Goal: Find specific page/section: Find specific page/section

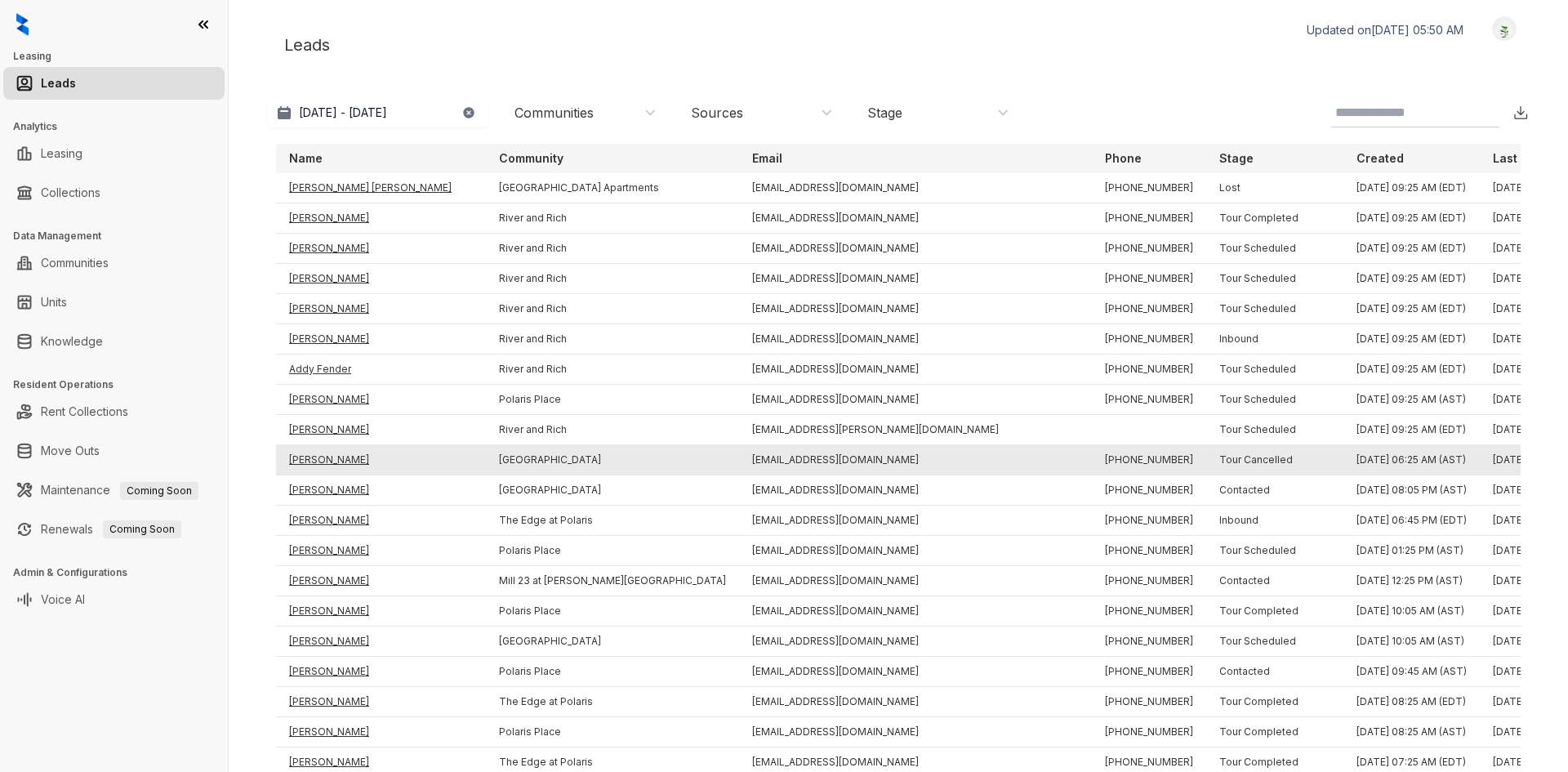
click at [308, 459] on td "[PERSON_NAME]" at bounding box center [381, 460] width 210 height 30
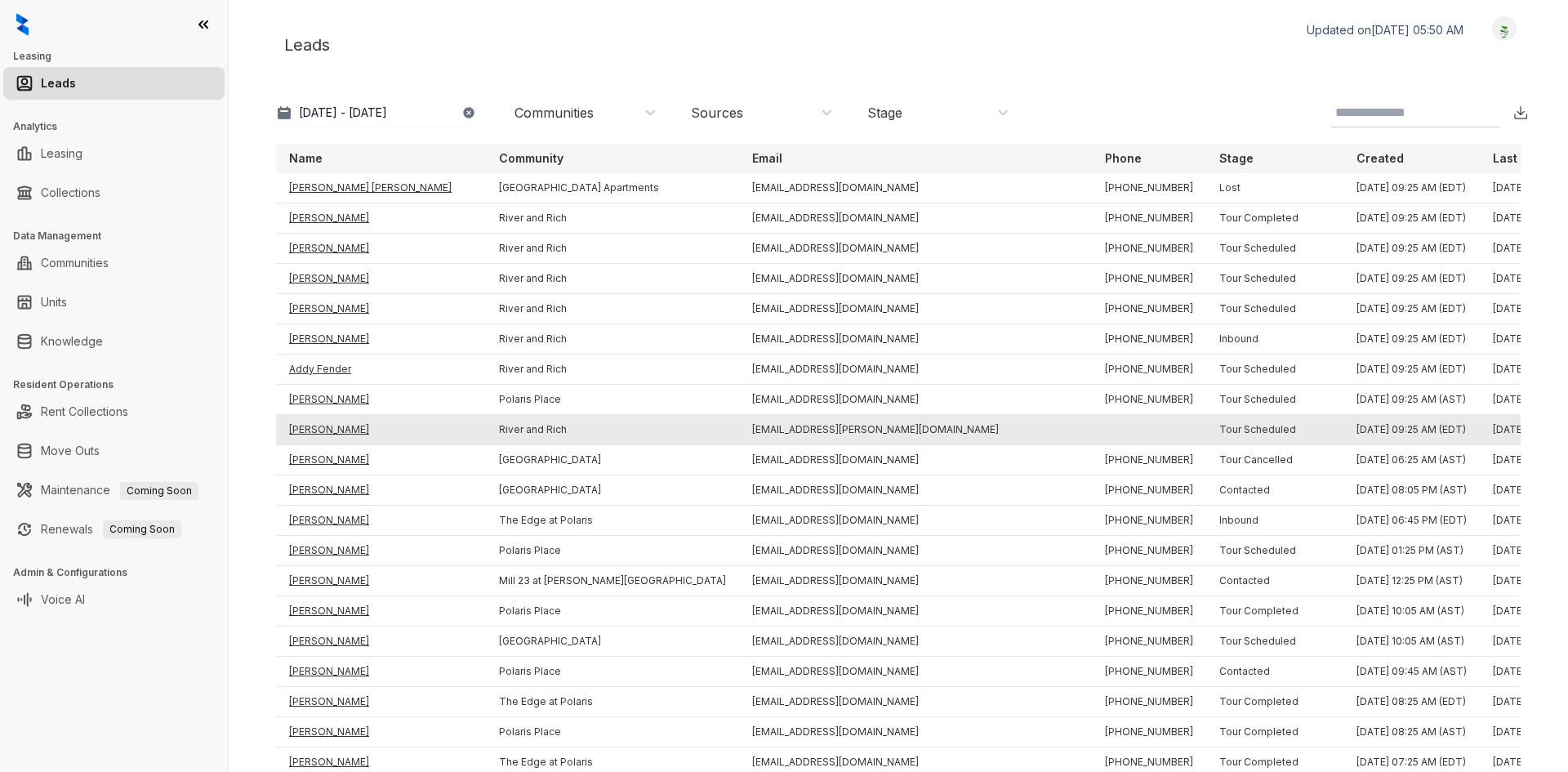
click at [322, 427] on td "[PERSON_NAME]" at bounding box center [381, 430] width 210 height 30
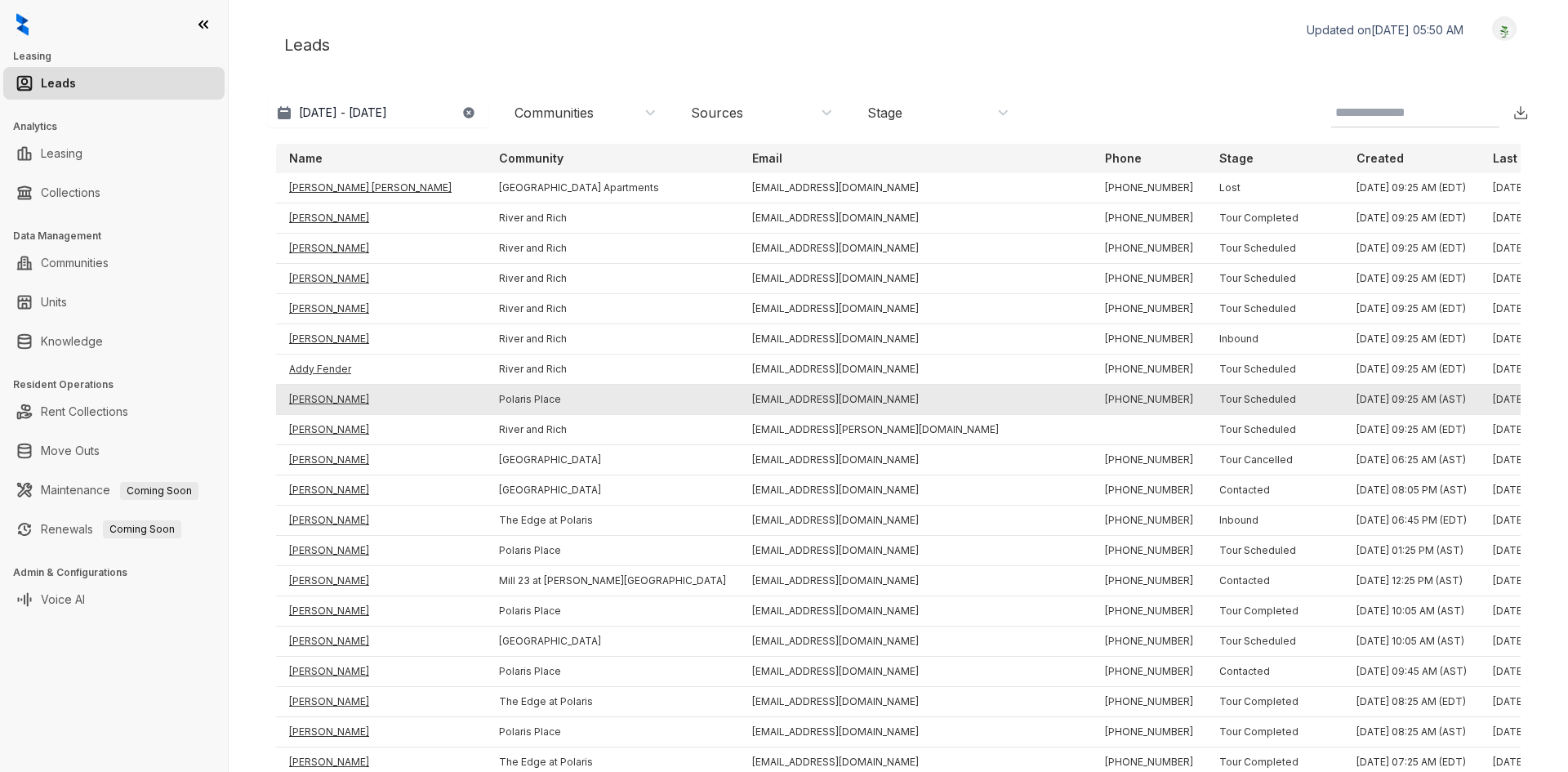
click at [320, 398] on td "[PERSON_NAME]" at bounding box center [381, 399] width 210 height 30
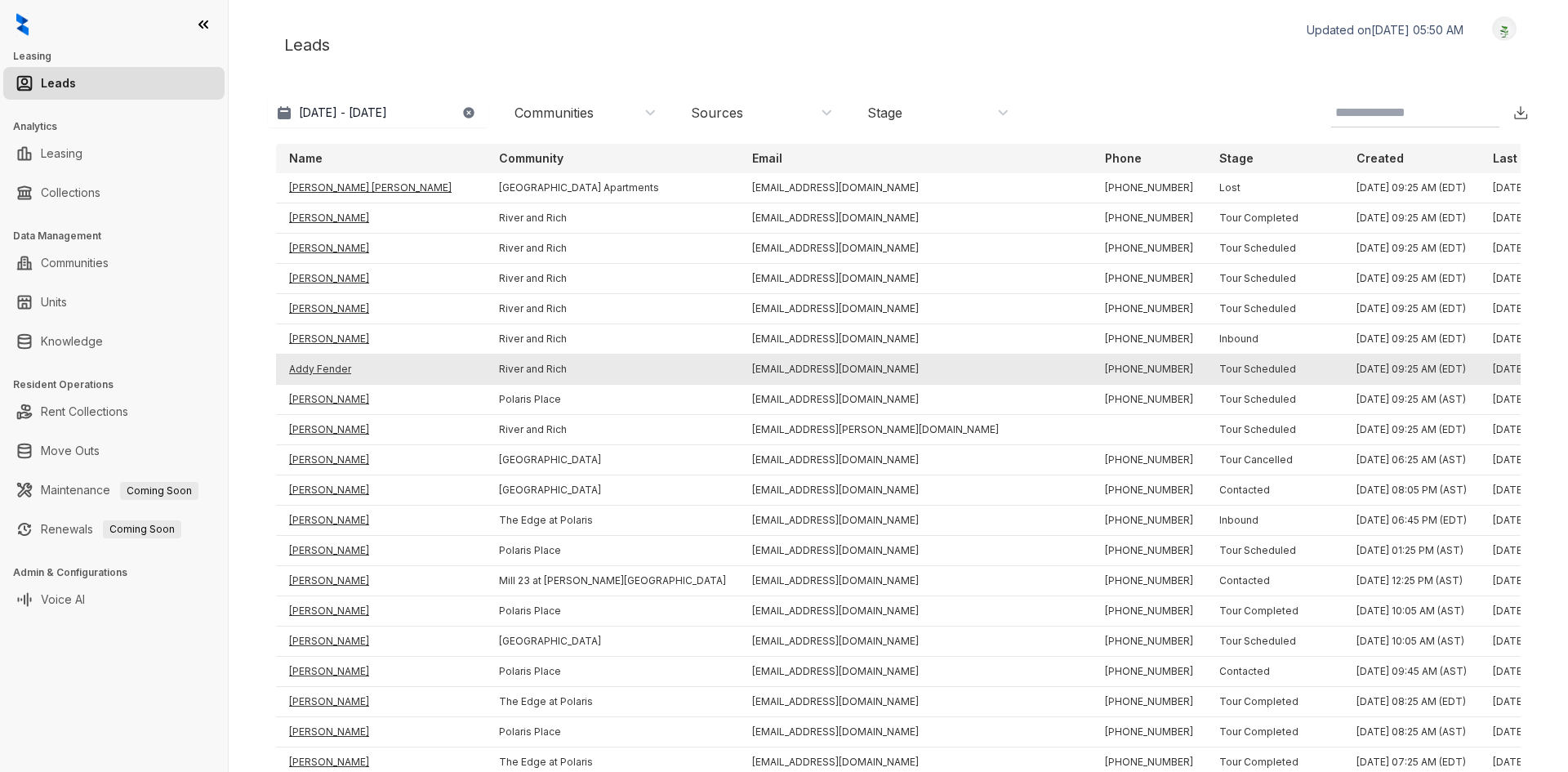
click at [319, 370] on td "Addy Fender" at bounding box center [381, 369] width 210 height 30
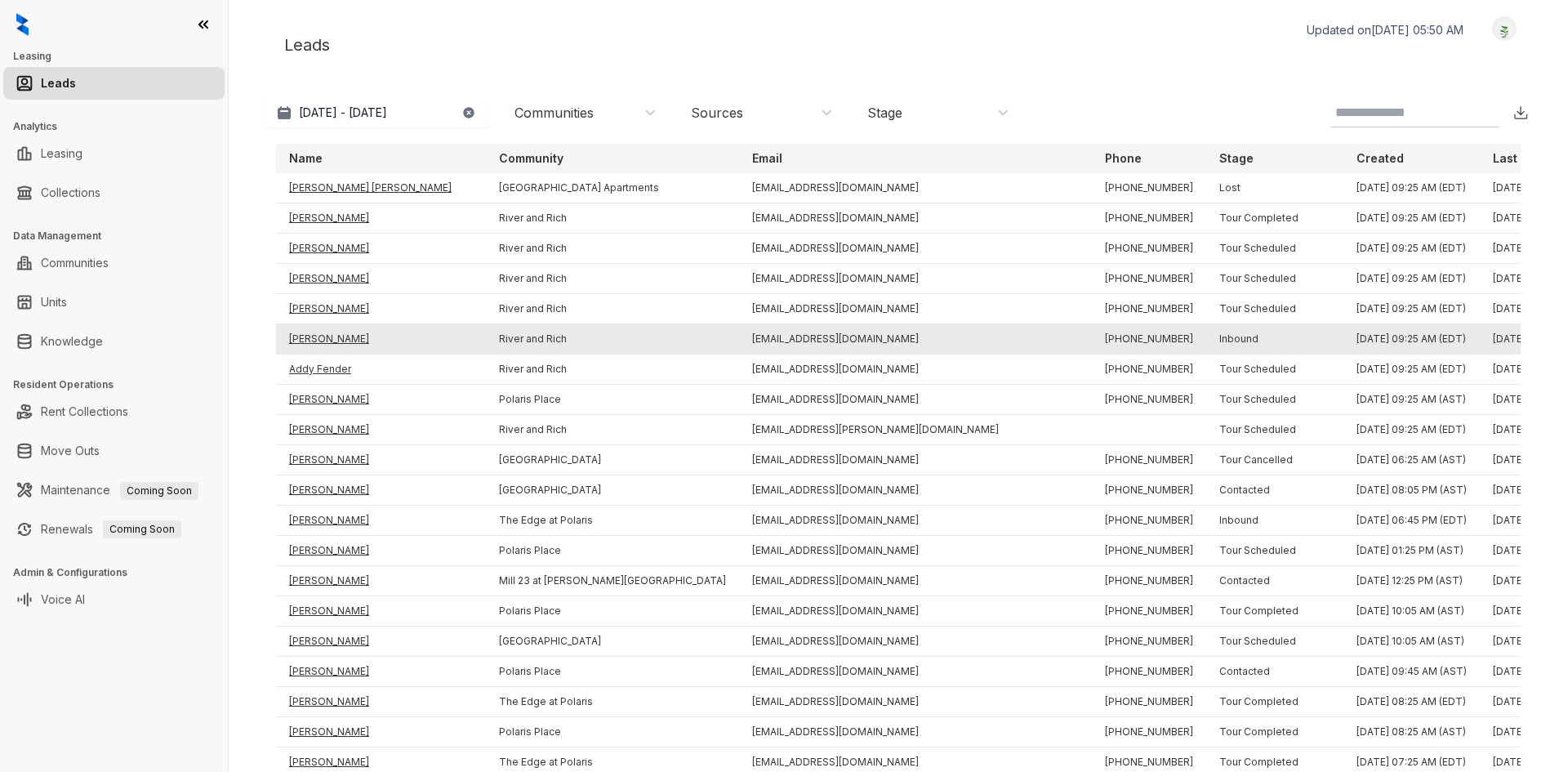
click at [319, 337] on td "[PERSON_NAME]" at bounding box center [381, 339] width 210 height 30
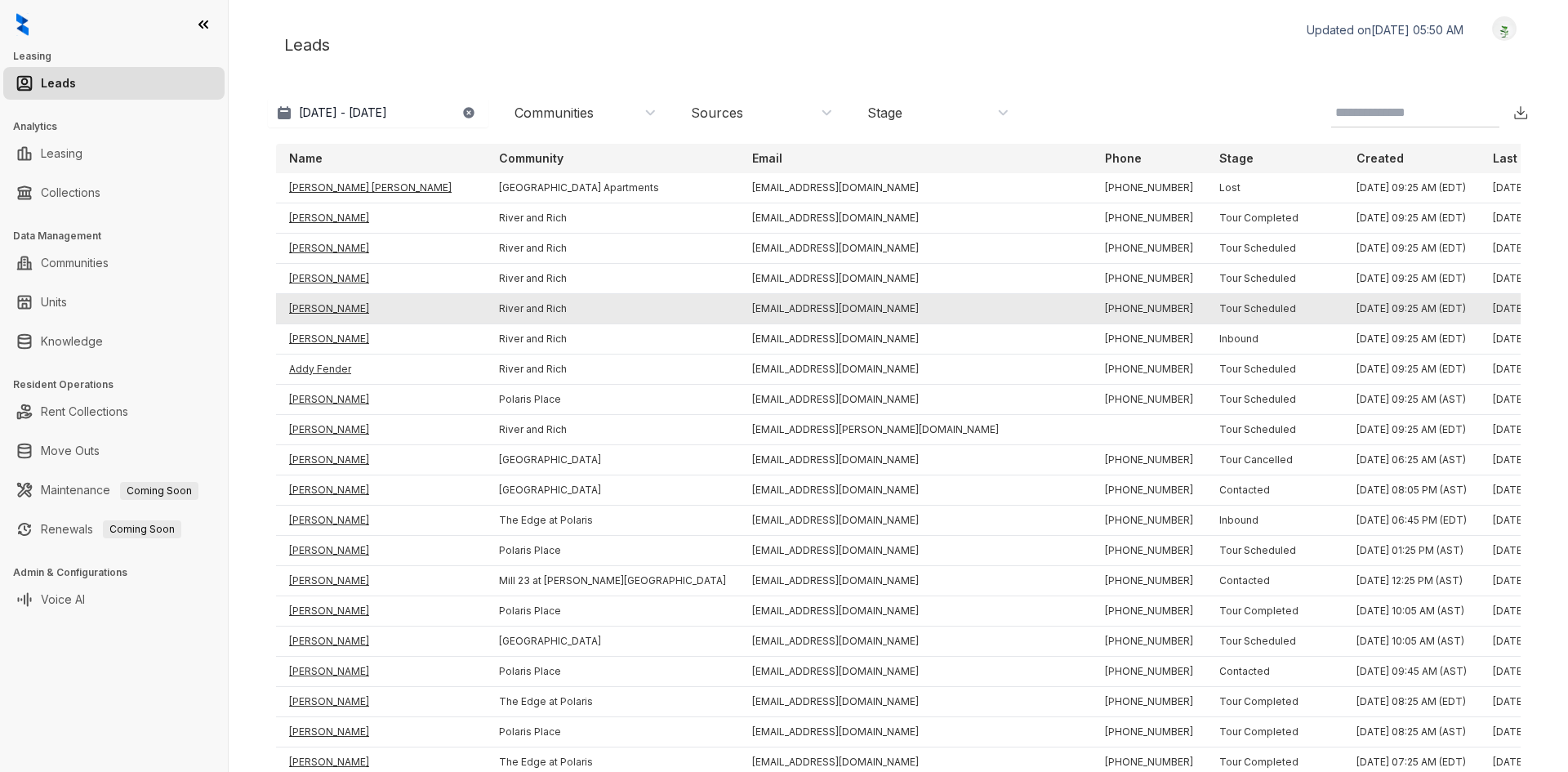
click at [313, 314] on td "[PERSON_NAME]" at bounding box center [381, 309] width 210 height 30
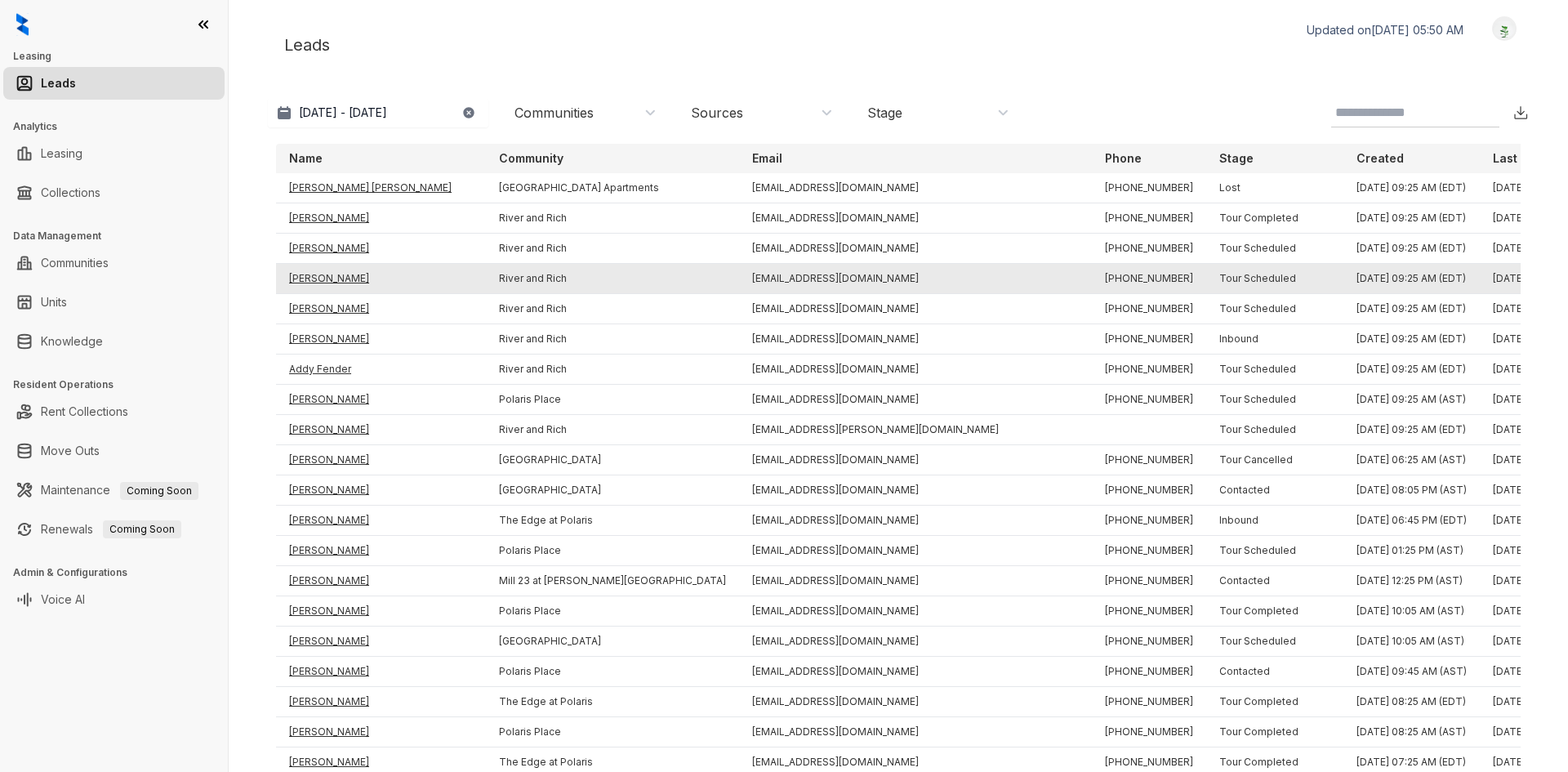
click at [314, 277] on td "[PERSON_NAME]" at bounding box center [381, 279] width 210 height 30
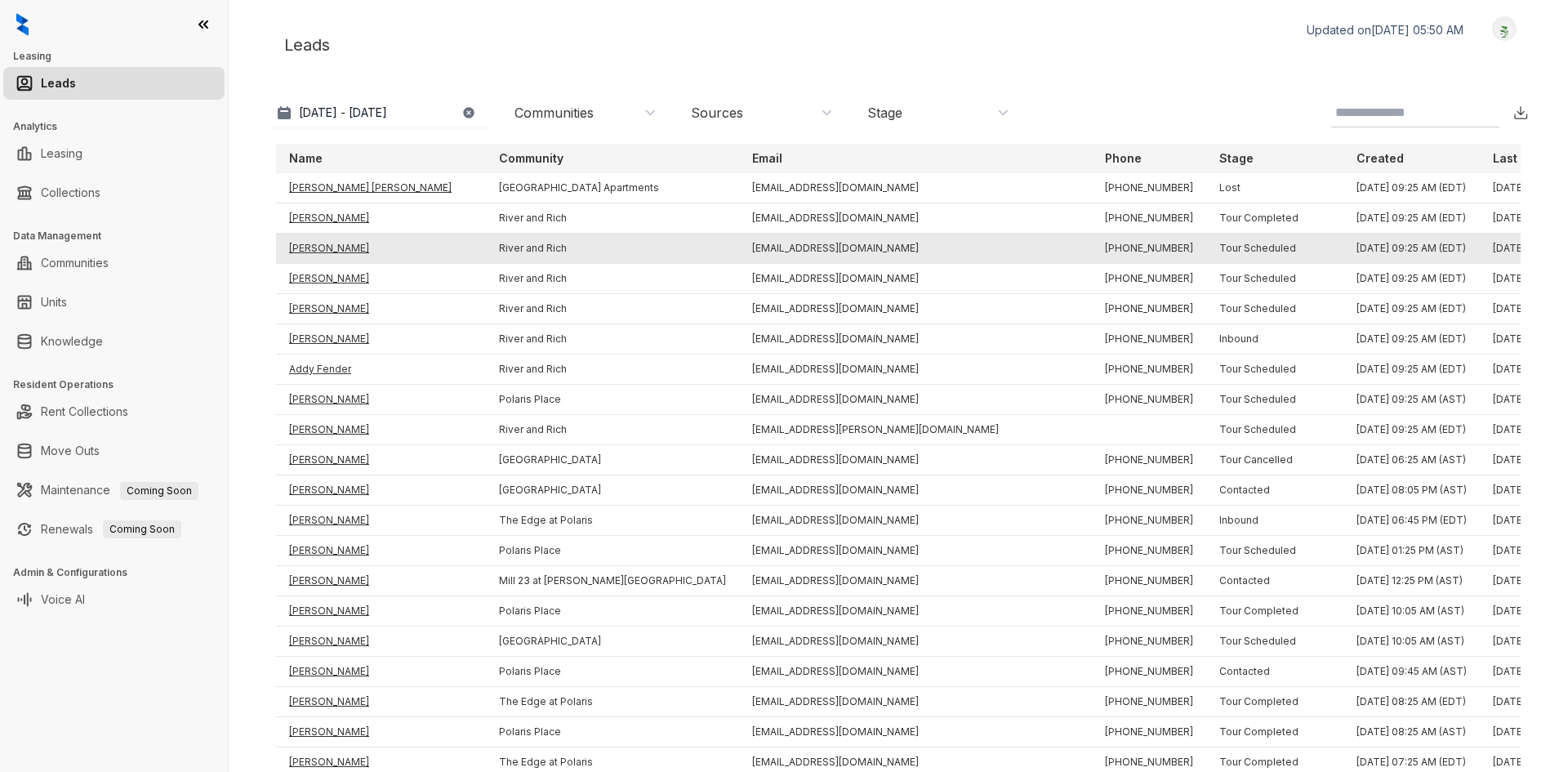
click at [314, 249] on td "[PERSON_NAME]" at bounding box center [381, 248] width 210 height 30
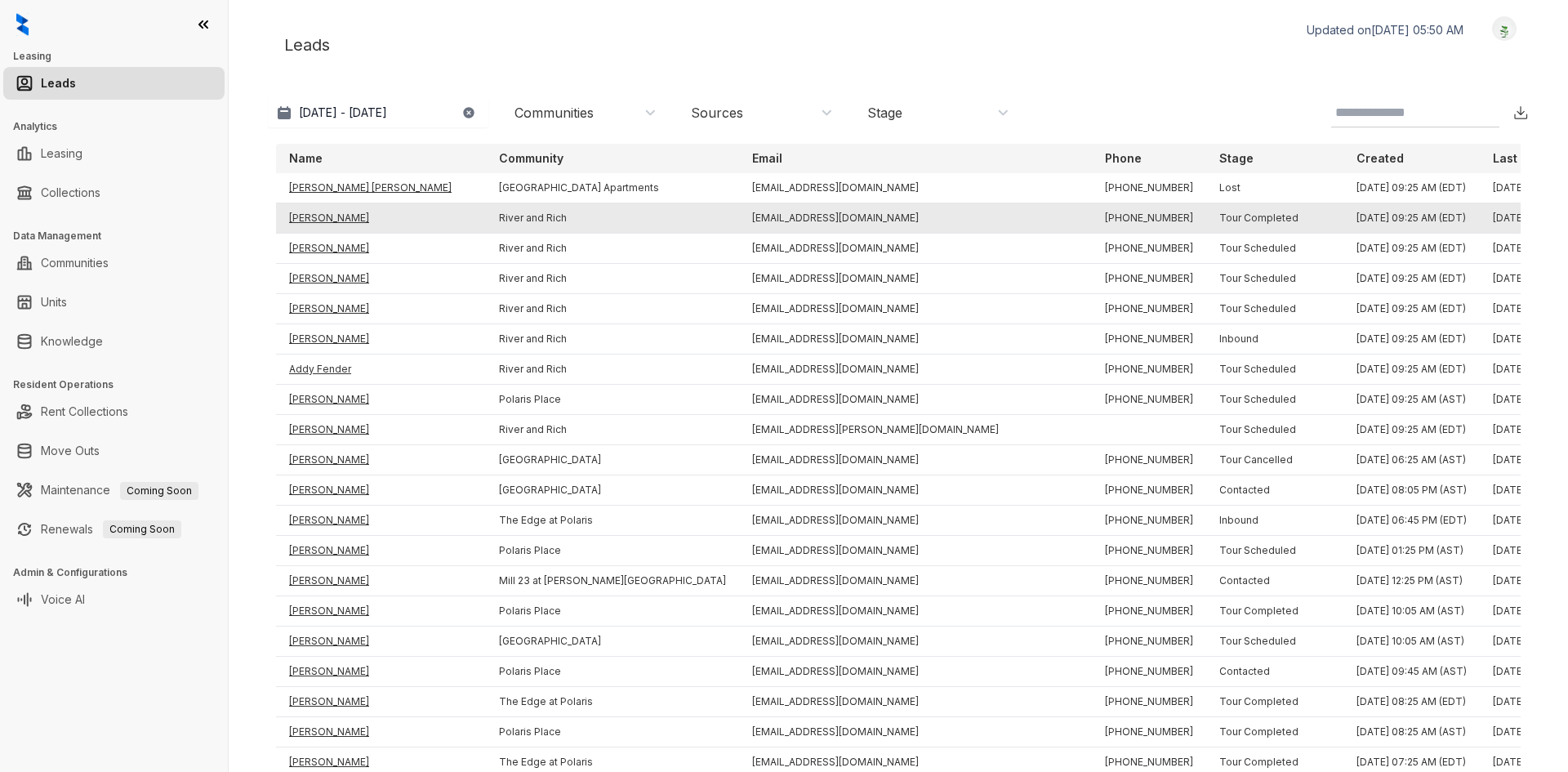
click at [310, 220] on td "[PERSON_NAME]" at bounding box center [381, 218] width 210 height 30
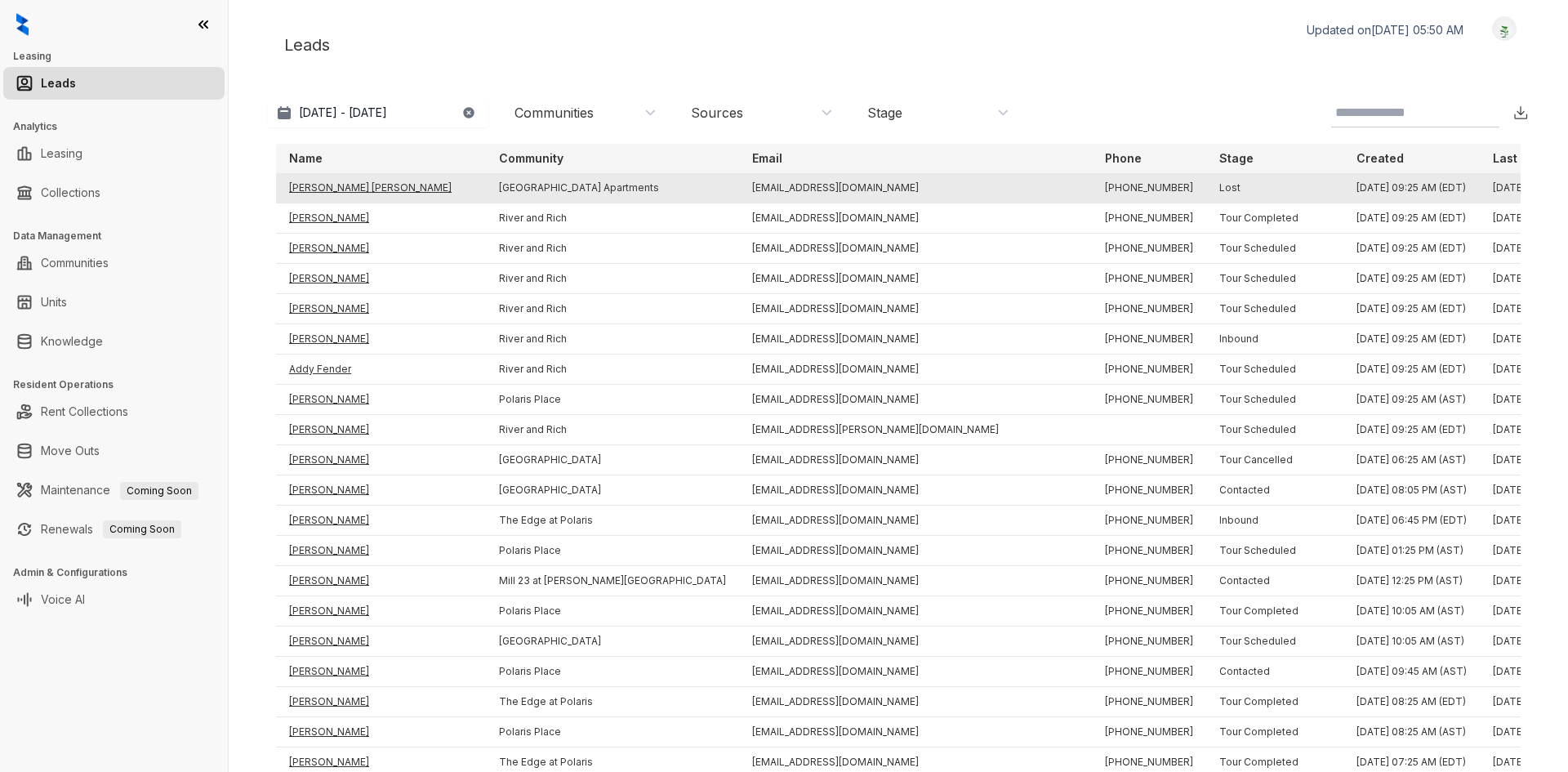
click at [332, 191] on td "[PERSON_NAME] [PERSON_NAME]" at bounding box center [381, 188] width 210 height 30
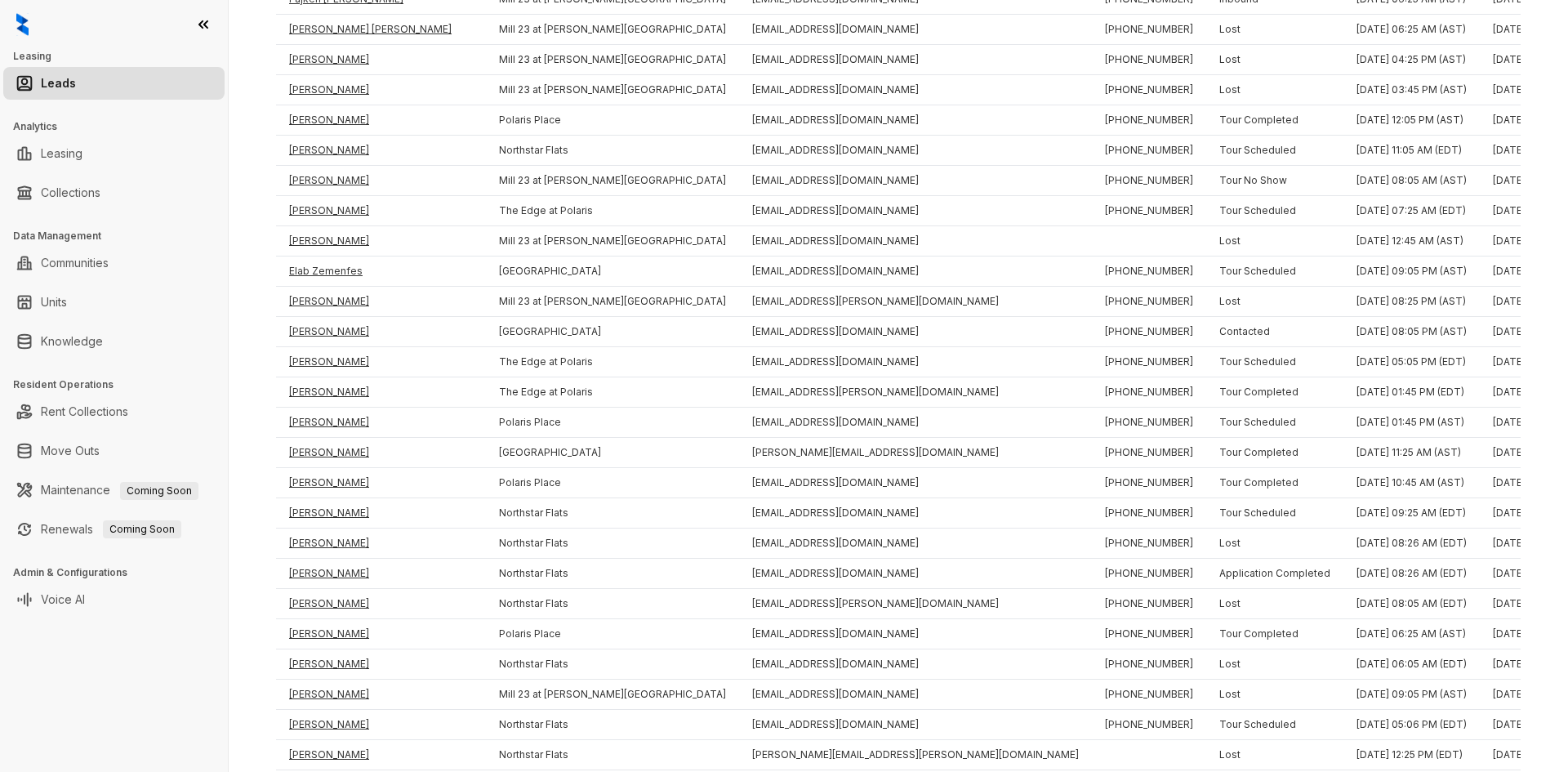
scroll to position [2474, 0]
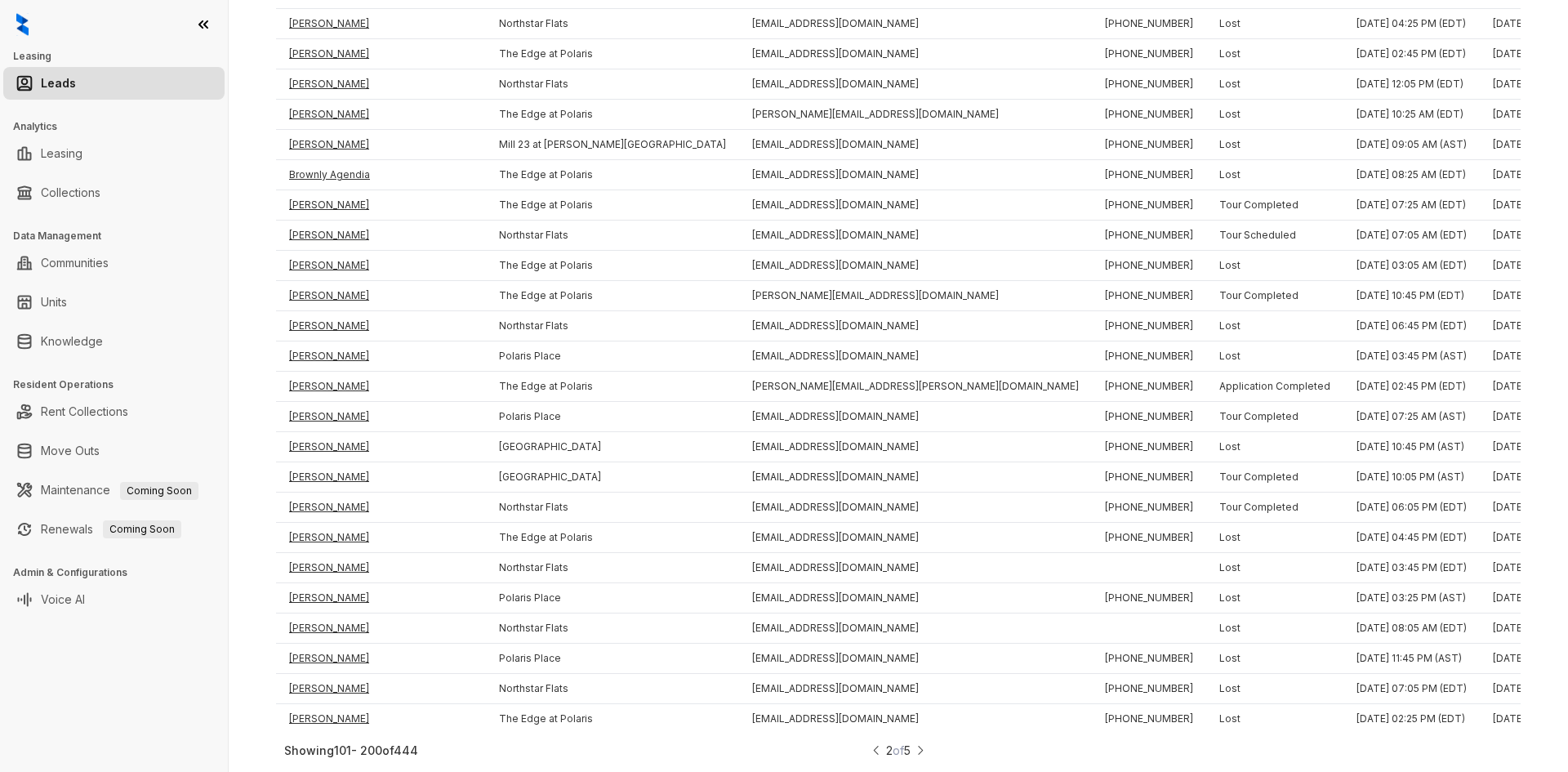
drag, startPoint x: 1534, startPoint y: 285, endPoint x: 1559, endPoint y: 557, distance: 273.1
click at [860, 751] on div "Showing 101 - 200 of 444" at bounding box center [578, 751] width 586 height 14
click at [871, 752] on img at bounding box center [876, 751] width 11 height 17
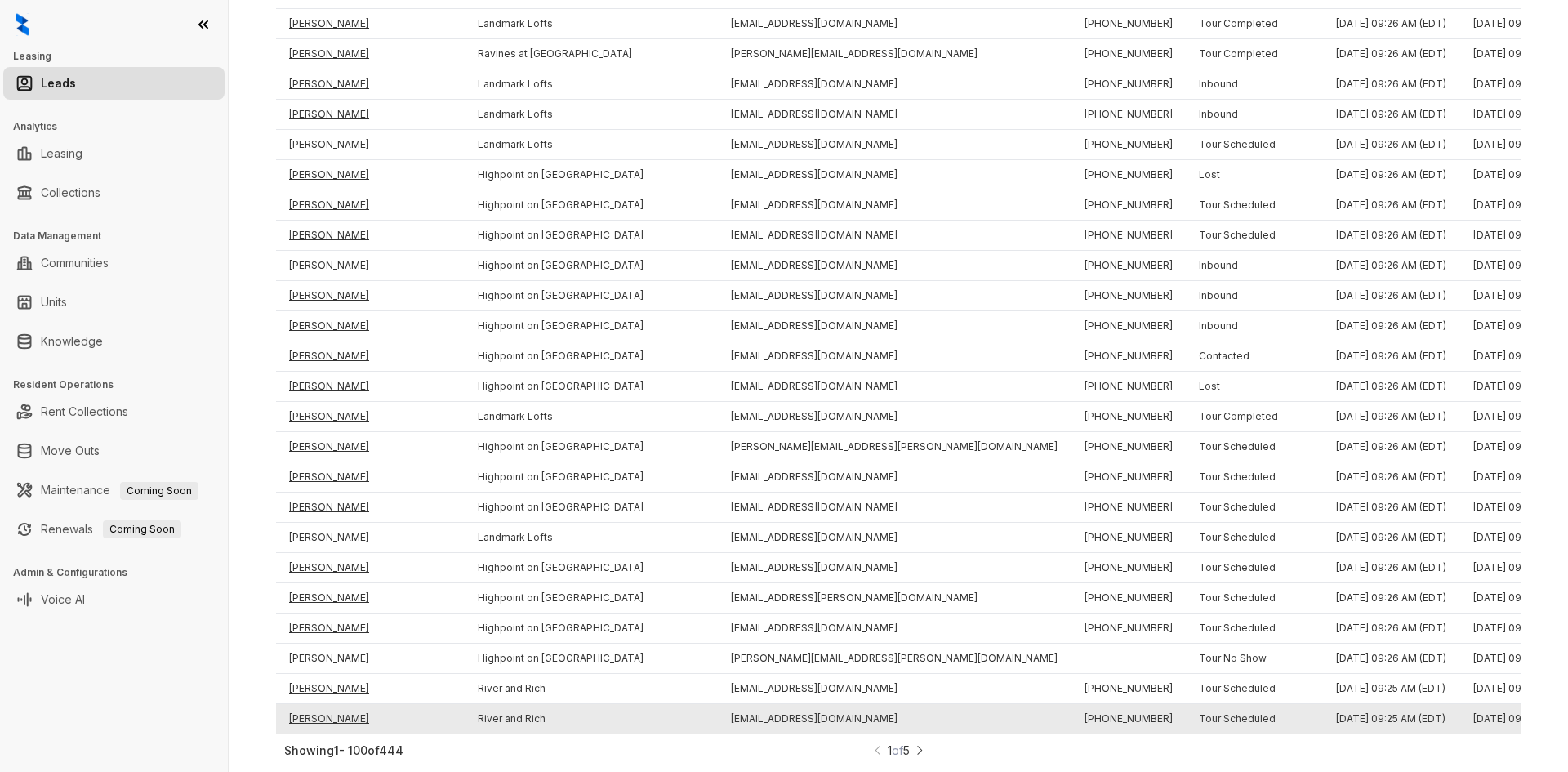
click at [334, 704] on td "[PERSON_NAME]" at bounding box center [370, 719] width 189 height 30
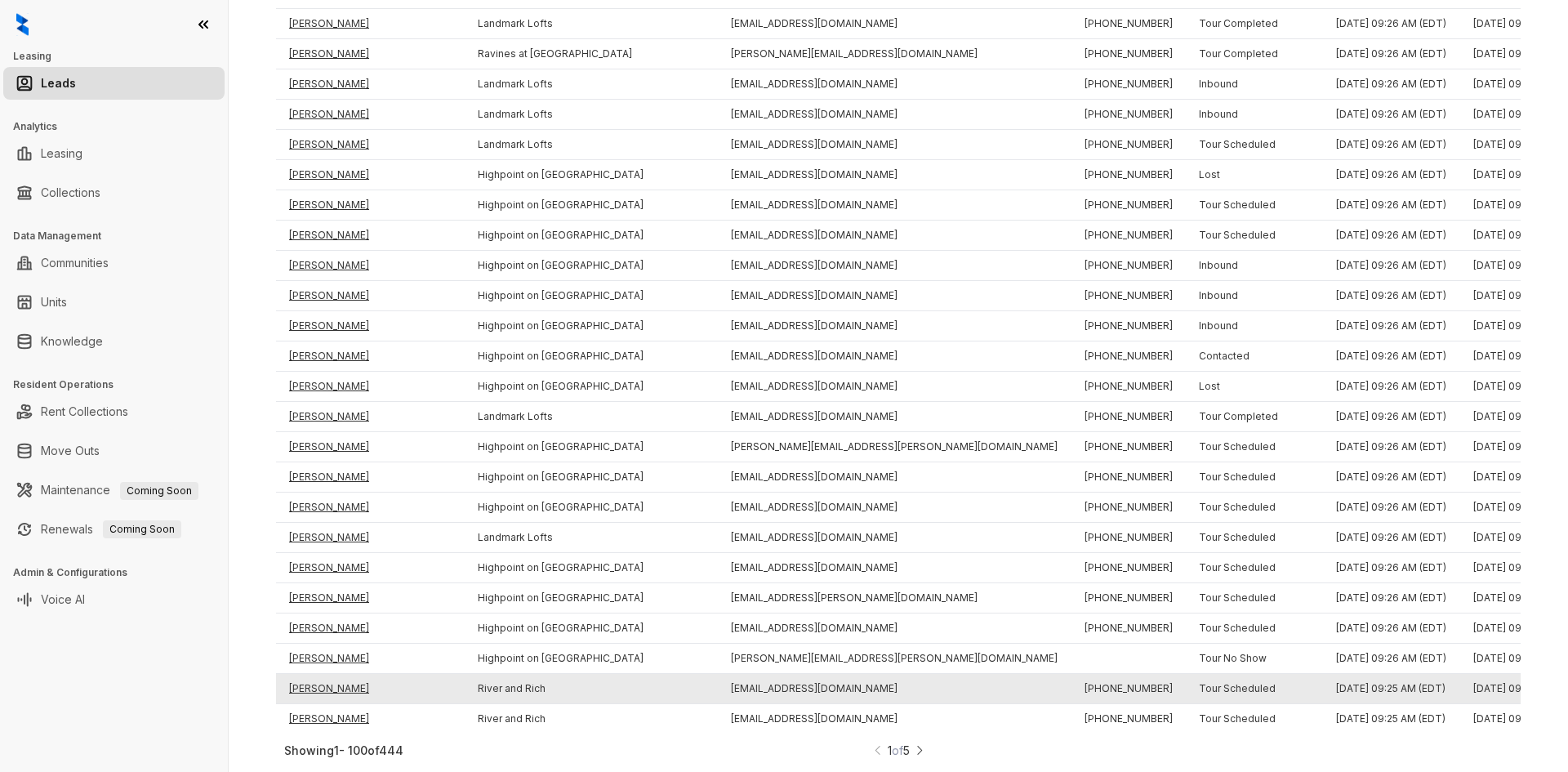
click at [328, 675] on td "[PERSON_NAME]" at bounding box center [370, 688] width 189 height 30
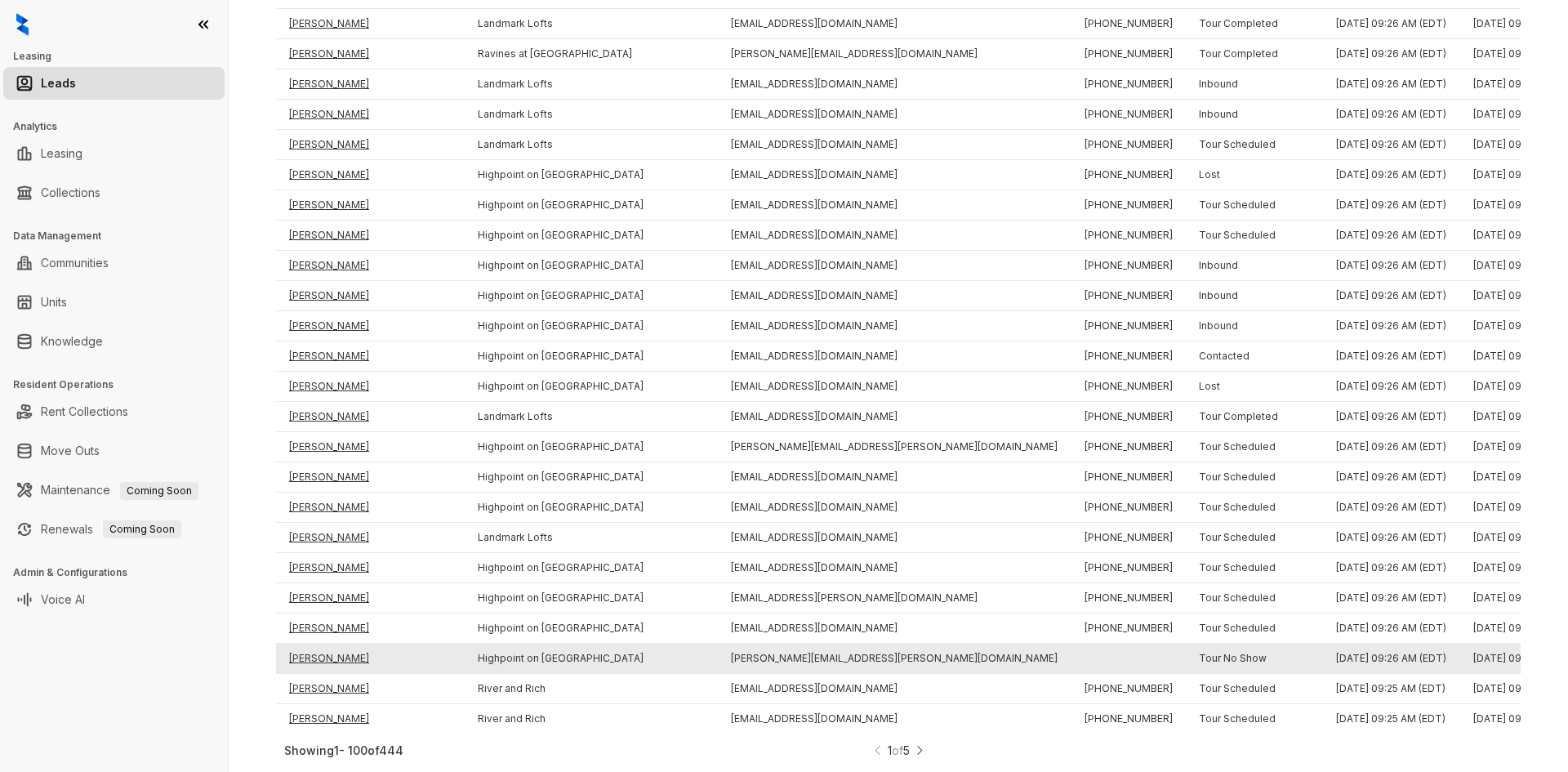
click at [326, 644] on td "[PERSON_NAME]" at bounding box center [370, 658] width 189 height 30
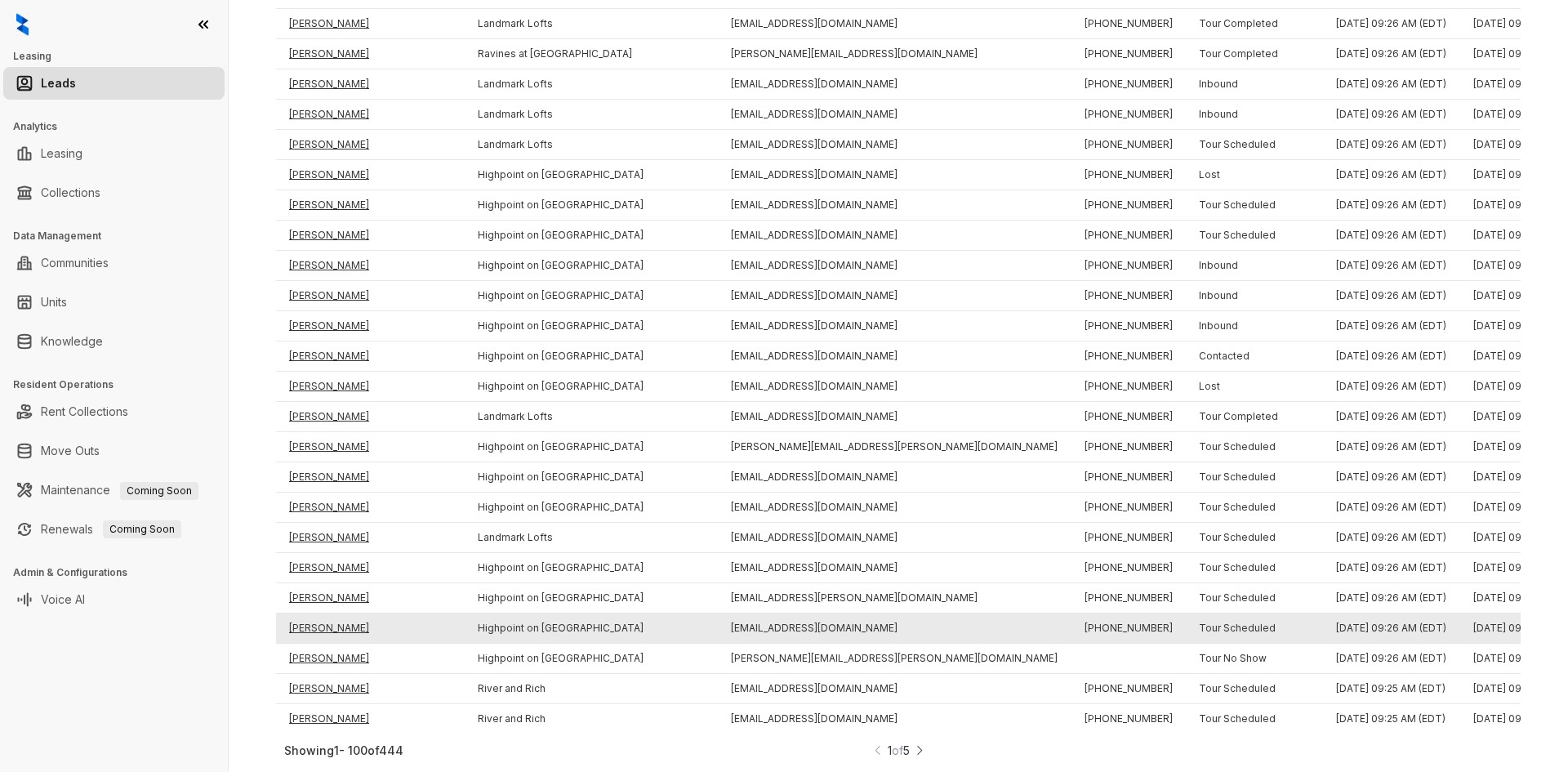
click at [320, 614] on td "[PERSON_NAME]" at bounding box center [370, 628] width 189 height 30
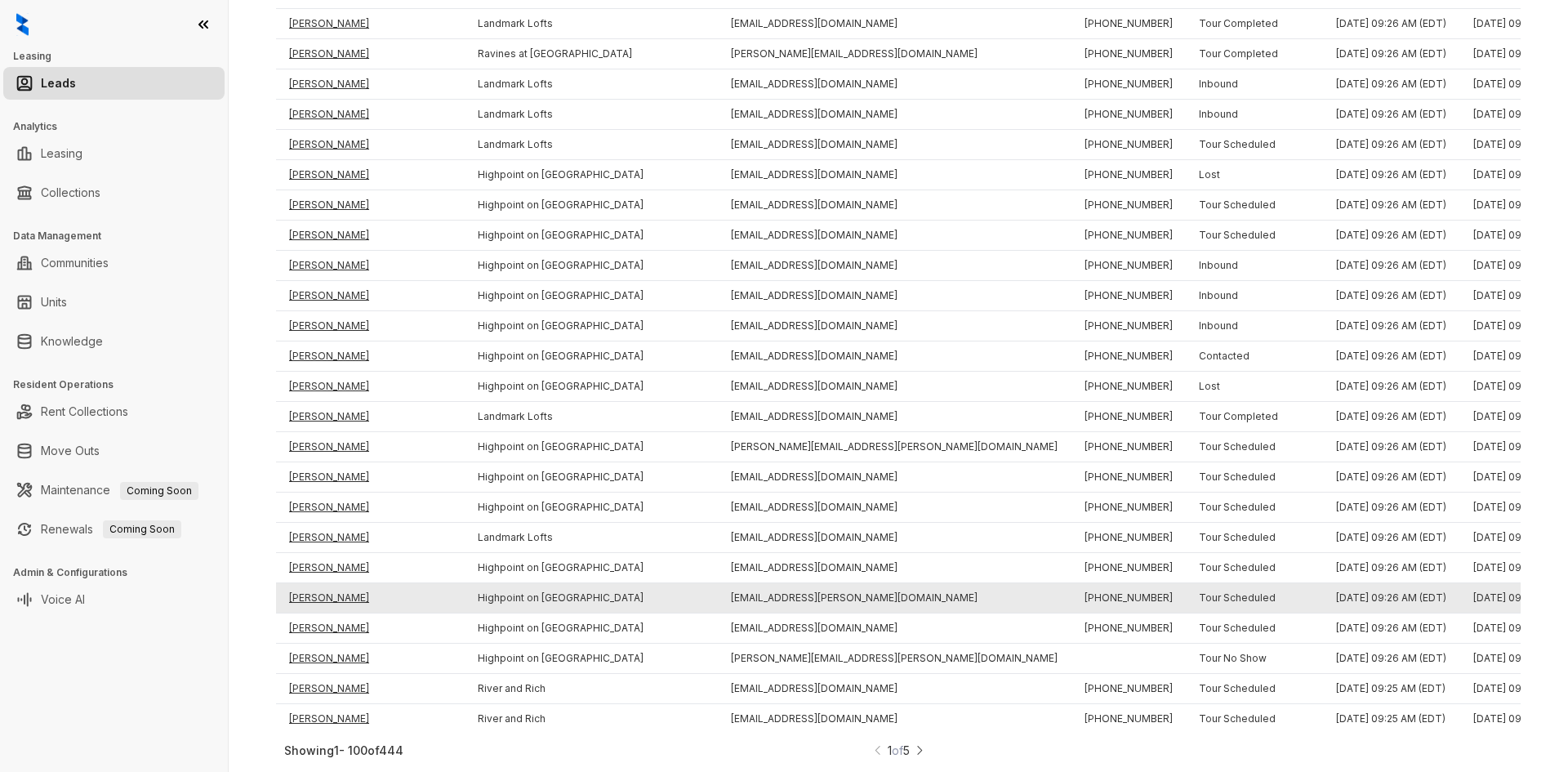
click at [320, 585] on td "[PERSON_NAME]" at bounding box center [370, 598] width 189 height 30
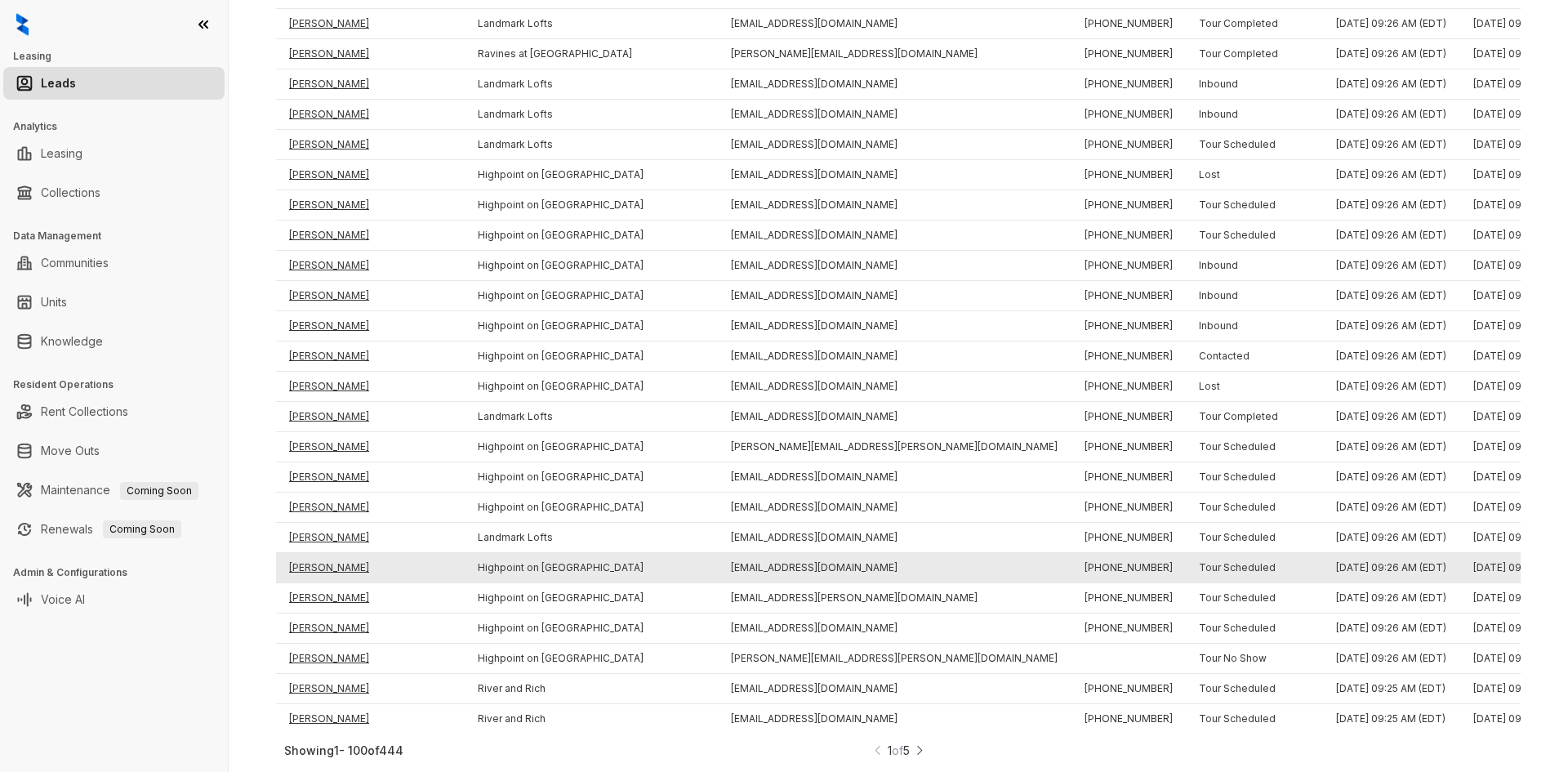
click at [320, 563] on td "[PERSON_NAME]" at bounding box center [370, 568] width 189 height 30
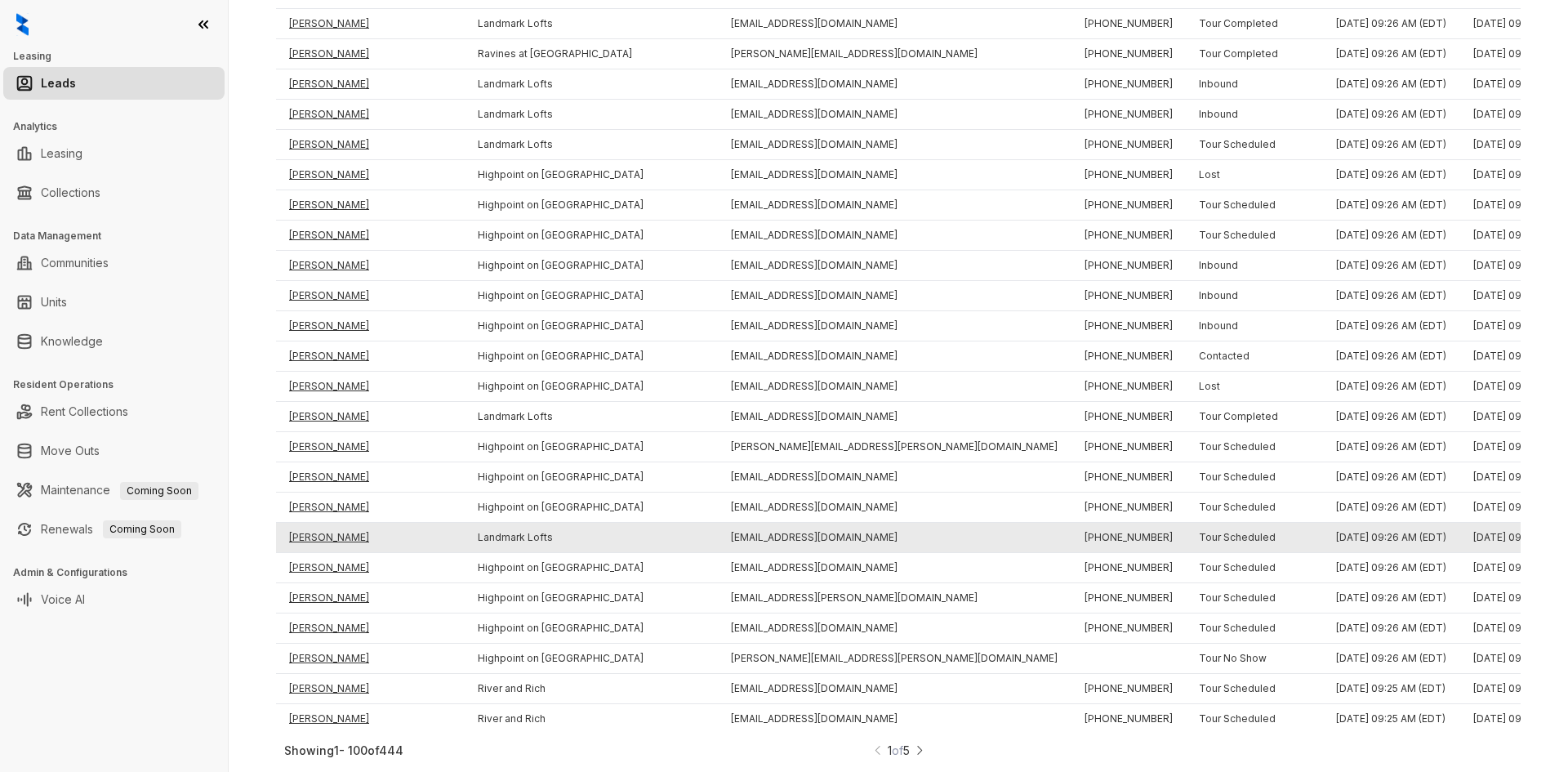
click at [323, 523] on td "[PERSON_NAME]" at bounding box center [370, 538] width 189 height 30
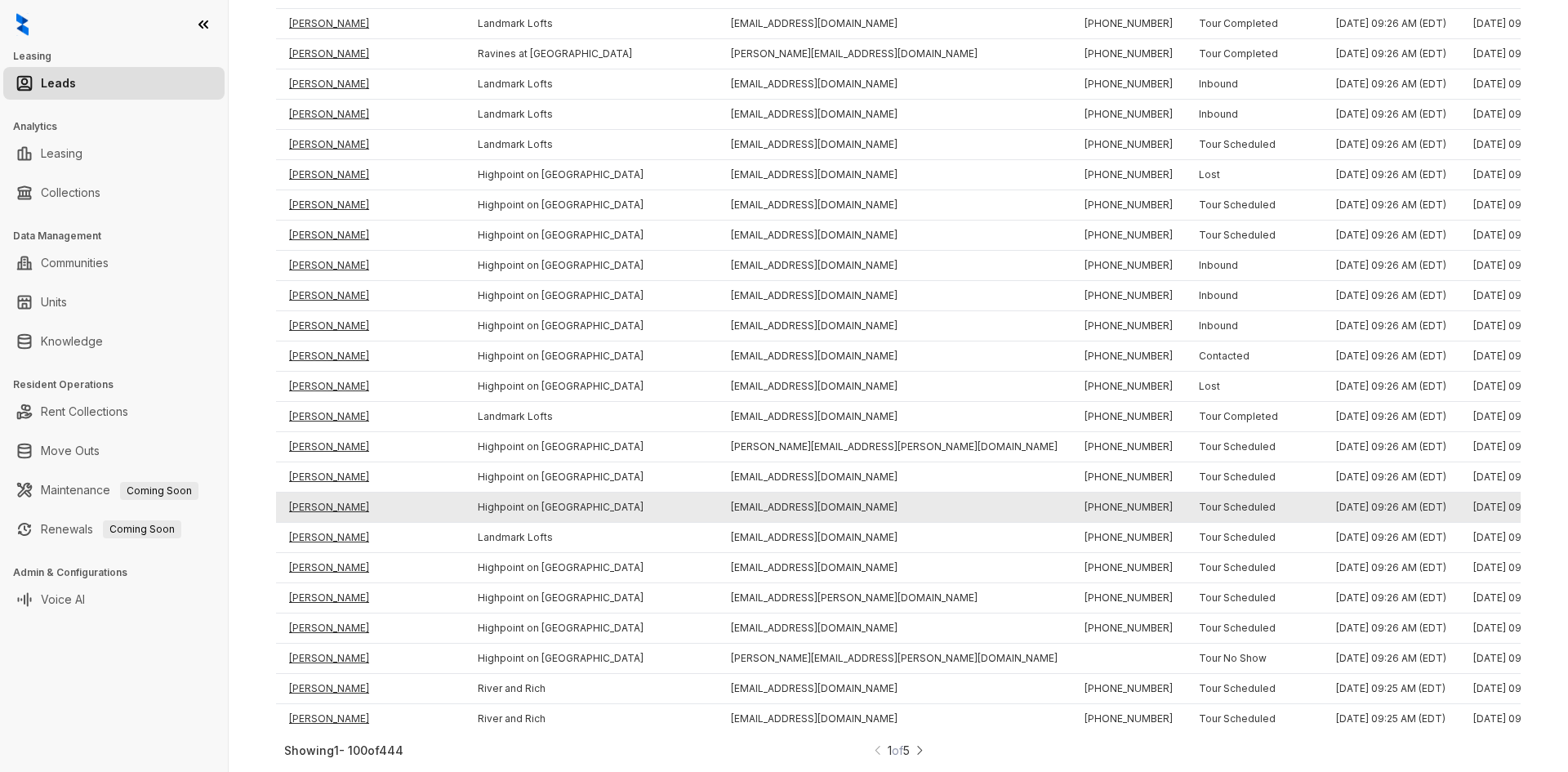
click at [322, 492] on td "[PERSON_NAME]" at bounding box center [370, 507] width 189 height 30
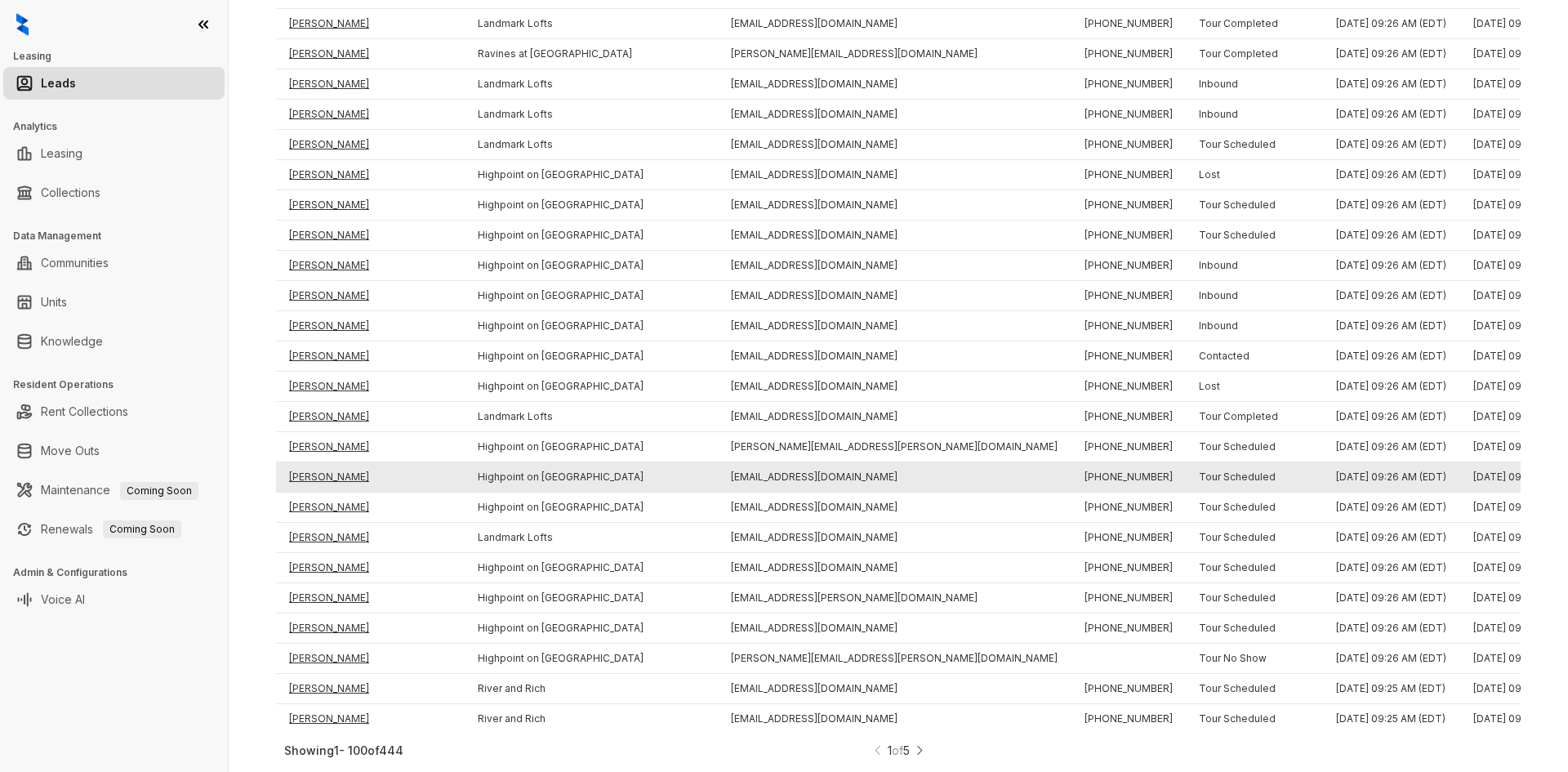
click at [322, 463] on td "[PERSON_NAME]" at bounding box center [370, 477] width 189 height 30
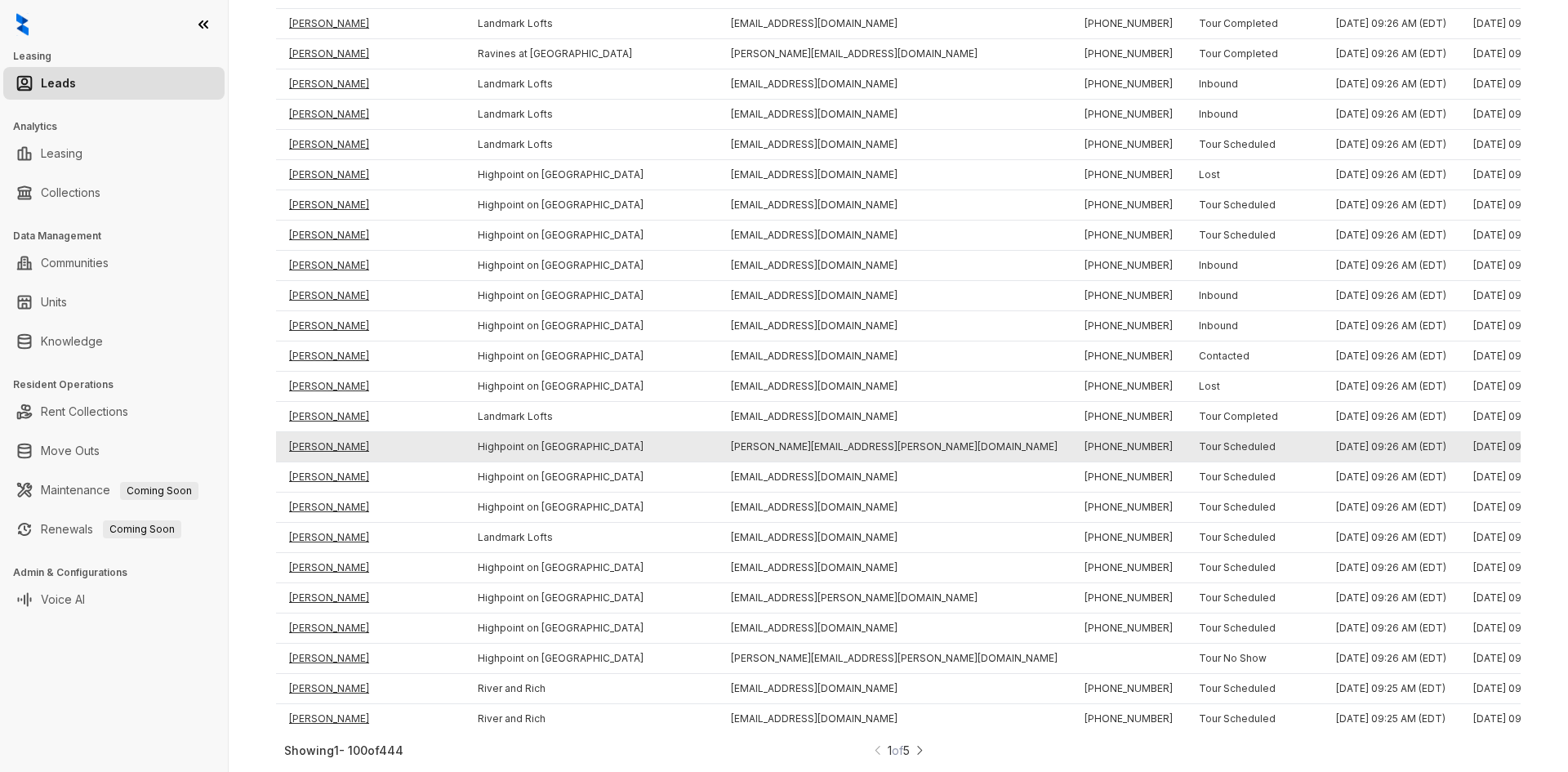
click at [325, 433] on td "[PERSON_NAME]" at bounding box center [370, 447] width 189 height 30
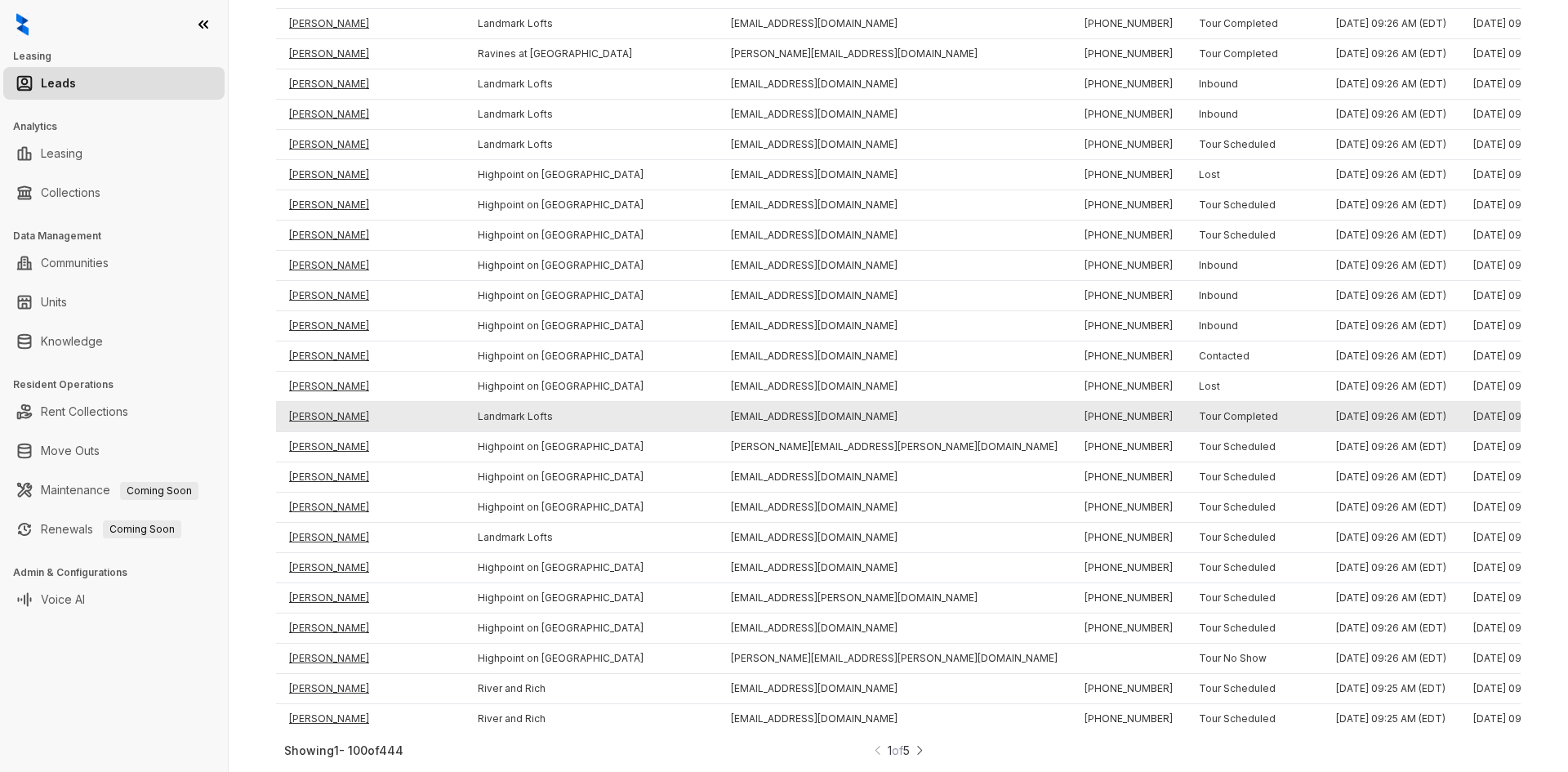
click at [324, 403] on td "[PERSON_NAME]" at bounding box center [370, 416] width 189 height 30
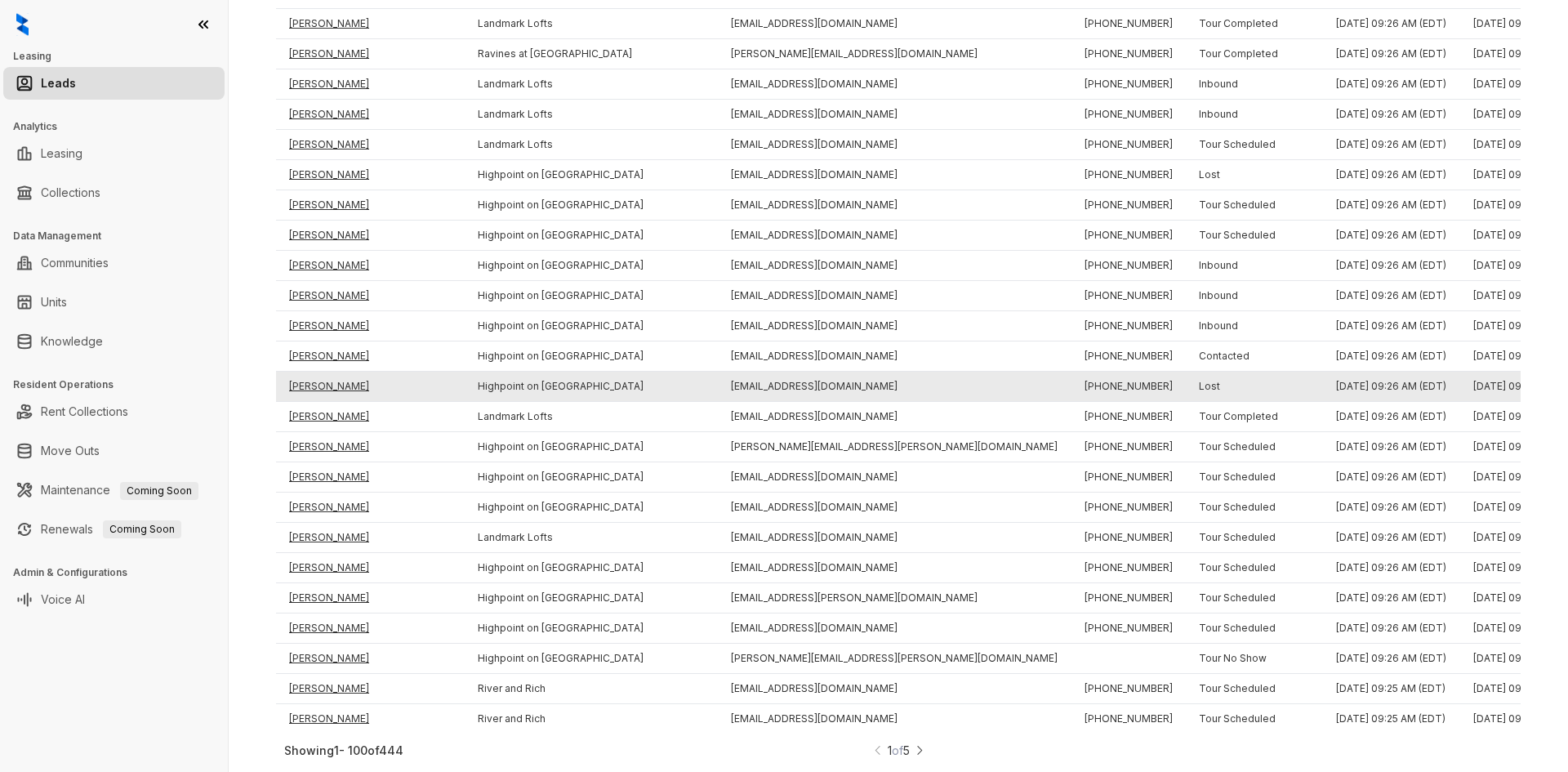
click at [323, 376] on td "[PERSON_NAME]" at bounding box center [370, 386] width 189 height 30
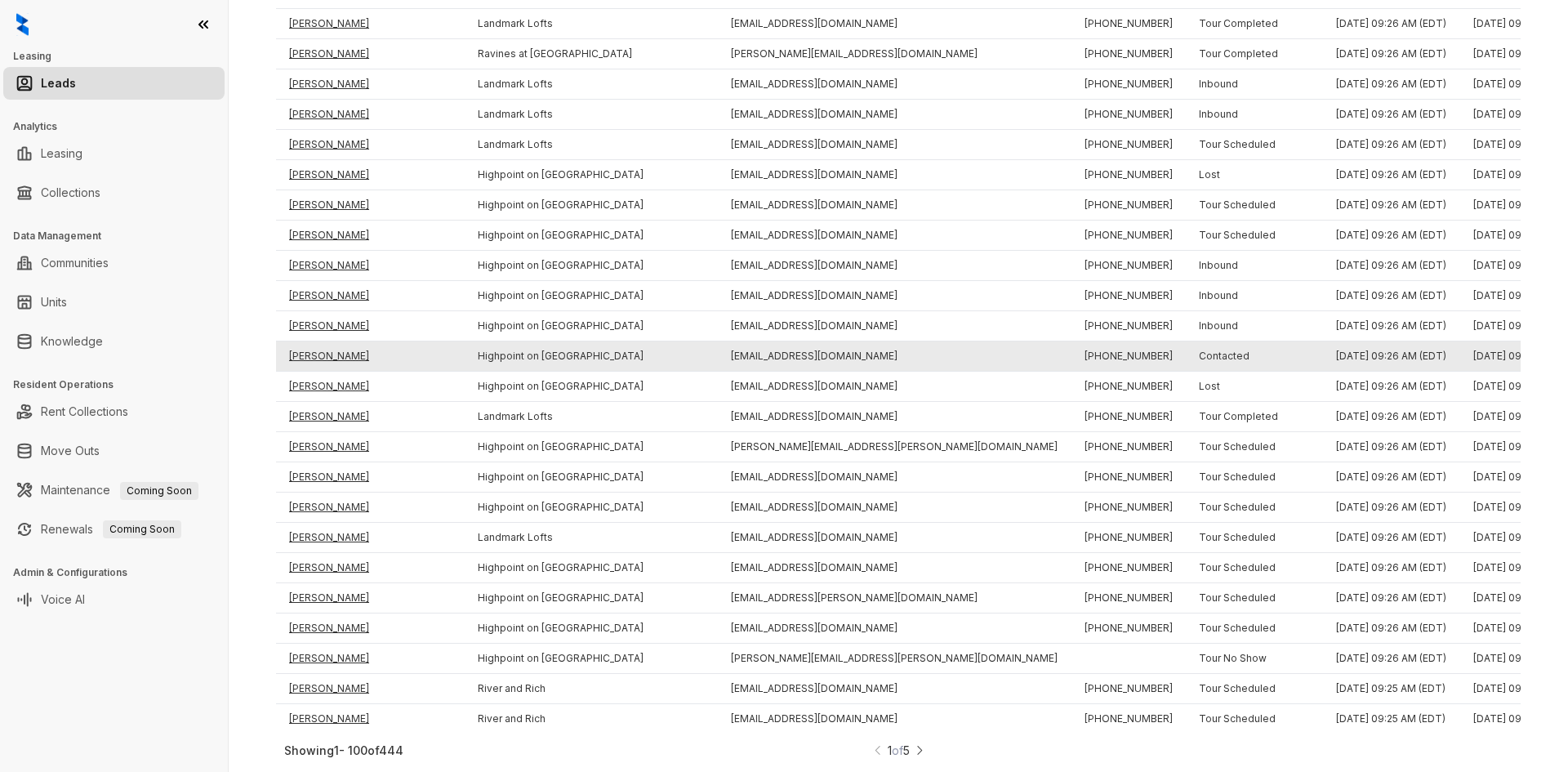
click at [323, 343] on td "[PERSON_NAME]" at bounding box center [370, 356] width 189 height 30
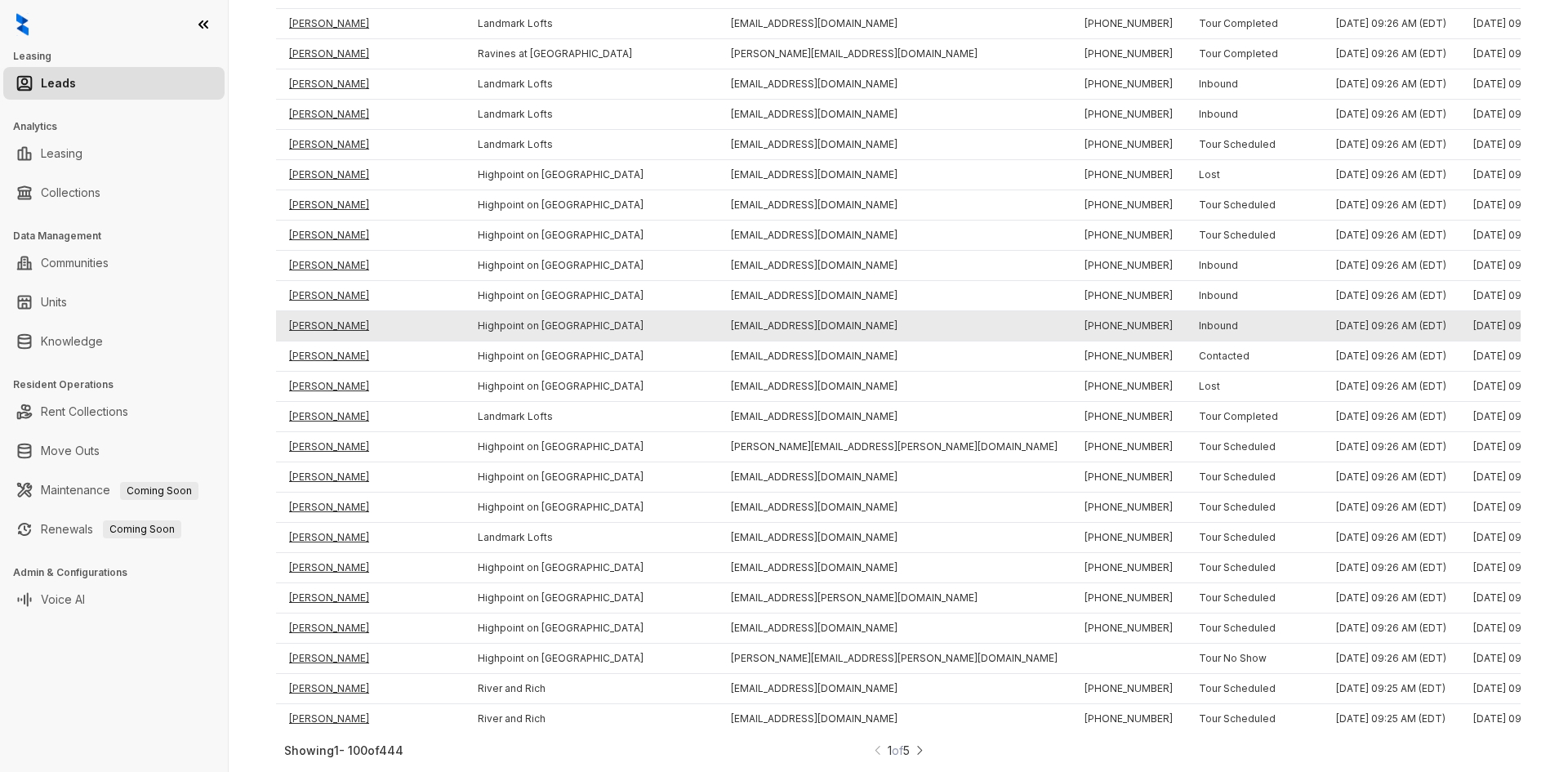
click at [315, 313] on td "[PERSON_NAME]" at bounding box center [370, 326] width 189 height 30
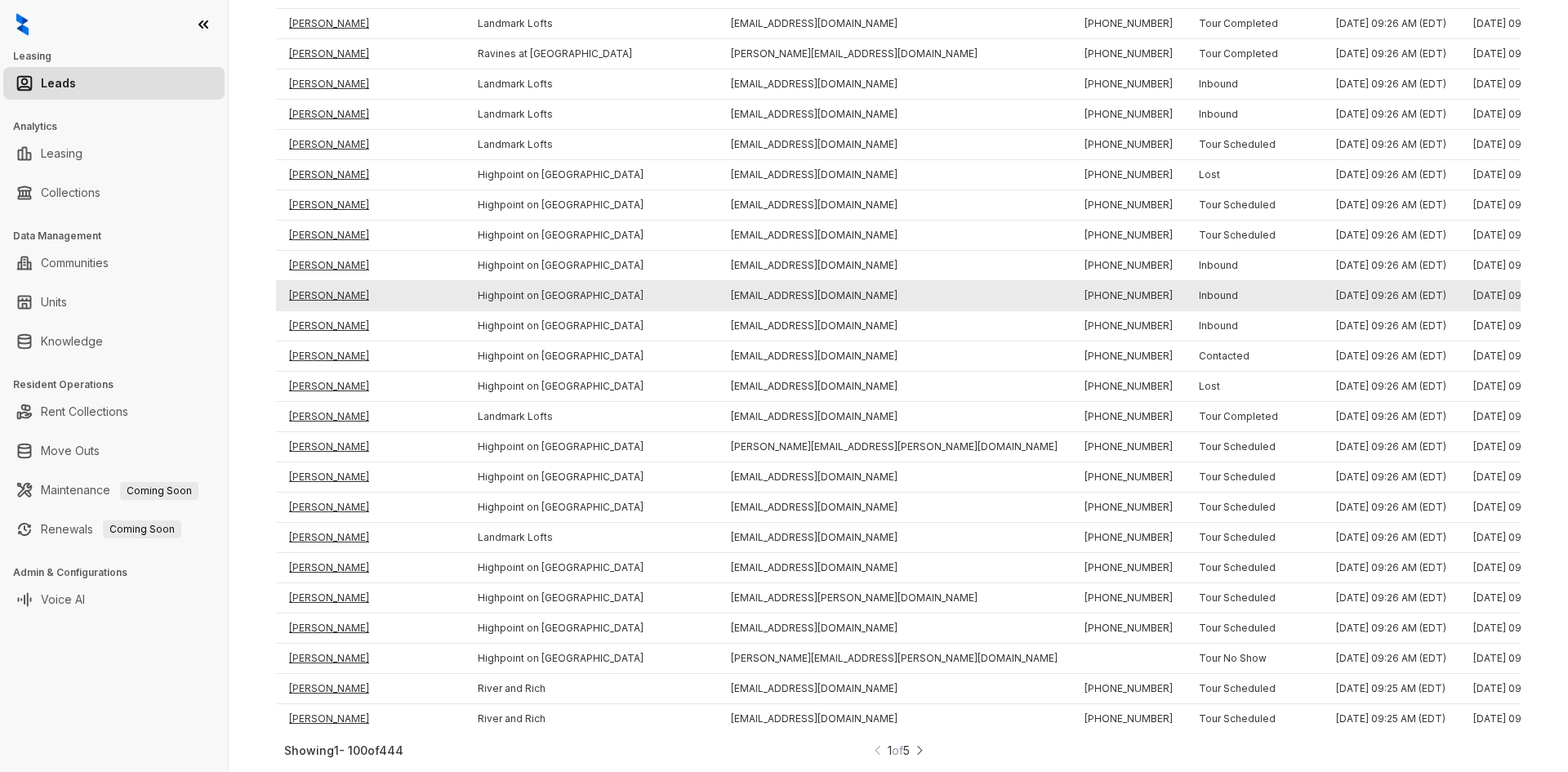
click at [315, 289] on td "[PERSON_NAME]" at bounding box center [370, 296] width 189 height 30
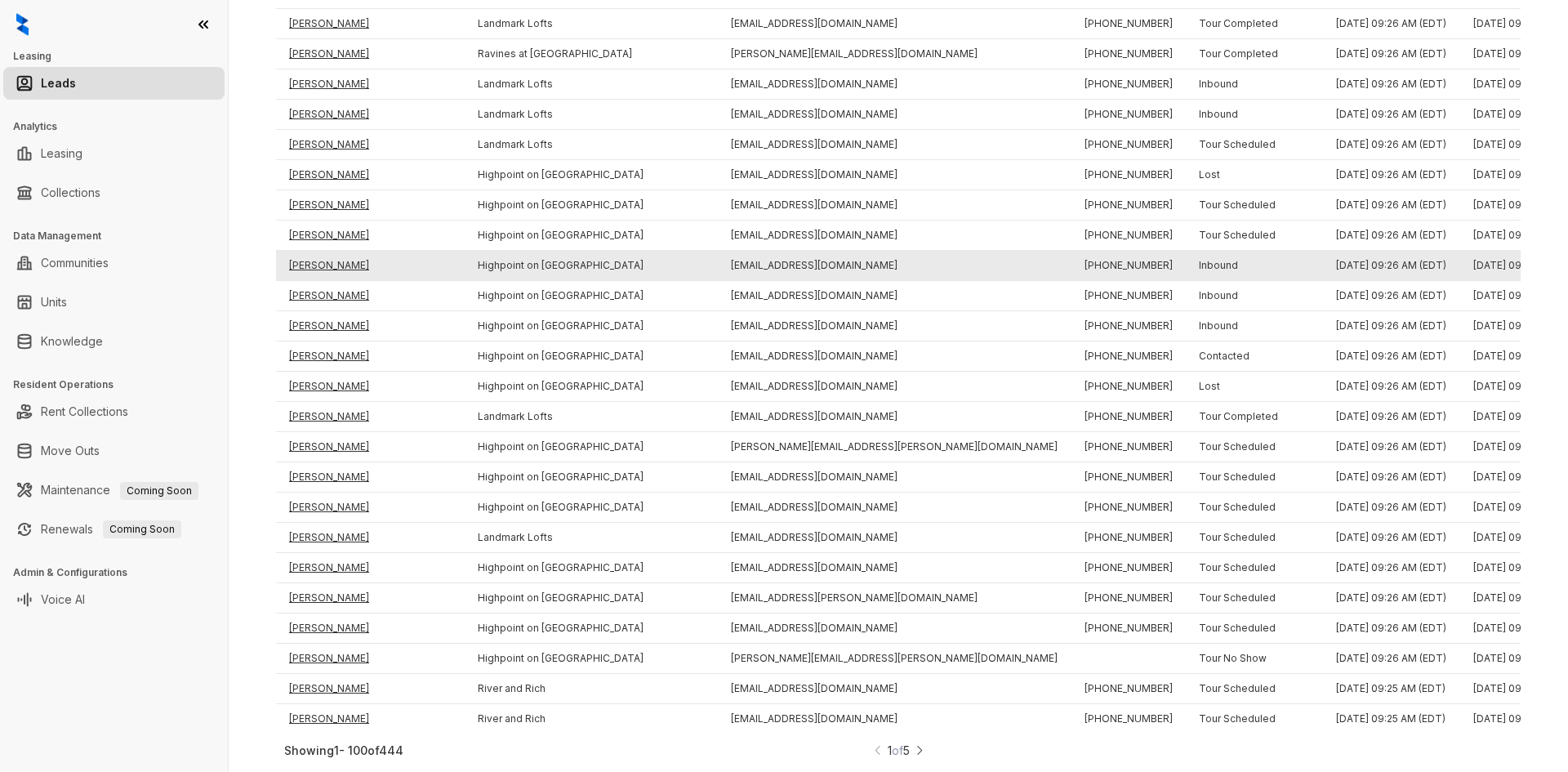
click at [314, 250] on td "[PERSON_NAME]" at bounding box center [370, 265] width 189 height 30
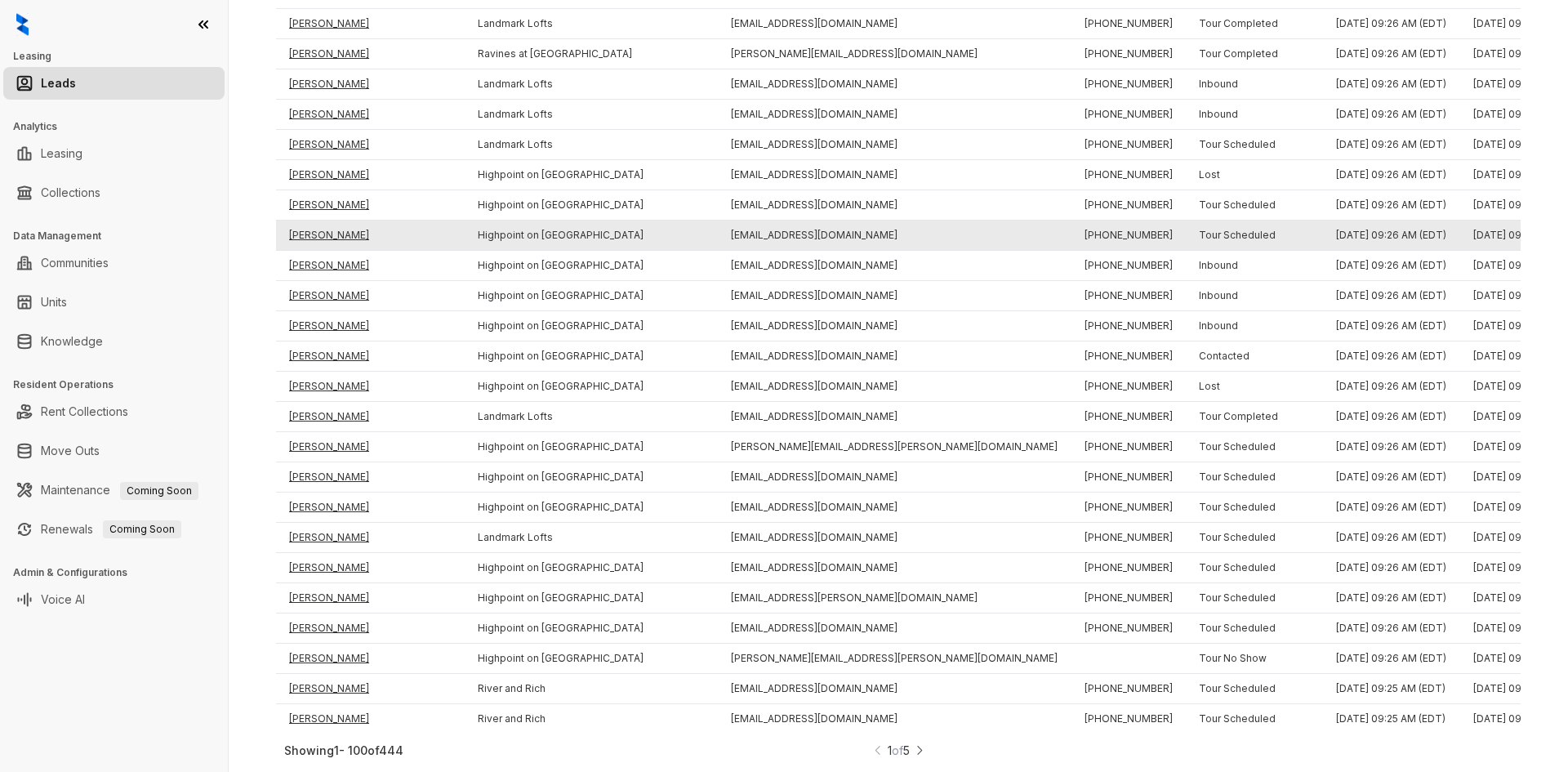
click at [322, 226] on td "[PERSON_NAME]" at bounding box center [370, 235] width 189 height 30
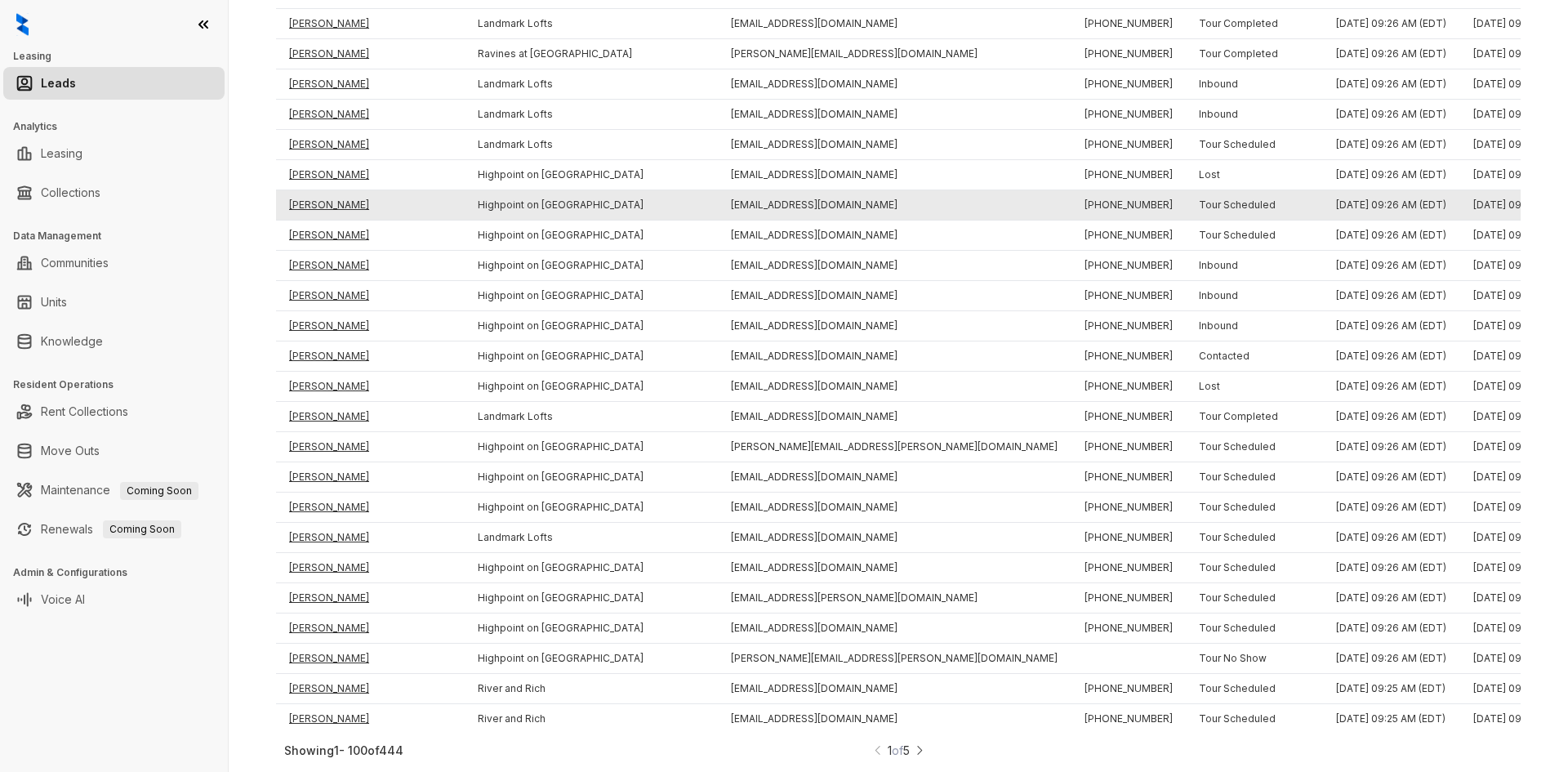
click at [310, 193] on td "[PERSON_NAME]" at bounding box center [370, 205] width 189 height 30
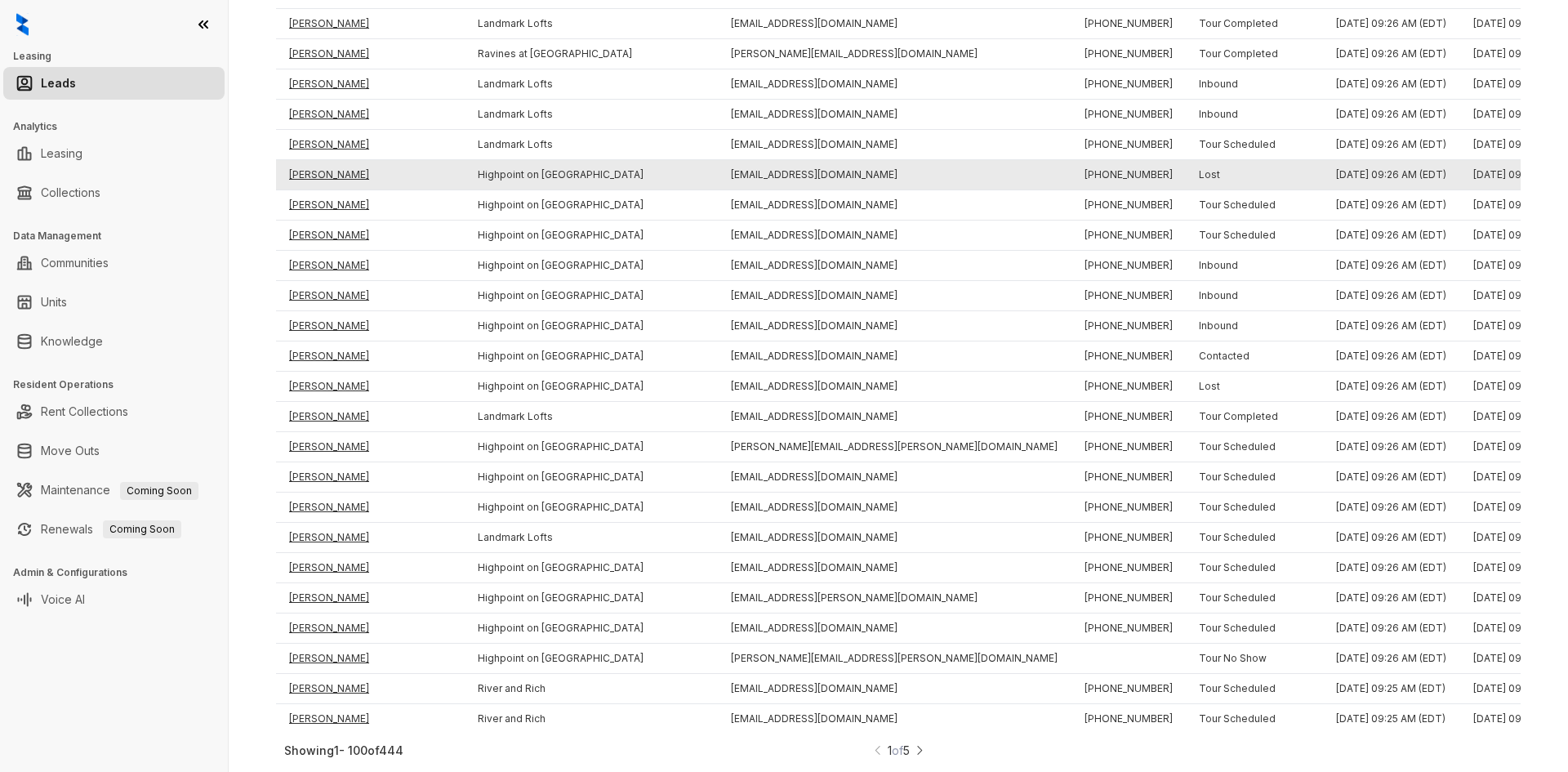
click at [326, 163] on td "[PERSON_NAME]" at bounding box center [370, 174] width 189 height 30
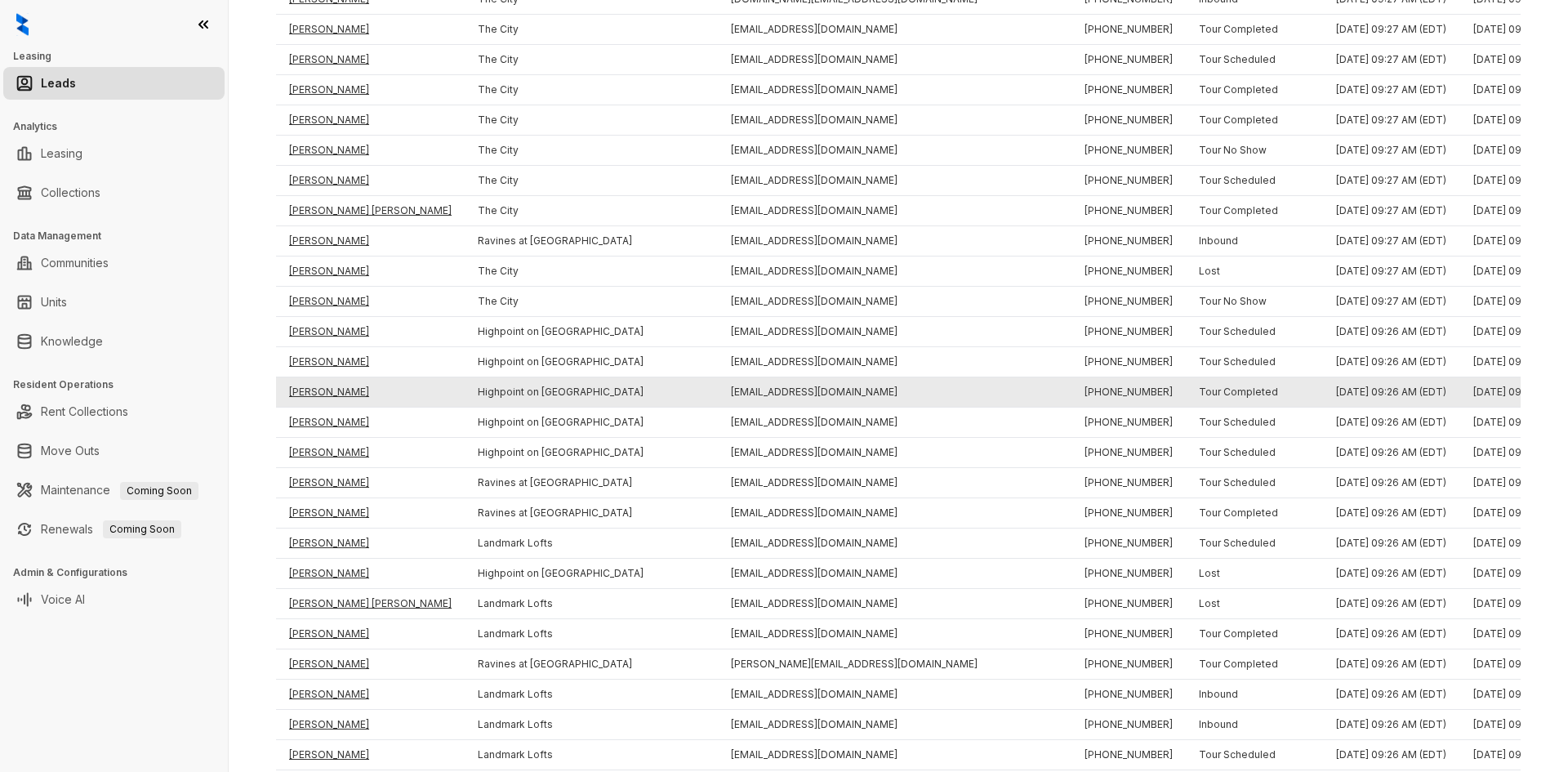
drag, startPoint x: 573, startPoint y: 295, endPoint x: 573, endPoint y: 268, distance: 27.0
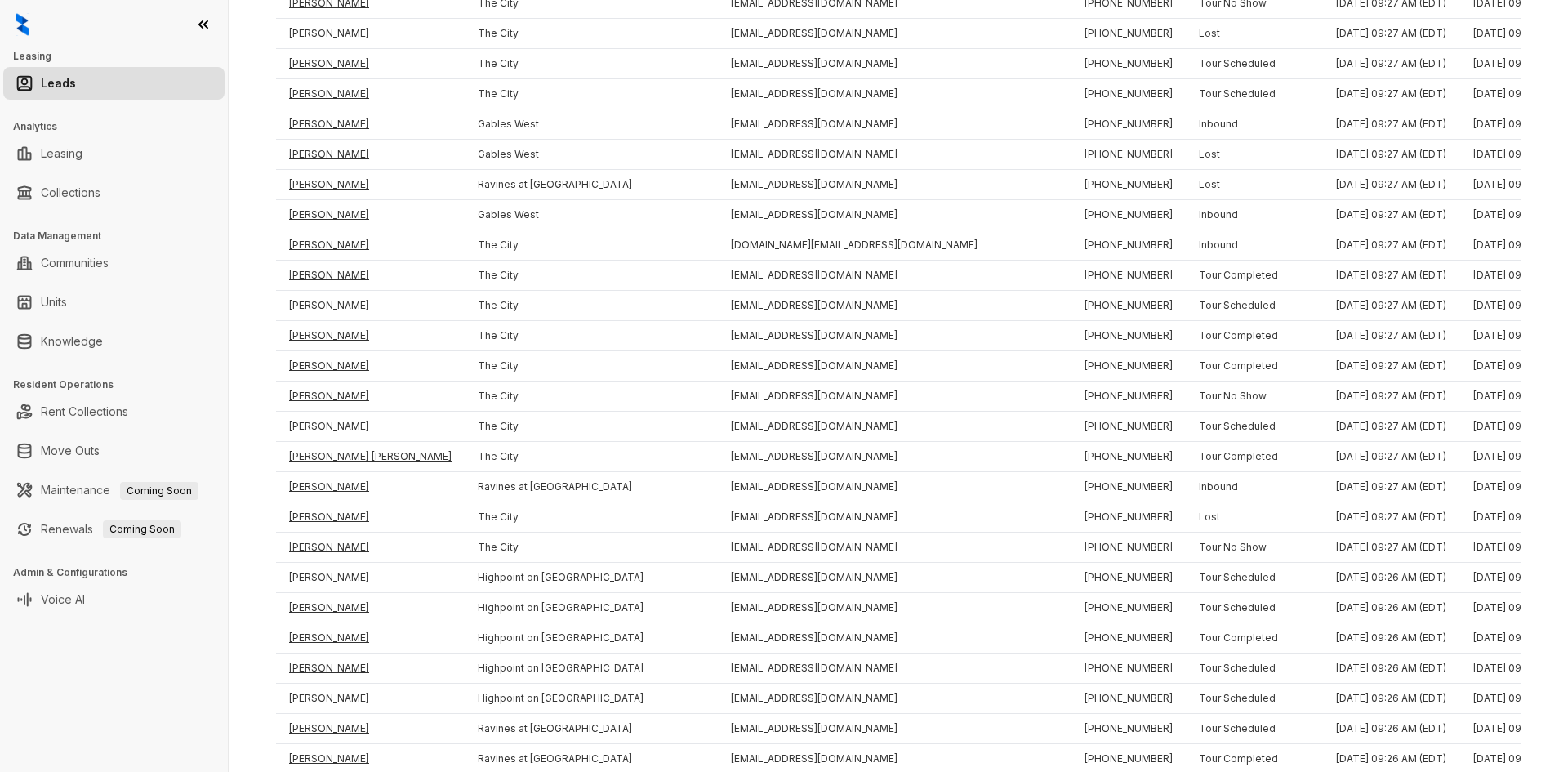
scroll to position [1523, 0]
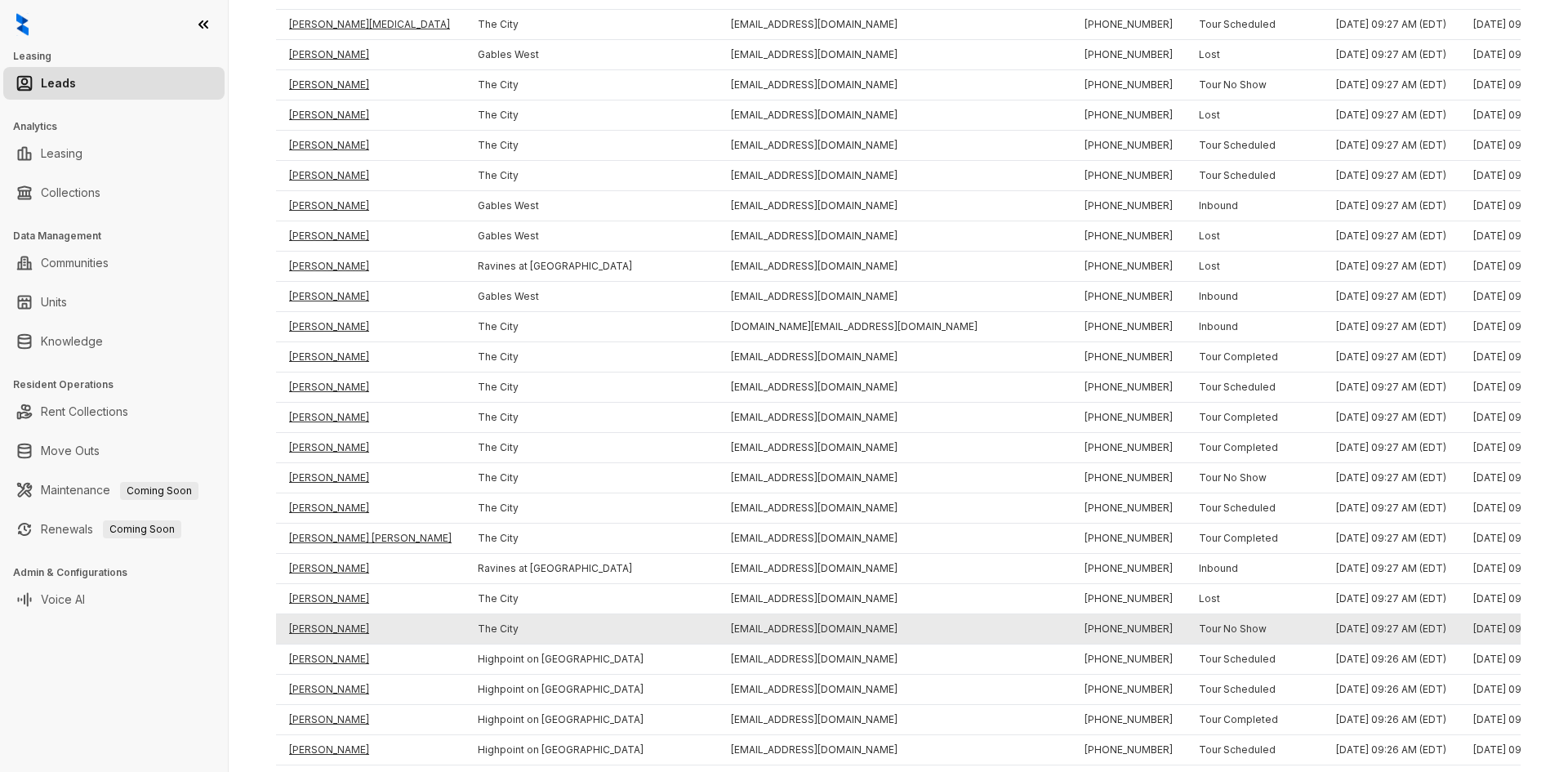
click at [333, 624] on td "[PERSON_NAME]" at bounding box center [370, 629] width 189 height 30
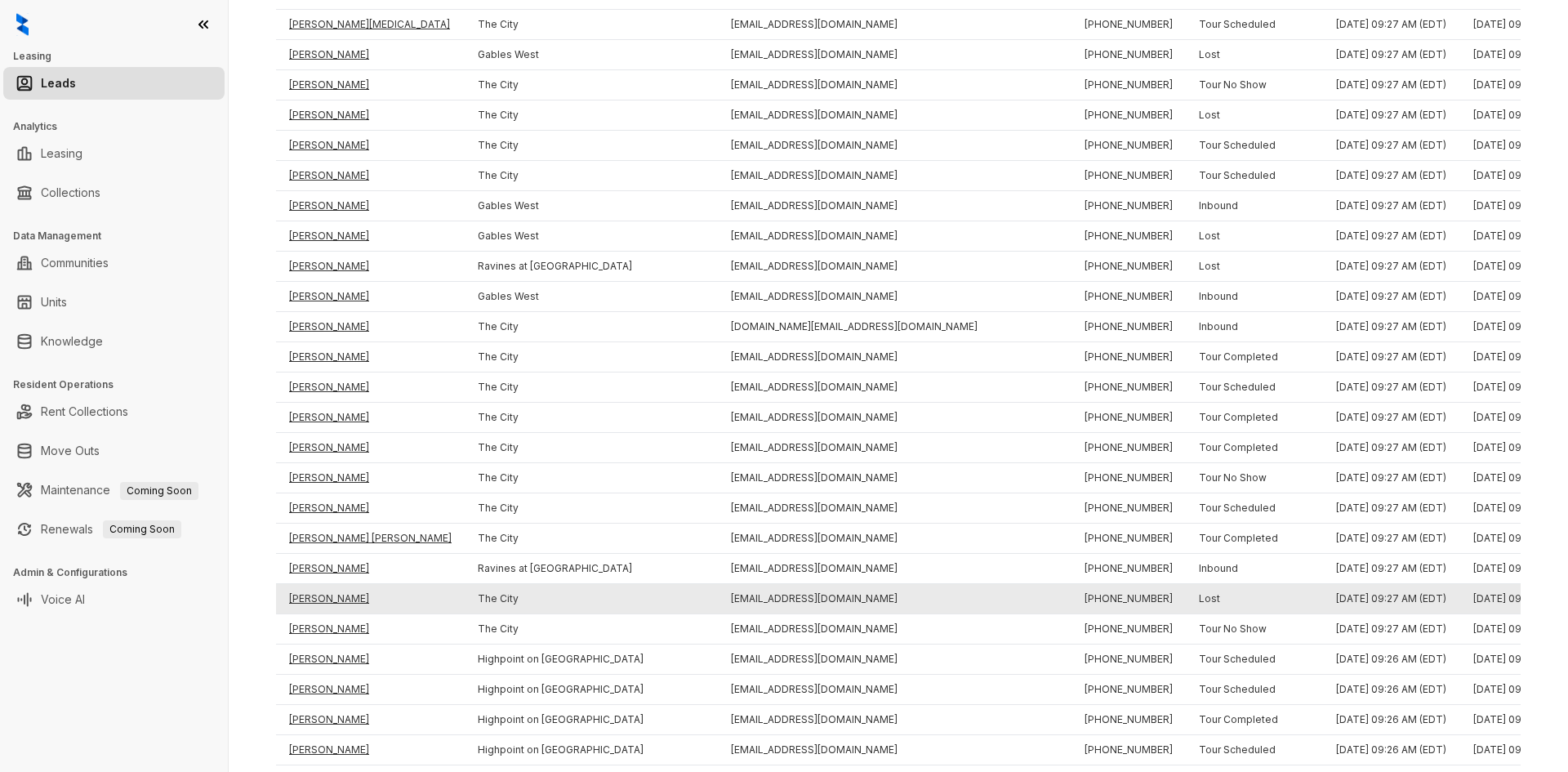
click at [317, 596] on td "[PERSON_NAME]" at bounding box center [370, 598] width 189 height 30
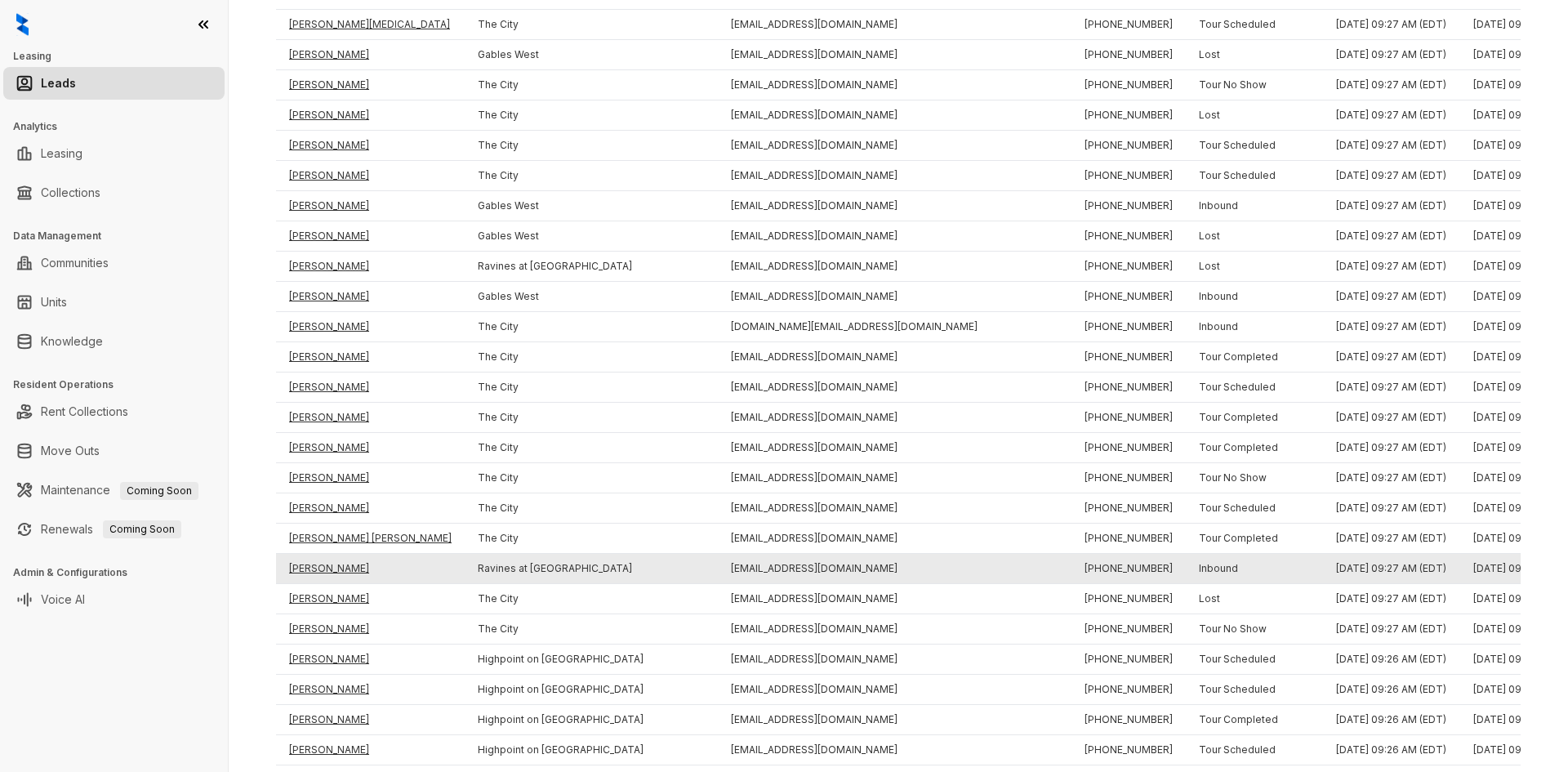
click at [309, 562] on td "[PERSON_NAME]" at bounding box center [370, 569] width 189 height 30
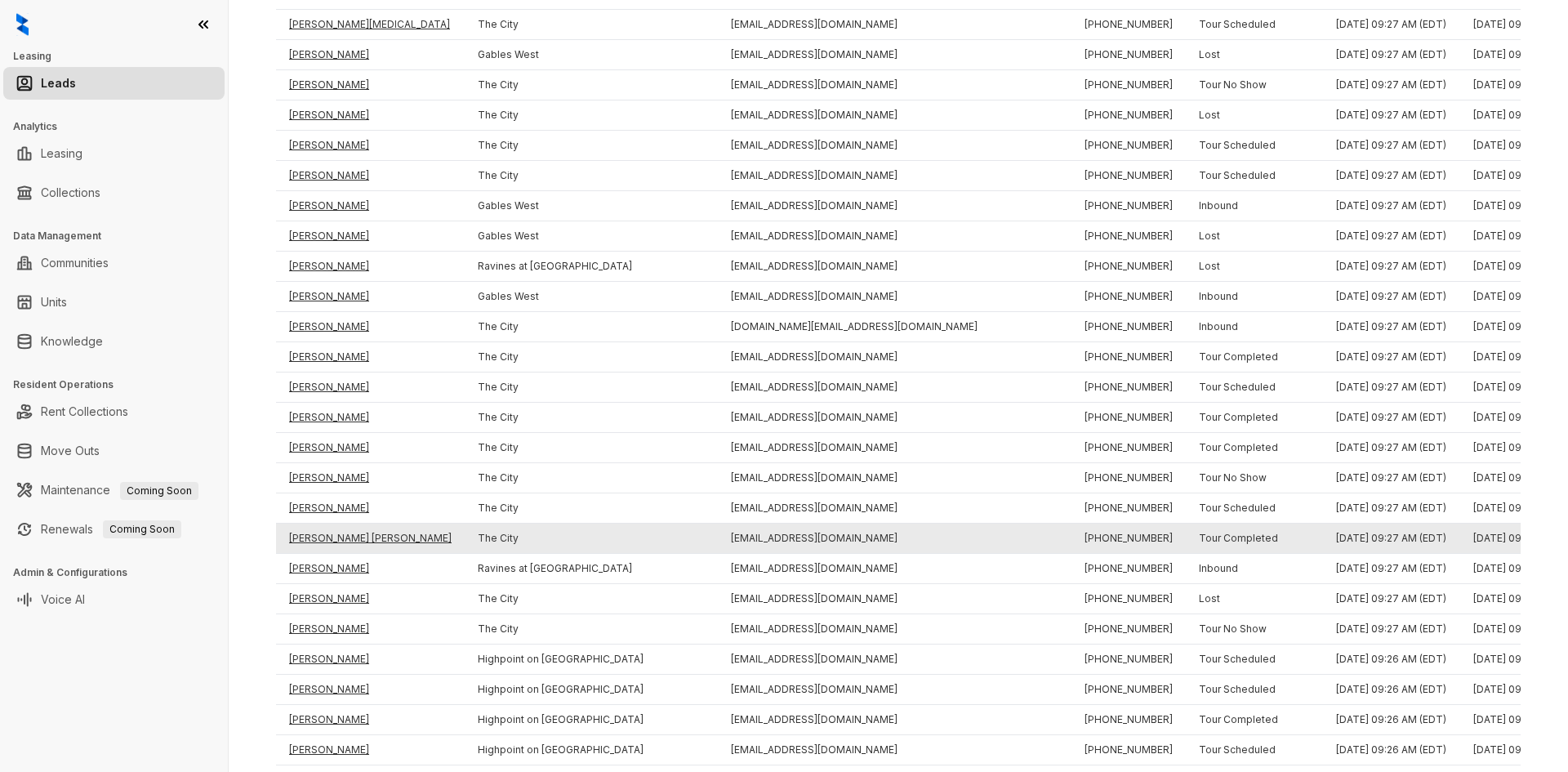
click at [308, 533] on td "[PERSON_NAME] [PERSON_NAME]" at bounding box center [370, 539] width 189 height 30
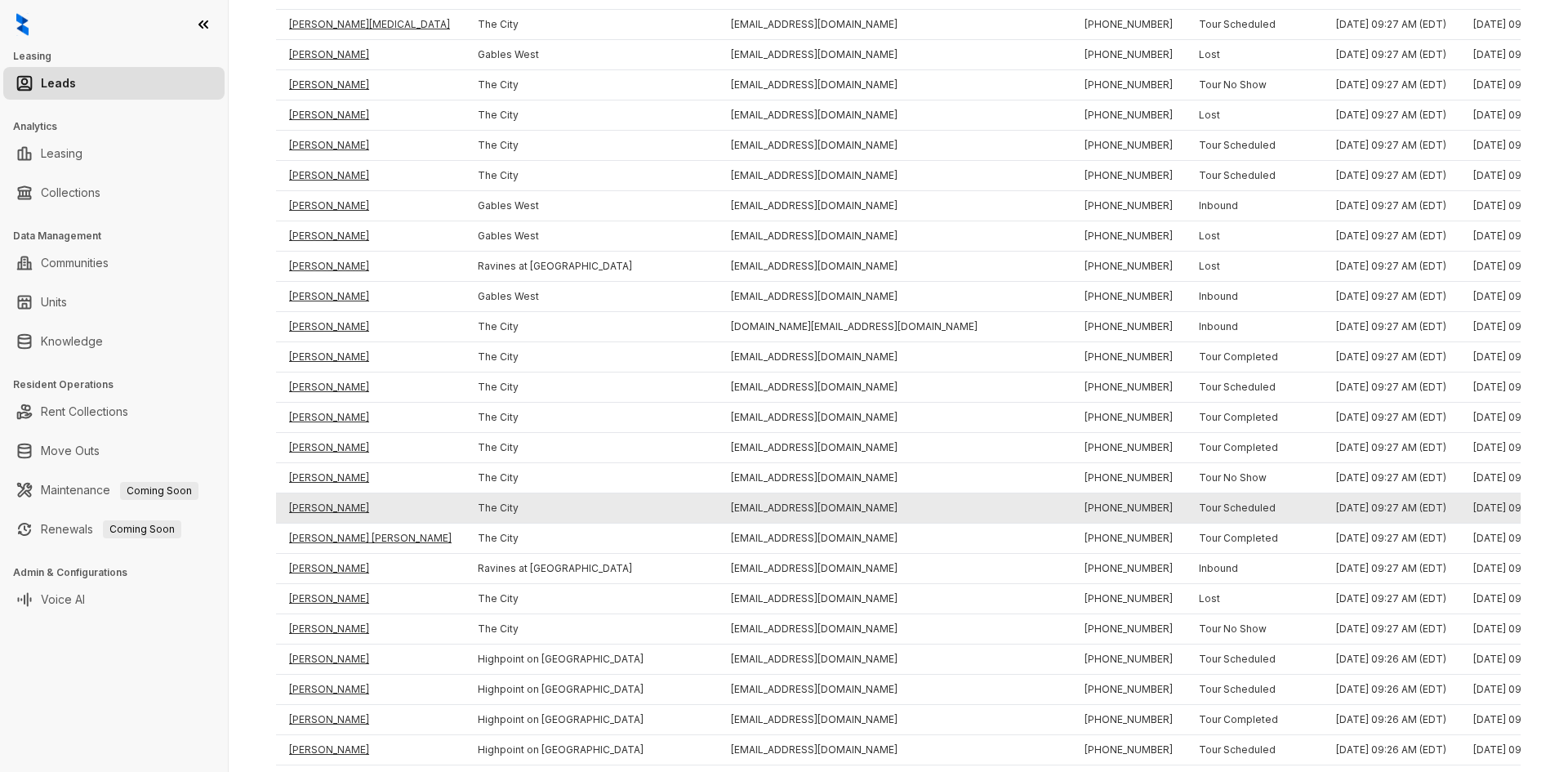
click at [308, 506] on td "[PERSON_NAME]" at bounding box center [370, 508] width 189 height 30
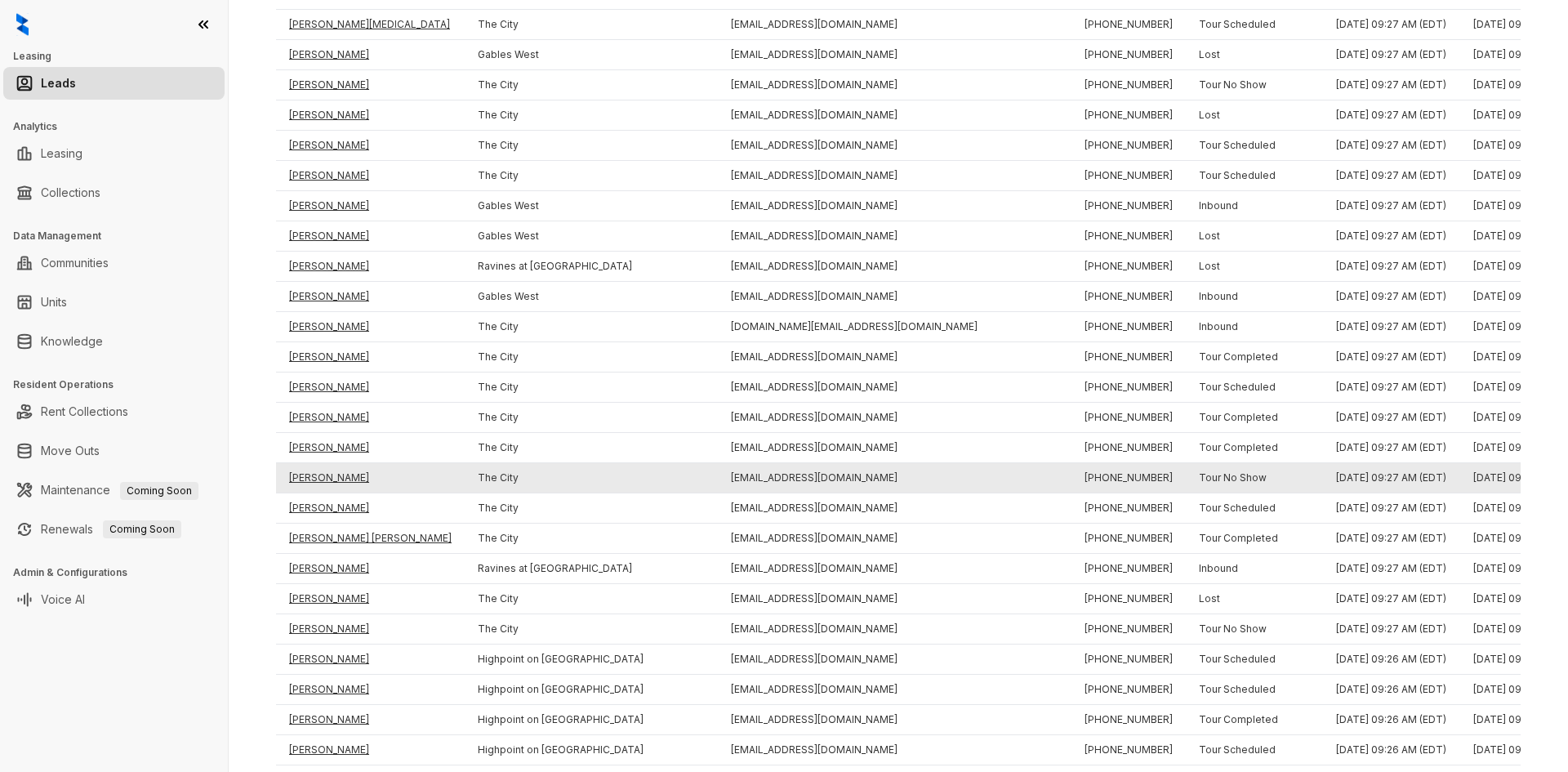
click at [308, 474] on td "[PERSON_NAME]" at bounding box center [370, 478] width 189 height 30
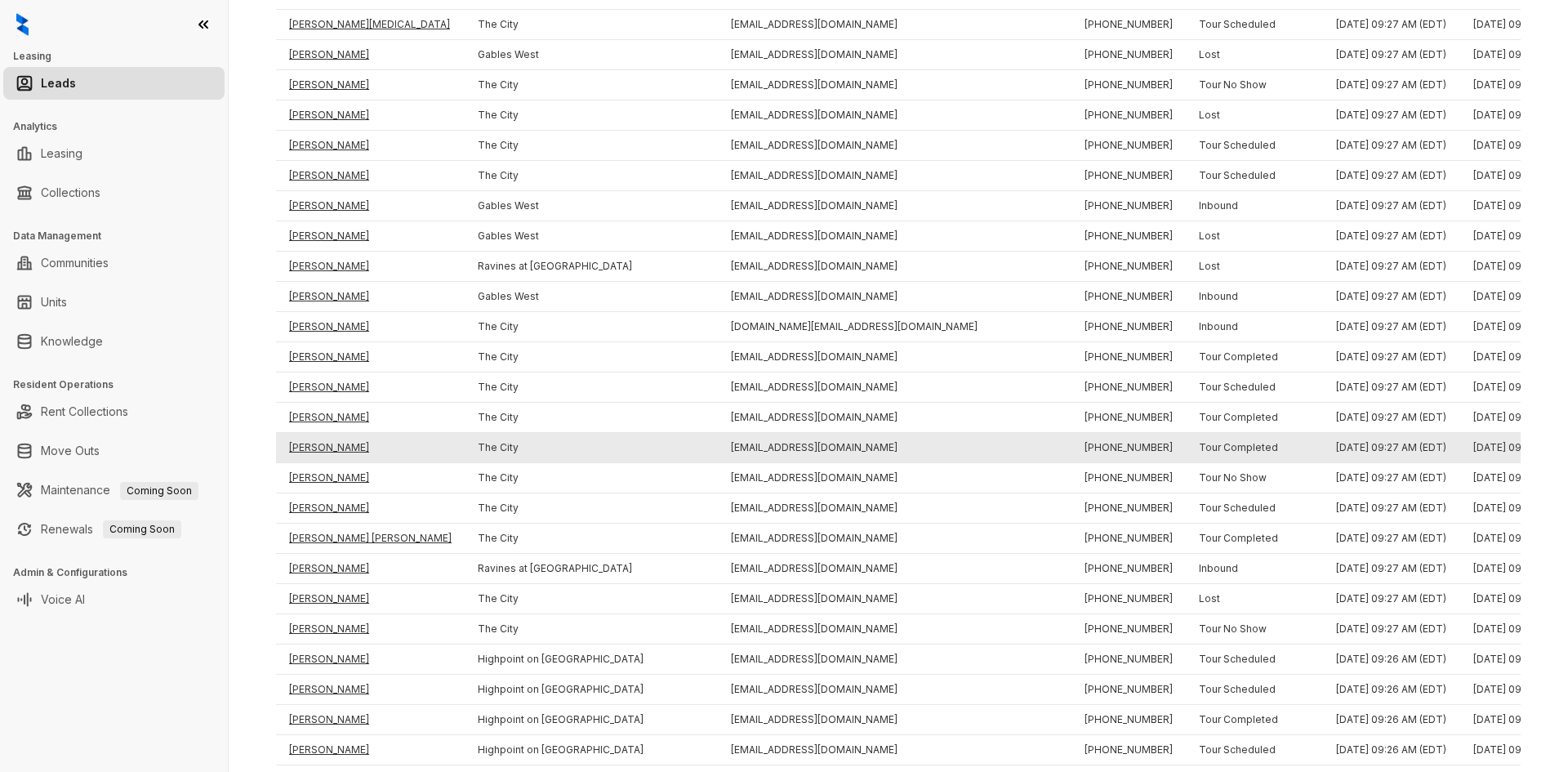
click at [310, 447] on td "[PERSON_NAME]" at bounding box center [370, 448] width 189 height 30
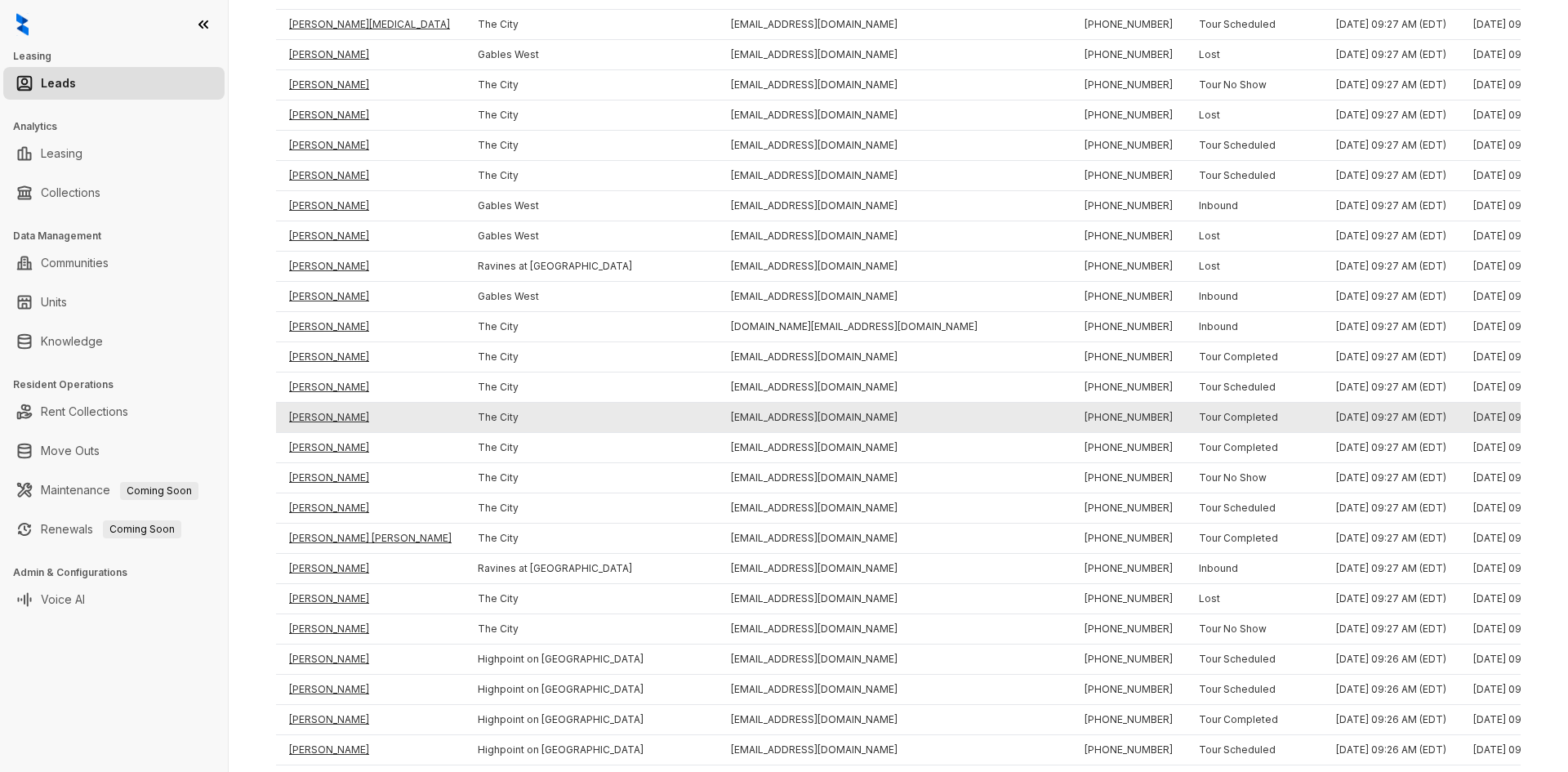
click at [310, 414] on td "[PERSON_NAME]" at bounding box center [370, 417] width 189 height 30
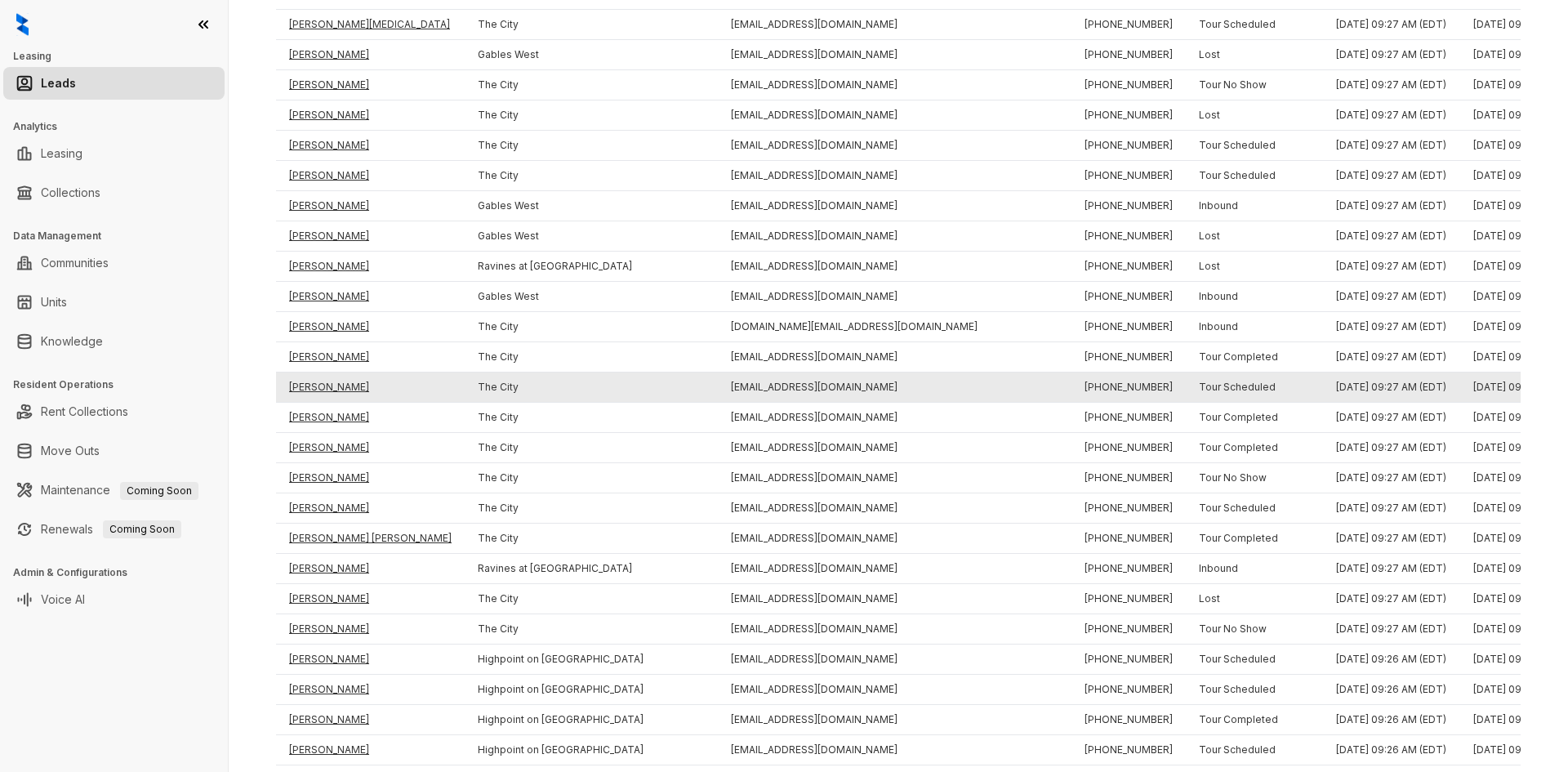
click at [311, 389] on td "[PERSON_NAME]" at bounding box center [370, 387] width 189 height 30
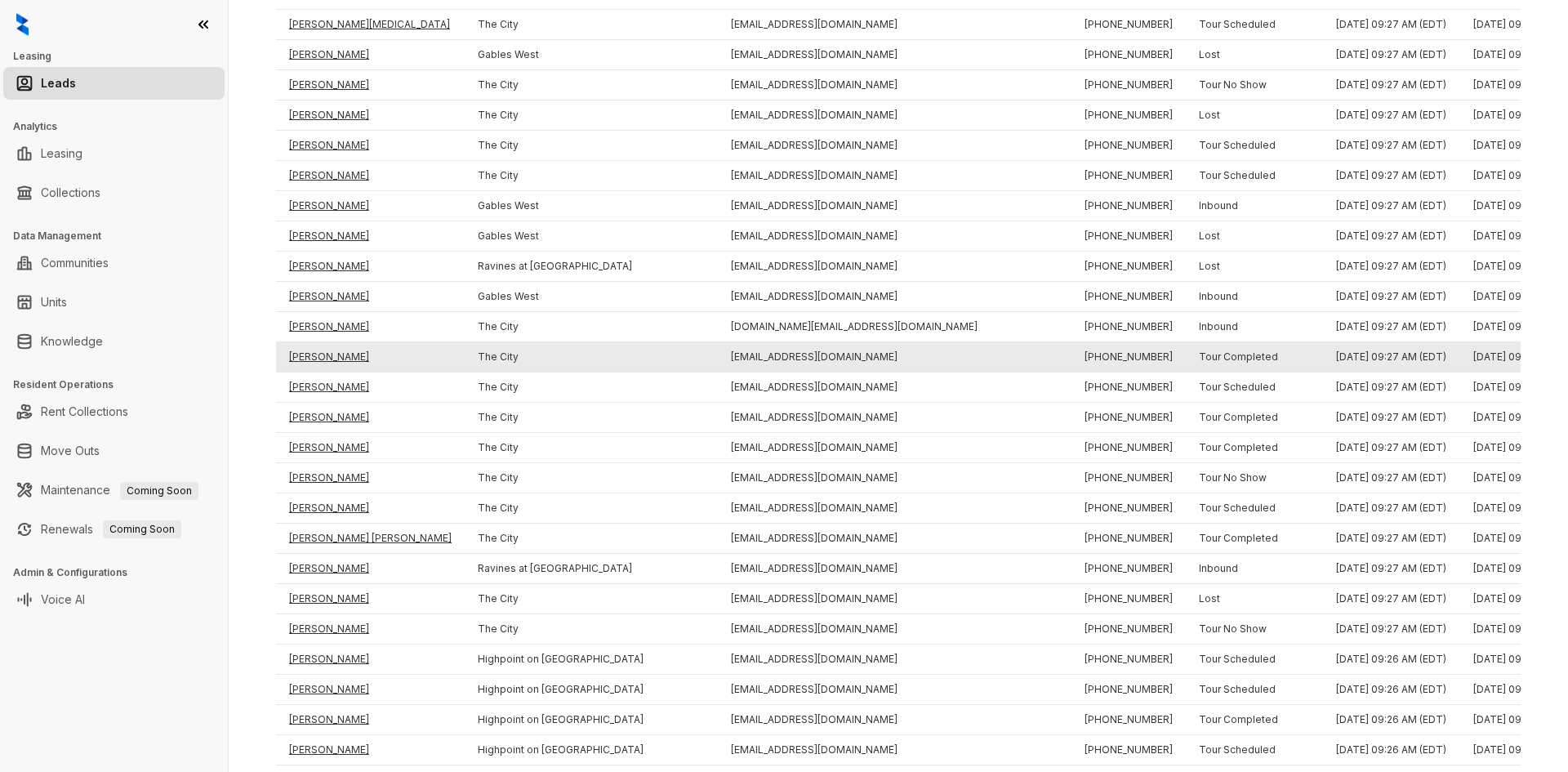
click at [313, 353] on td "[PERSON_NAME]" at bounding box center [370, 357] width 189 height 30
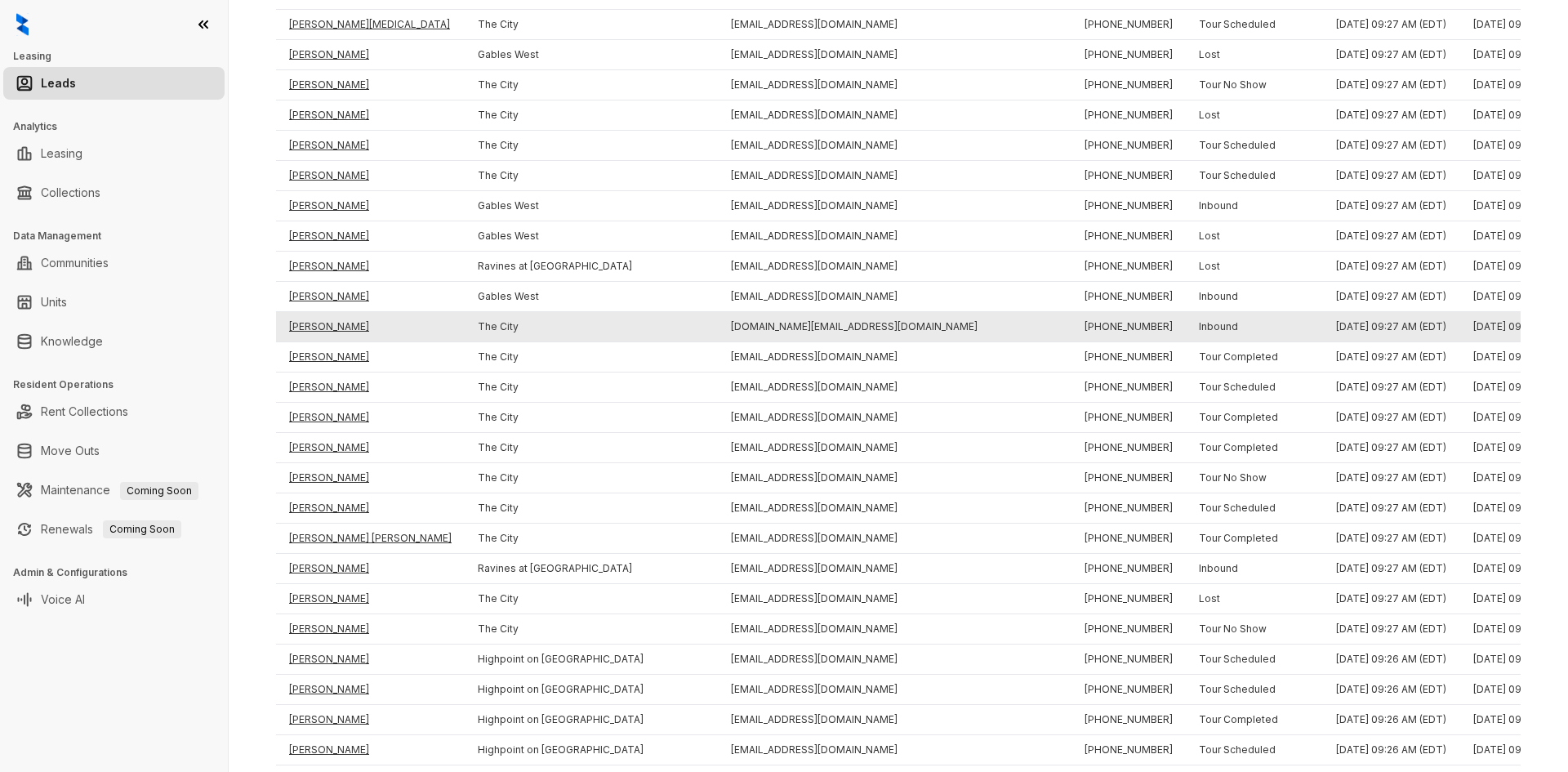
click at [314, 323] on td "[PERSON_NAME]" at bounding box center [370, 327] width 189 height 30
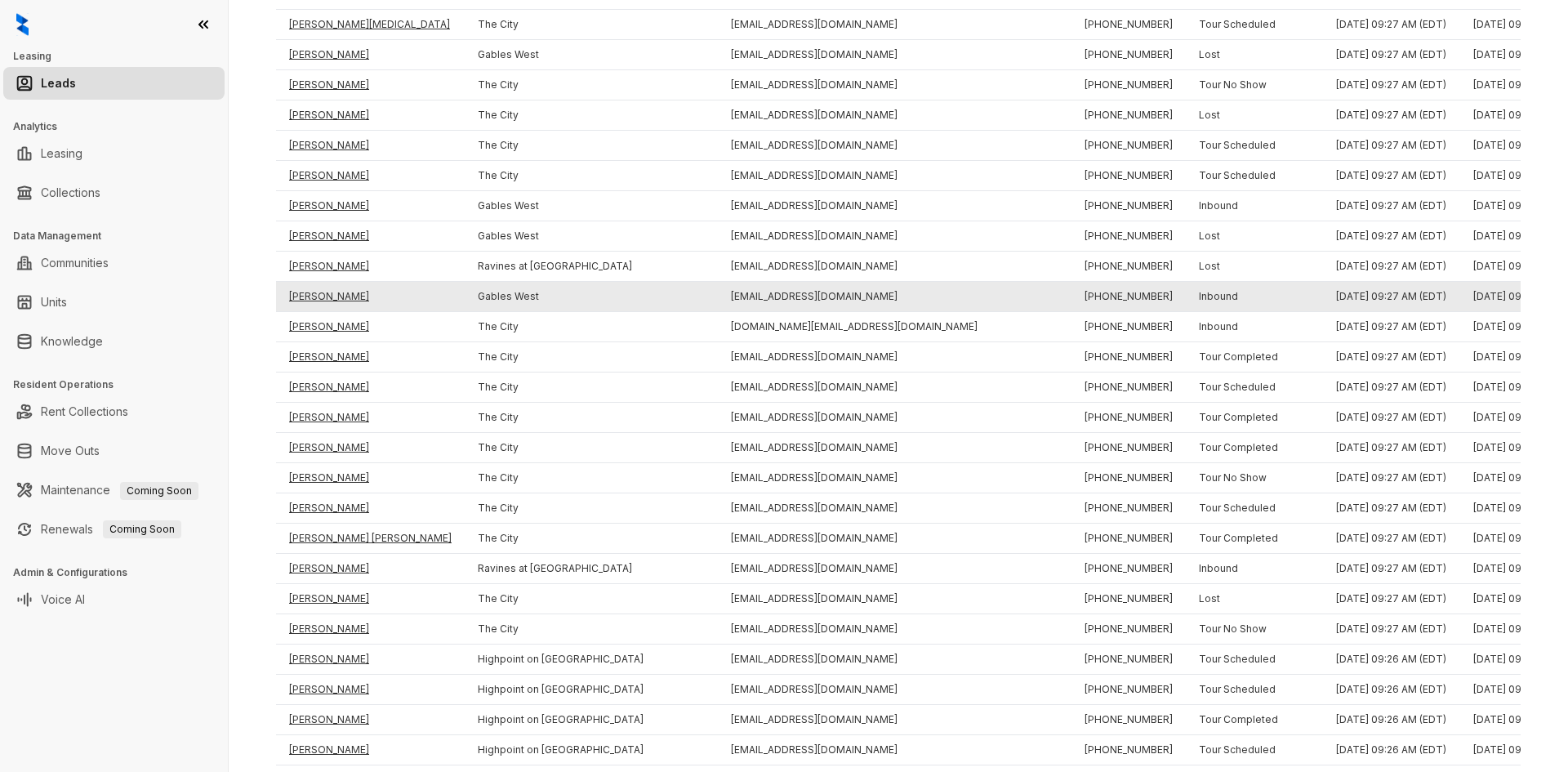
click at [314, 298] on td "[PERSON_NAME]" at bounding box center [370, 297] width 189 height 30
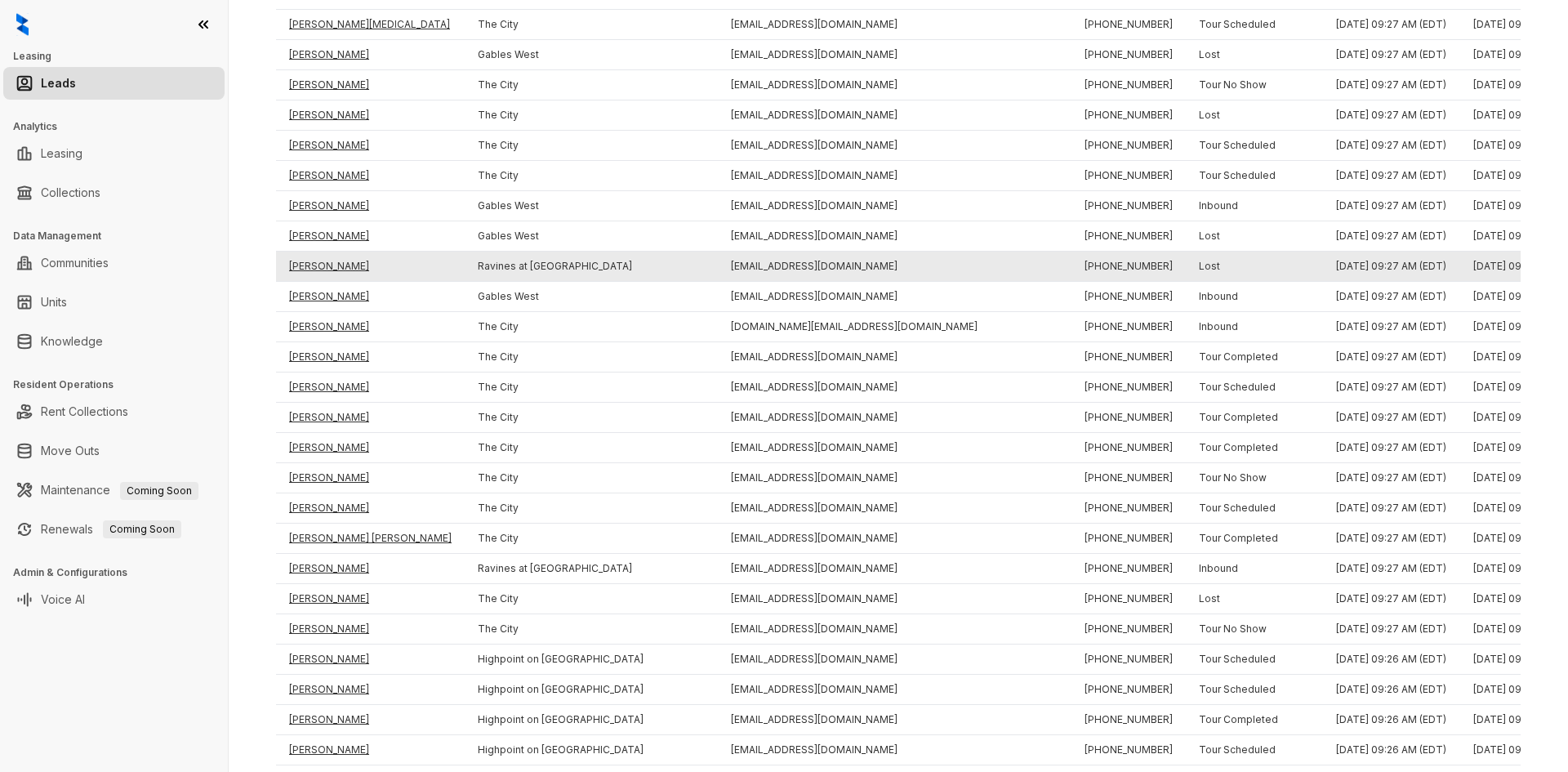
click at [311, 266] on td "[PERSON_NAME]" at bounding box center [370, 266] width 189 height 30
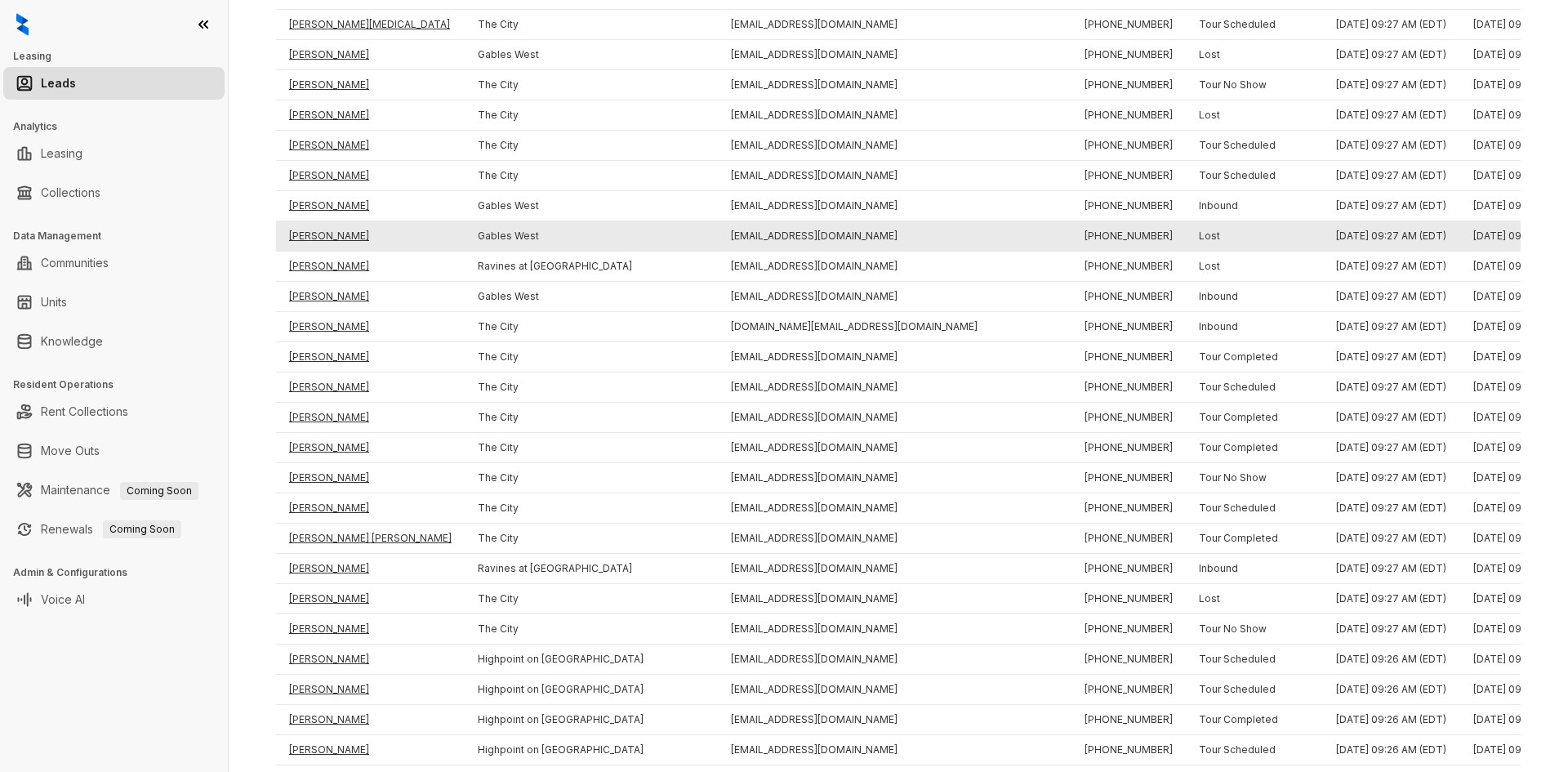
click at [310, 234] on td "[PERSON_NAME]" at bounding box center [370, 236] width 189 height 30
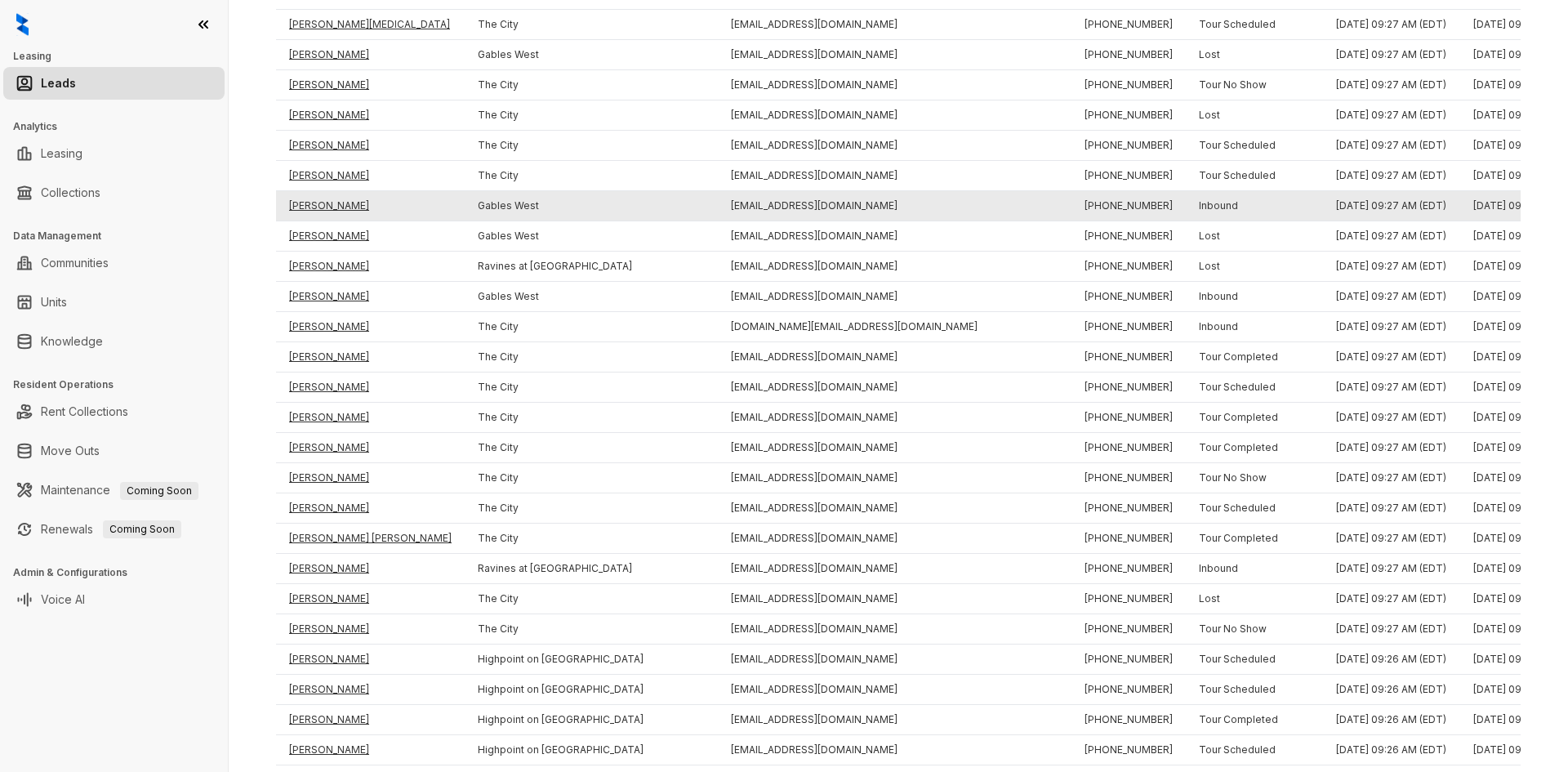
click at [312, 209] on td "[PERSON_NAME]" at bounding box center [370, 206] width 189 height 30
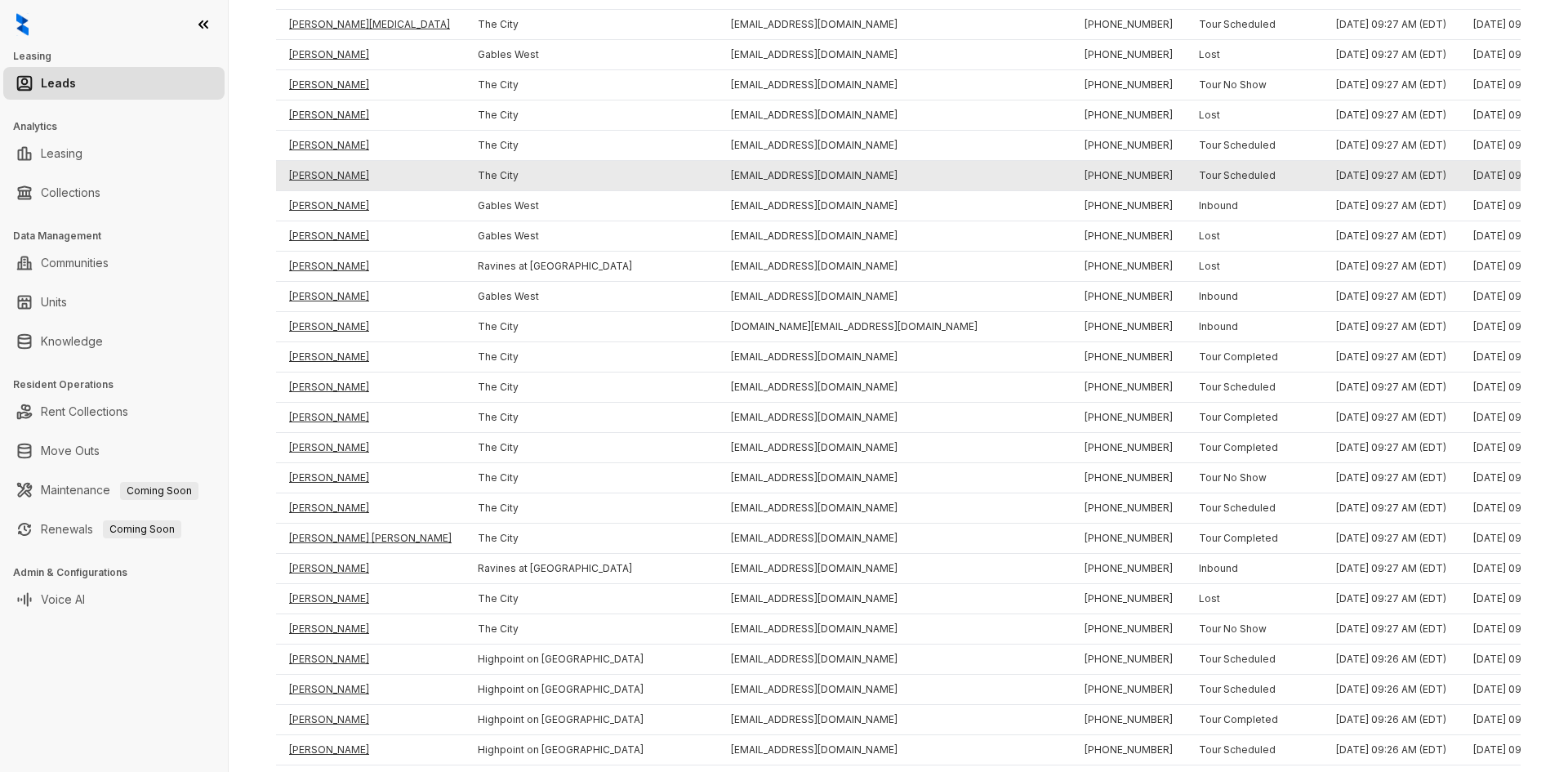
click at [307, 175] on td "[PERSON_NAME]" at bounding box center [370, 175] width 189 height 30
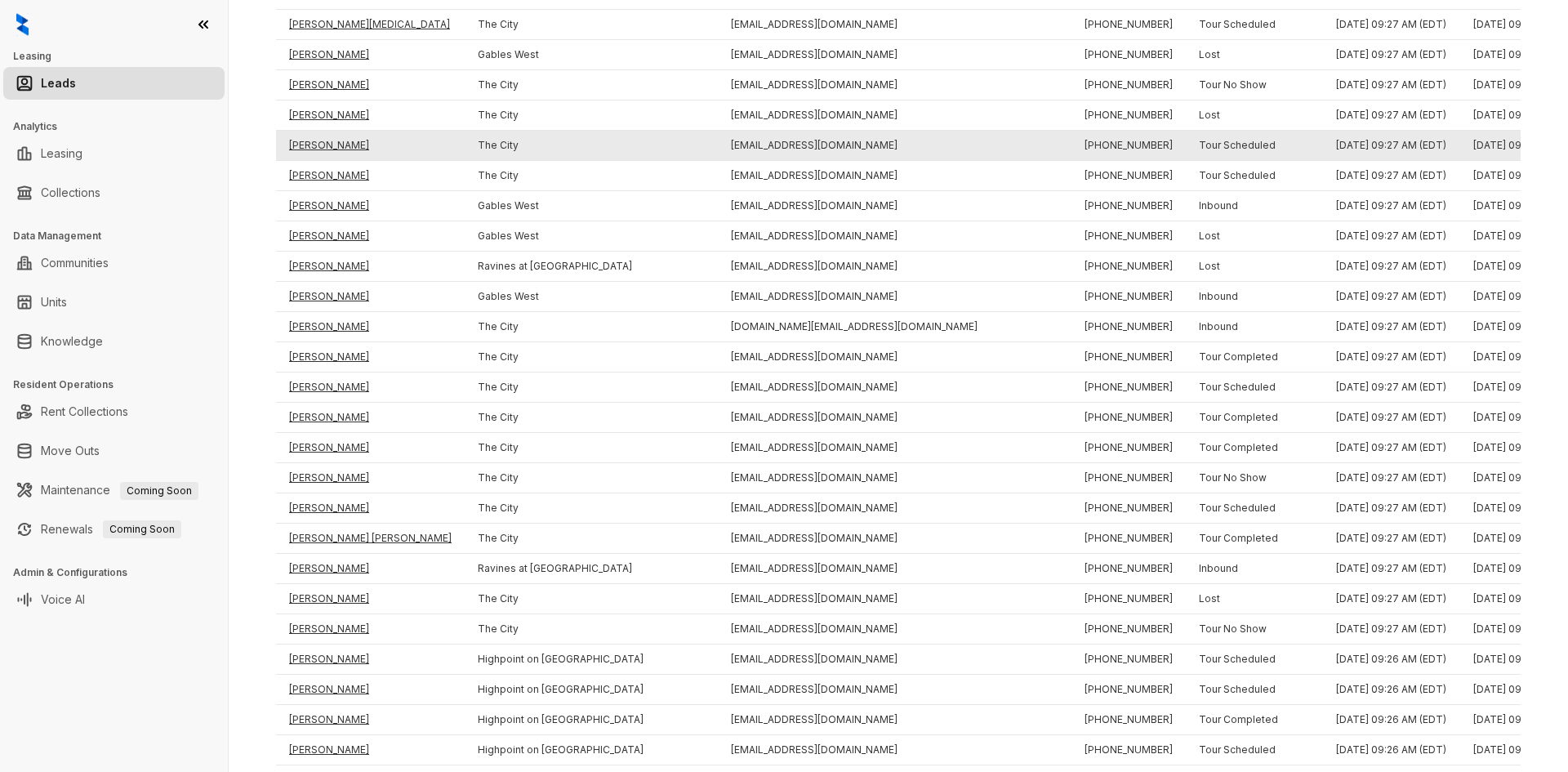
click at [306, 146] on td "[PERSON_NAME]" at bounding box center [370, 145] width 189 height 30
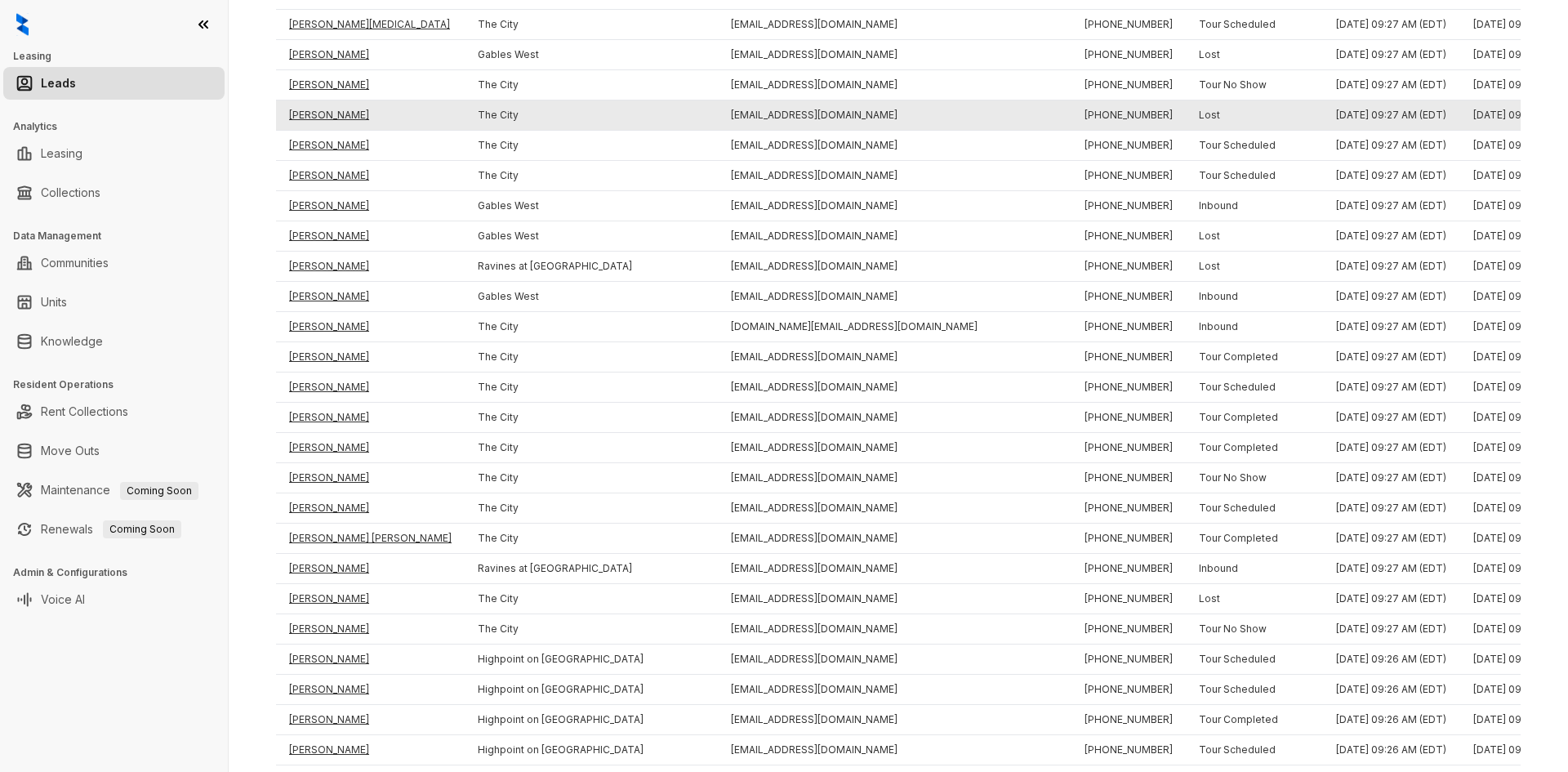
click at [307, 121] on td "[PERSON_NAME]" at bounding box center [370, 115] width 189 height 30
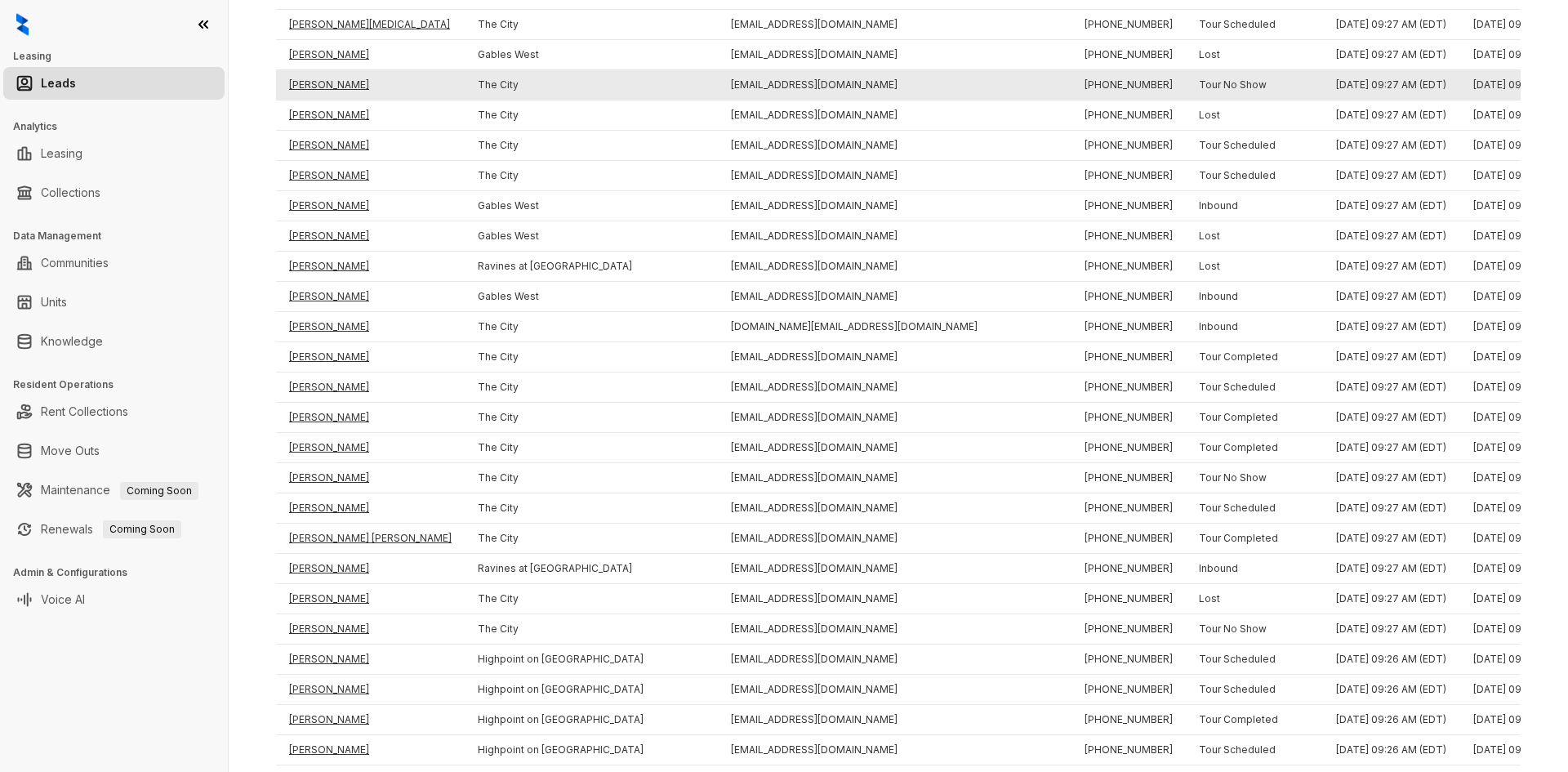
click at [306, 89] on td "[PERSON_NAME]" at bounding box center [370, 85] width 189 height 30
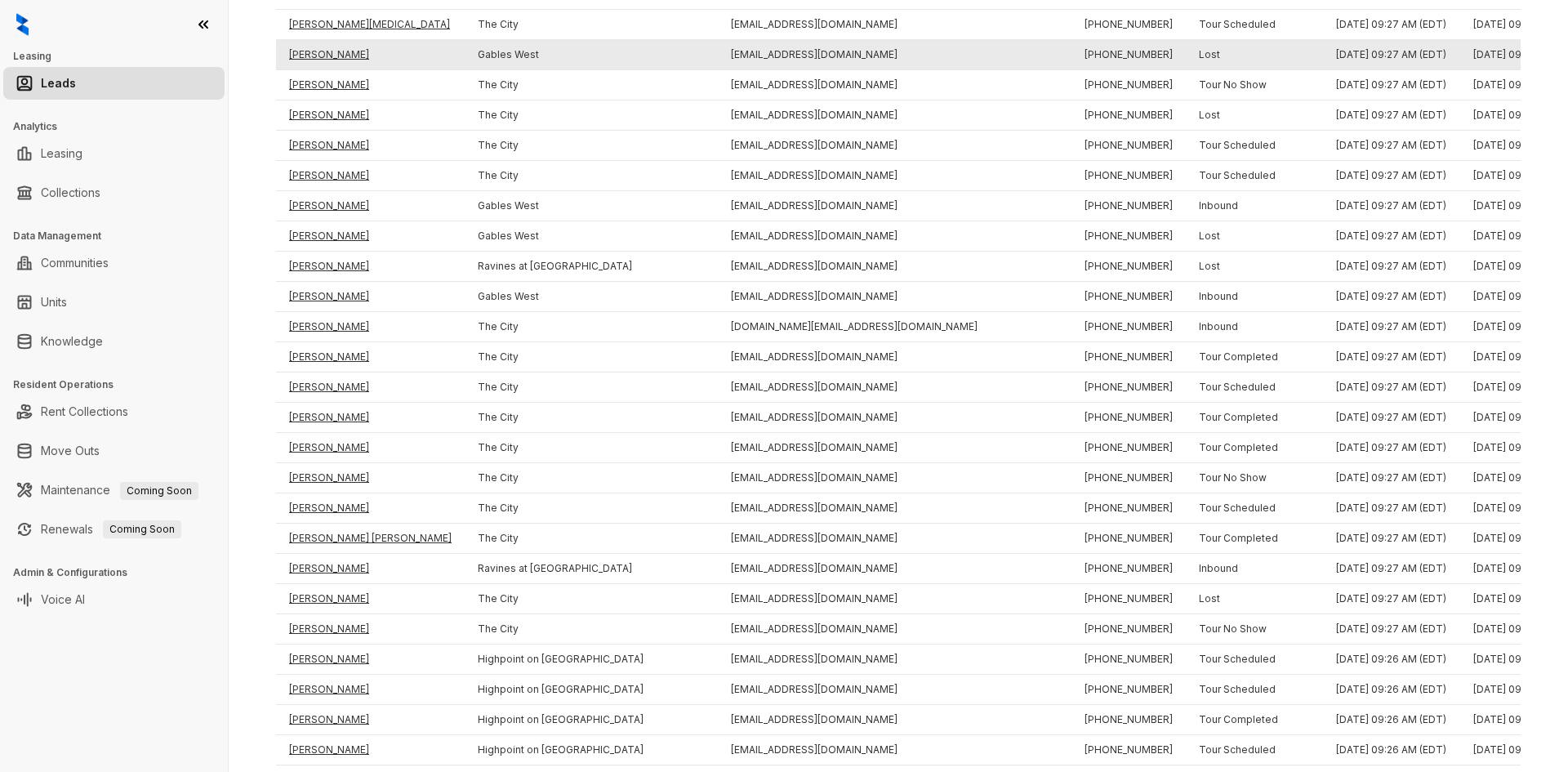
click at [324, 56] on td "[PERSON_NAME]" at bounding box center [370, 55] width 189 height 30
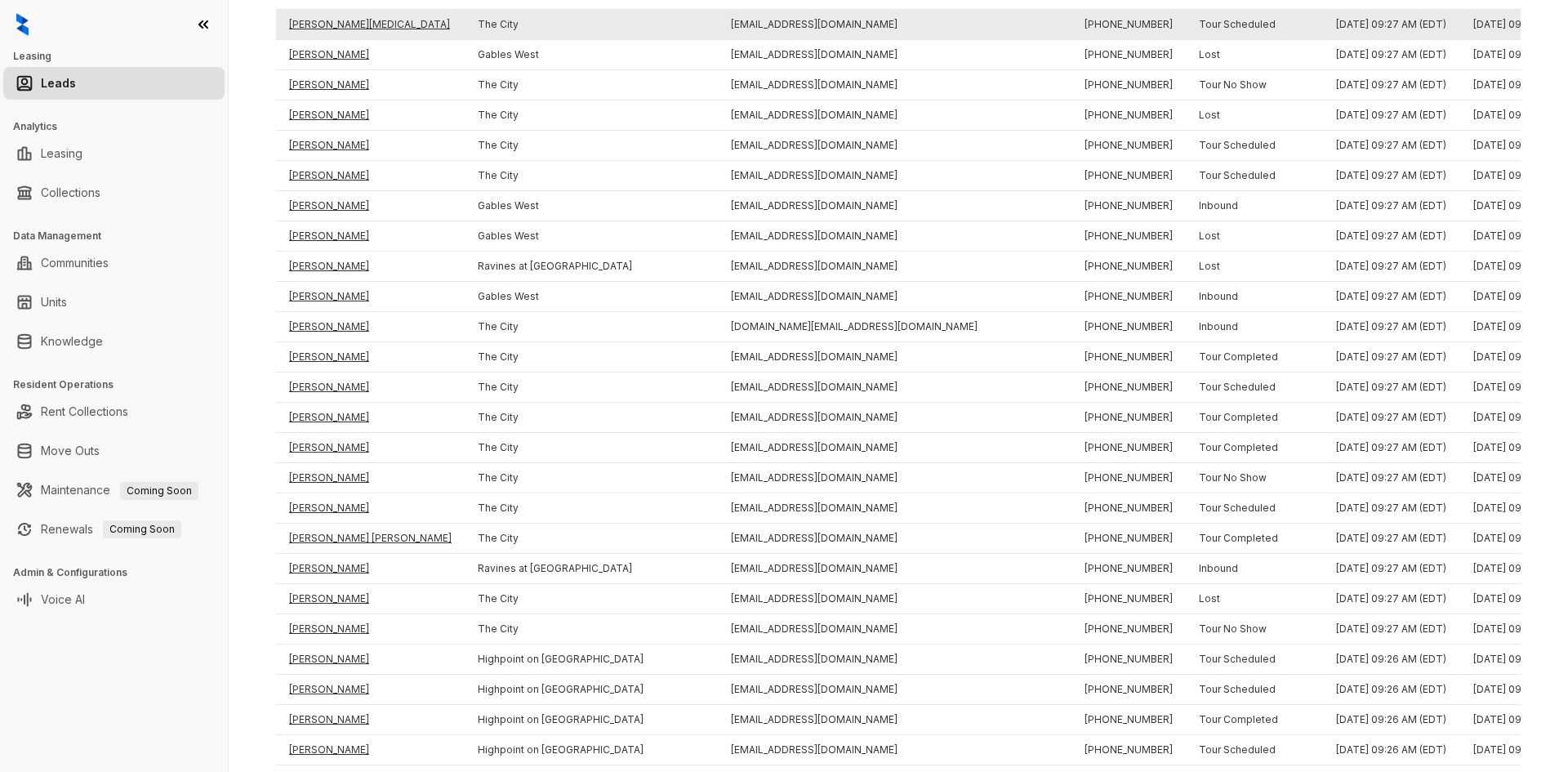
click at [338, 27] on td "[PERSON_NAME][MEDICAL_DATA]" at bounding box center [370, 24] width 189 height 30
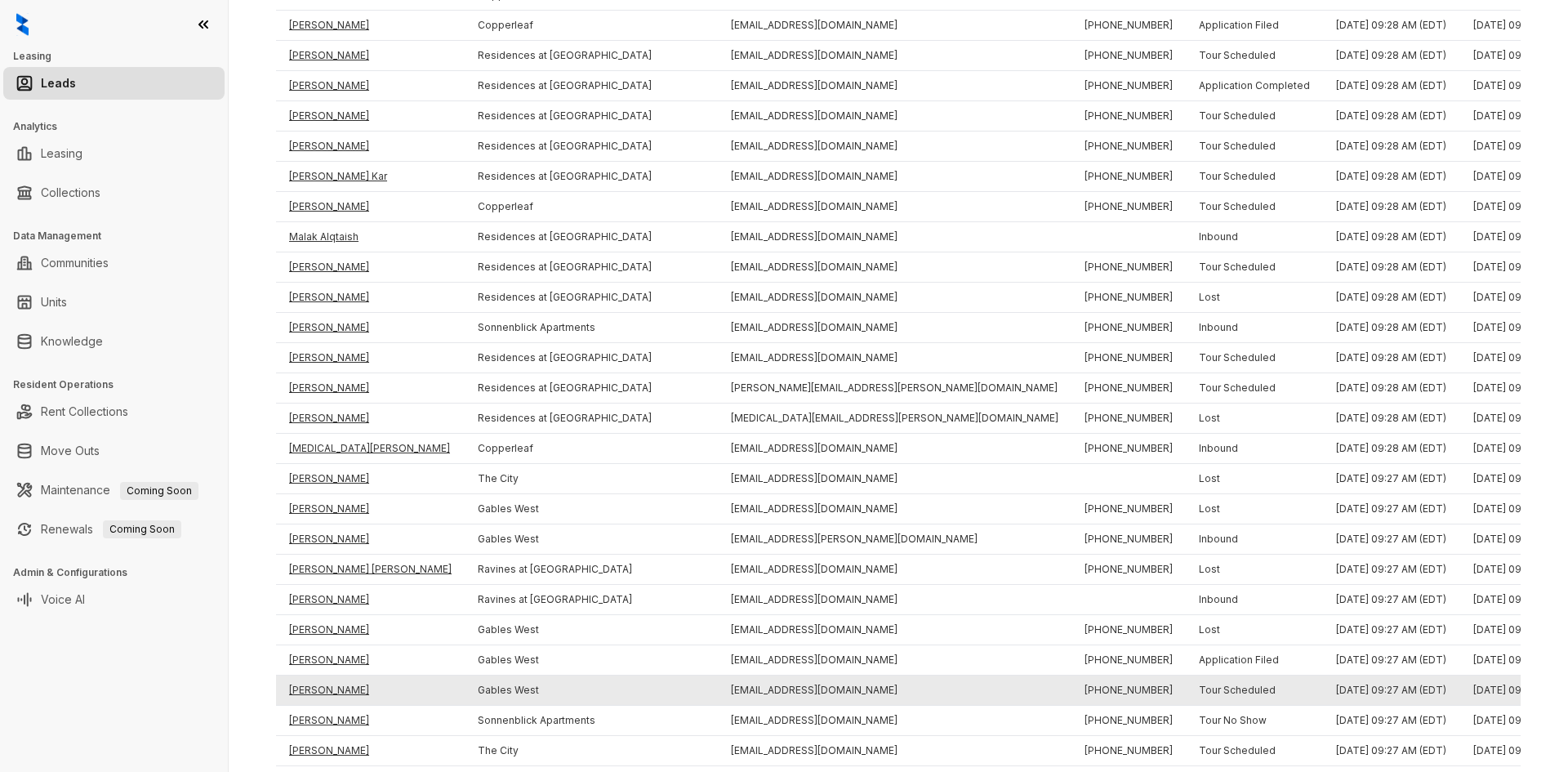
scroll to position [788, 0]
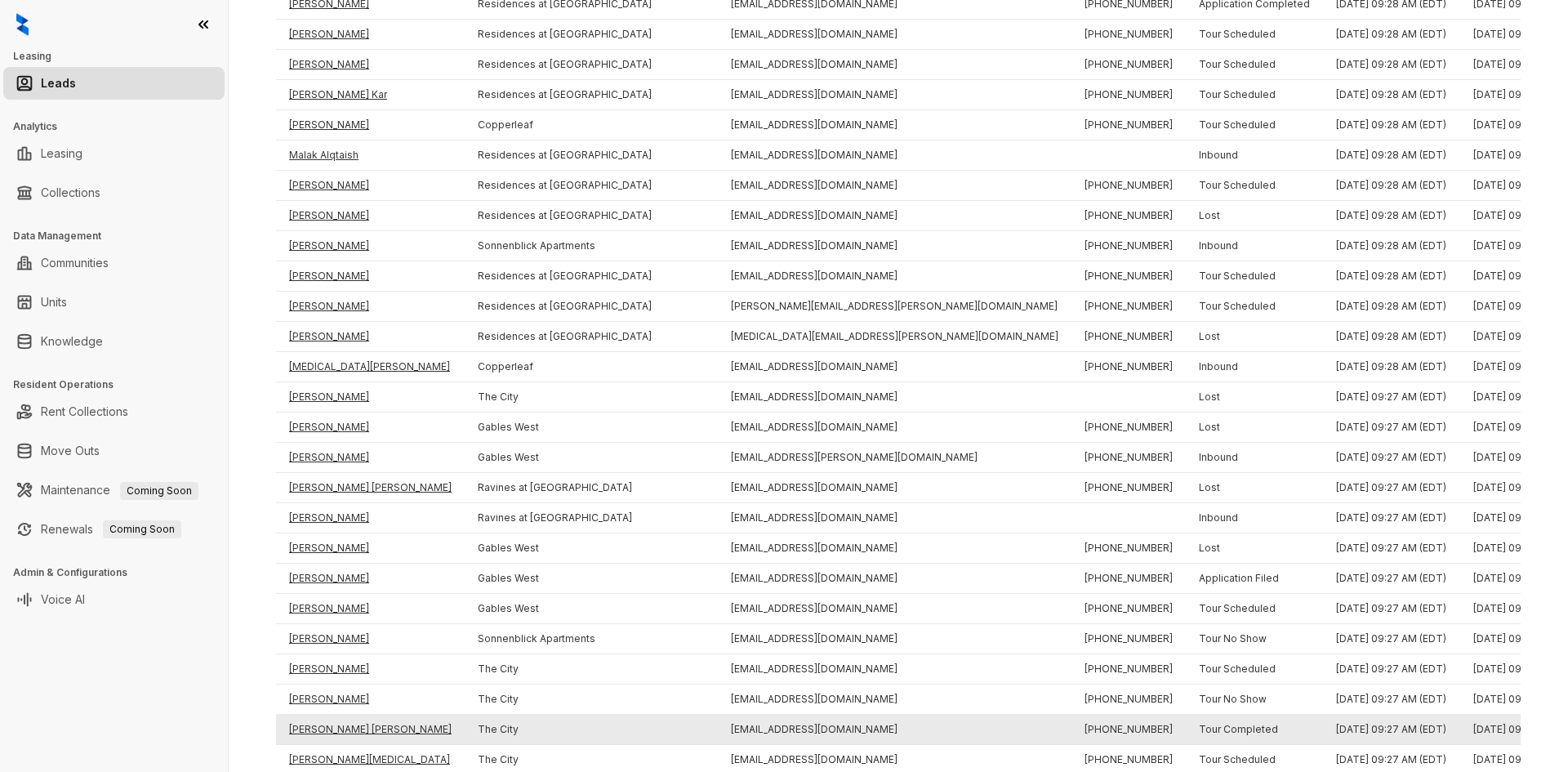
click at [346, 728] on td "[PERSON_NAME] [PERSON_NAME]" at bounding box center [370, 729] width 189 height 30
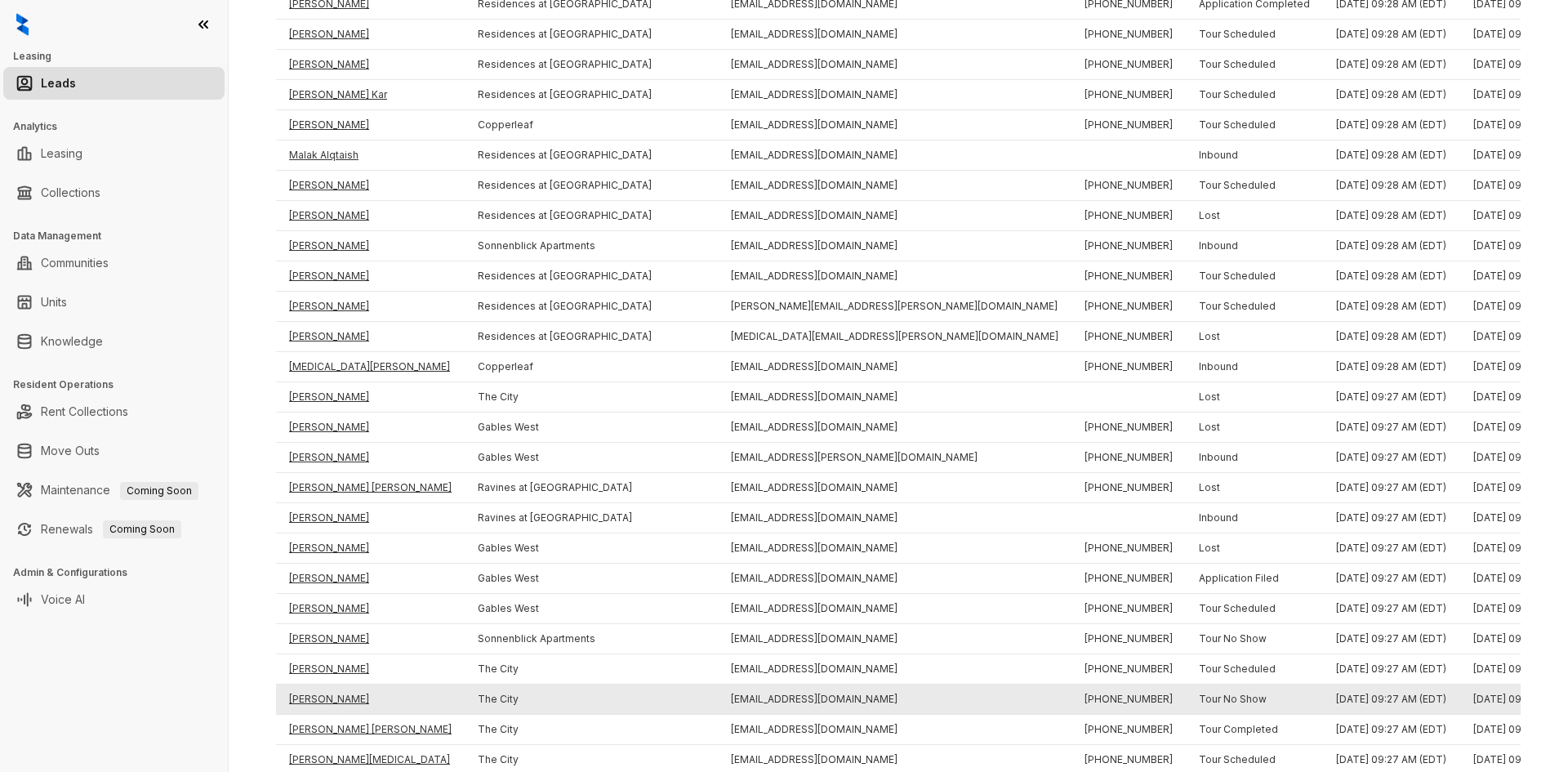
click at [327, 704] on td "[PERSON_NAME]" at bounding box center [370, 699] width 189 height 30
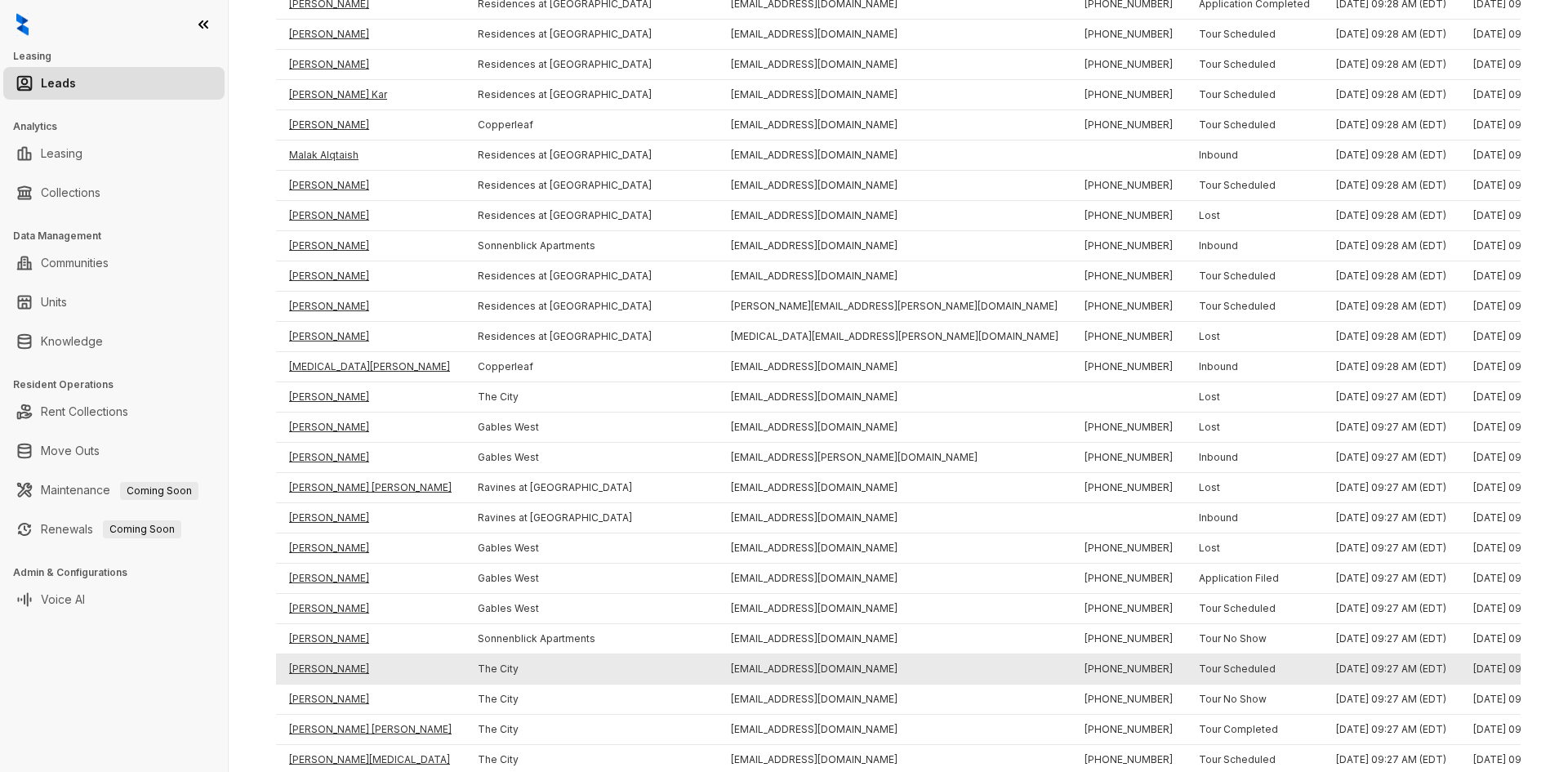
click at [318, 663] on td "[PERSON_NAME]" at bounding box center [370, 669] width 189 height 30
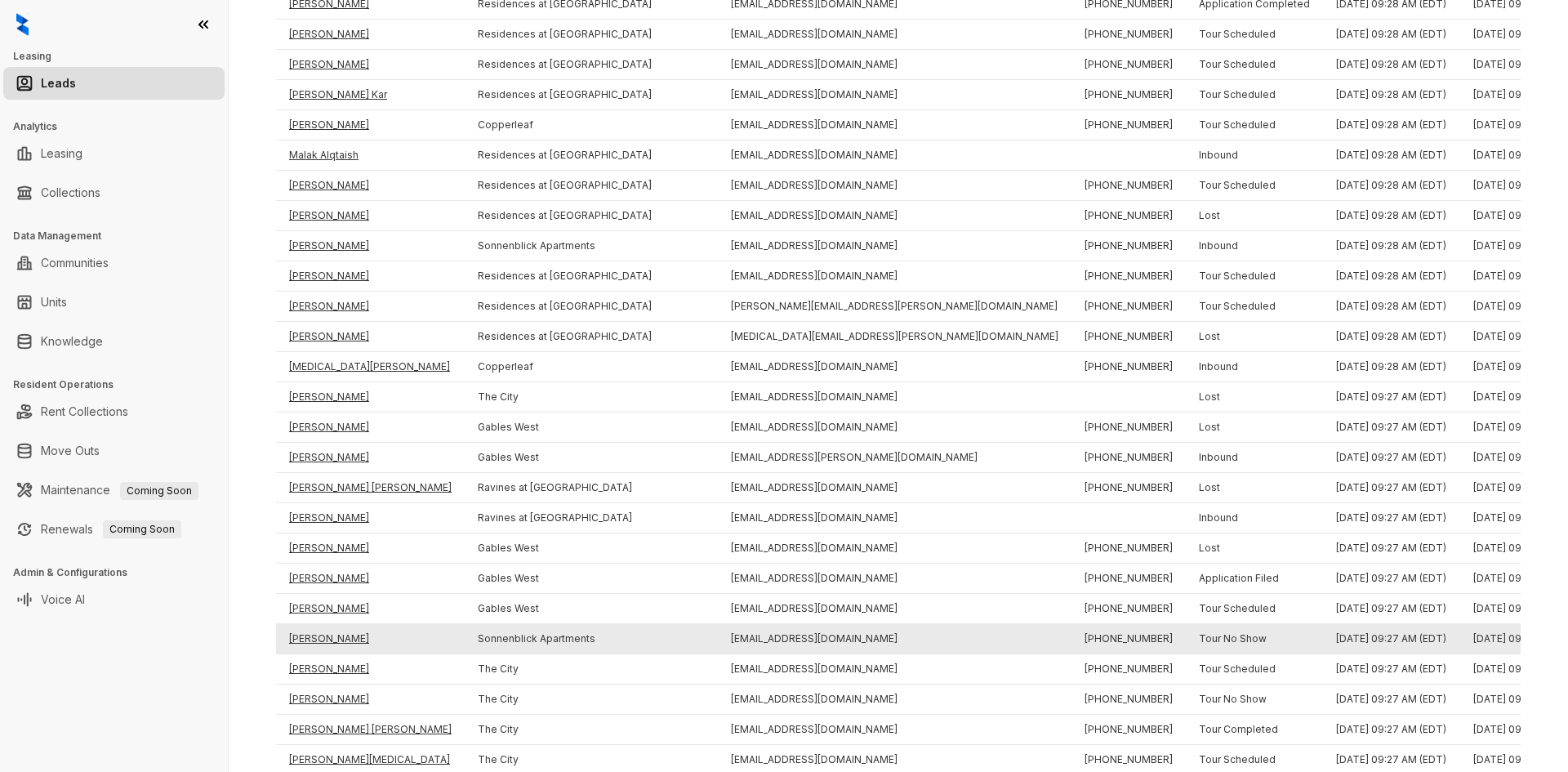
click at [317, 636] on td "[PERSON_NAME]" at bounding box center [370, 639] width 189 height 30
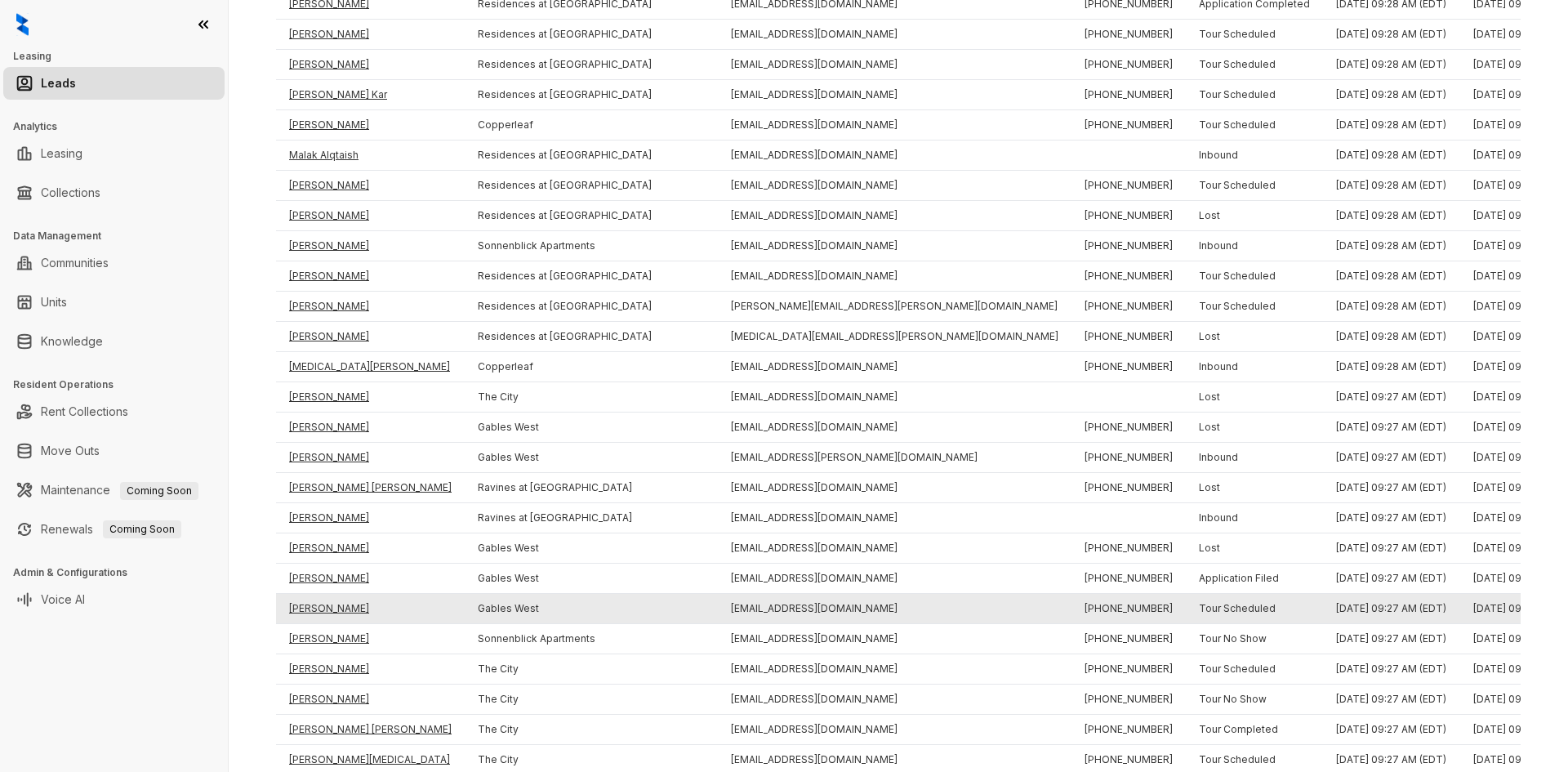
click at [313, 607] on td "[PERSON_NAME]" at bounding box center [370, 609] width 189 height 30
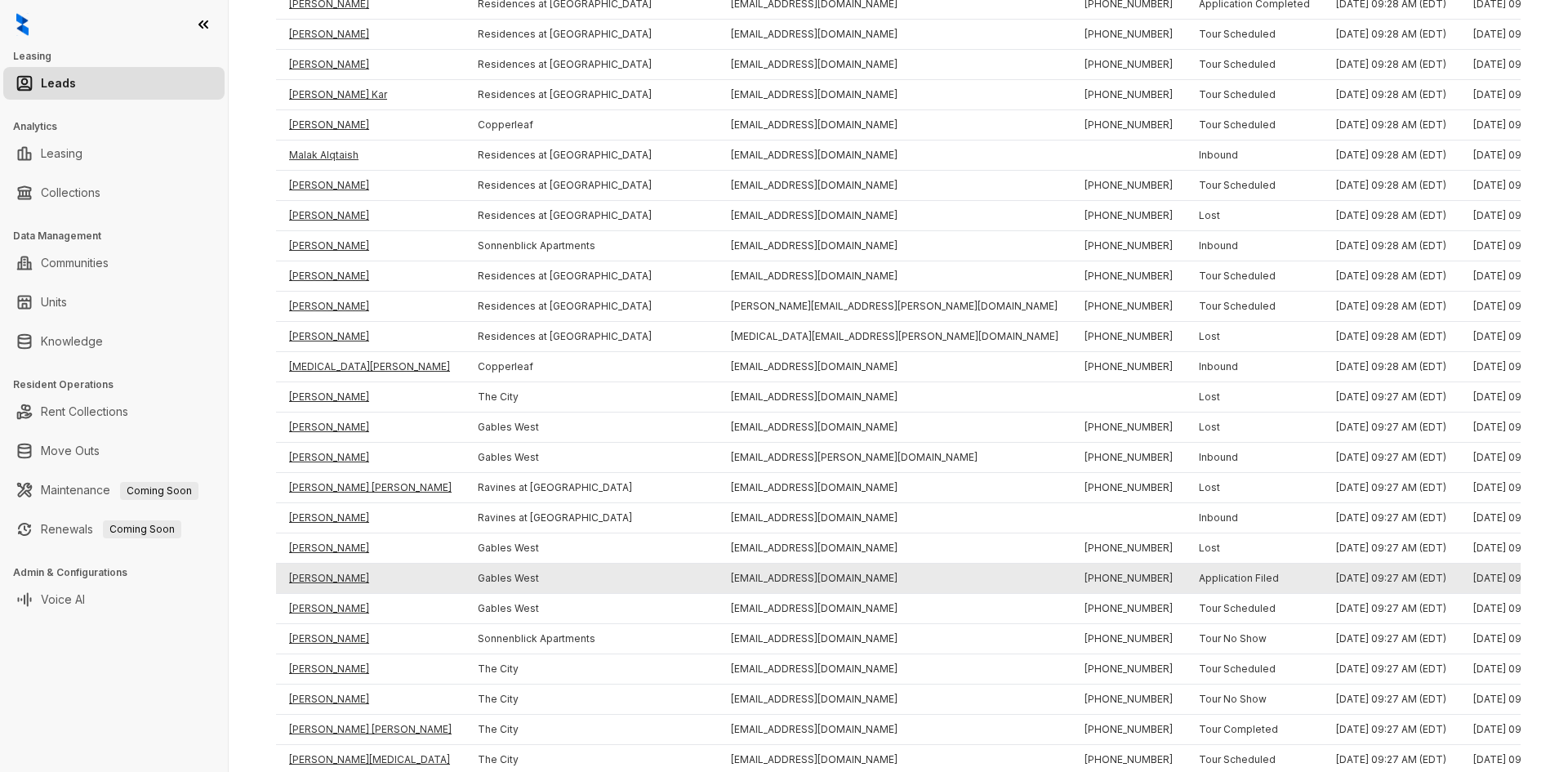
click at [313, 573] on td "[PERSON_NAME]" at bounding box center [370, 578] width 189 height 30
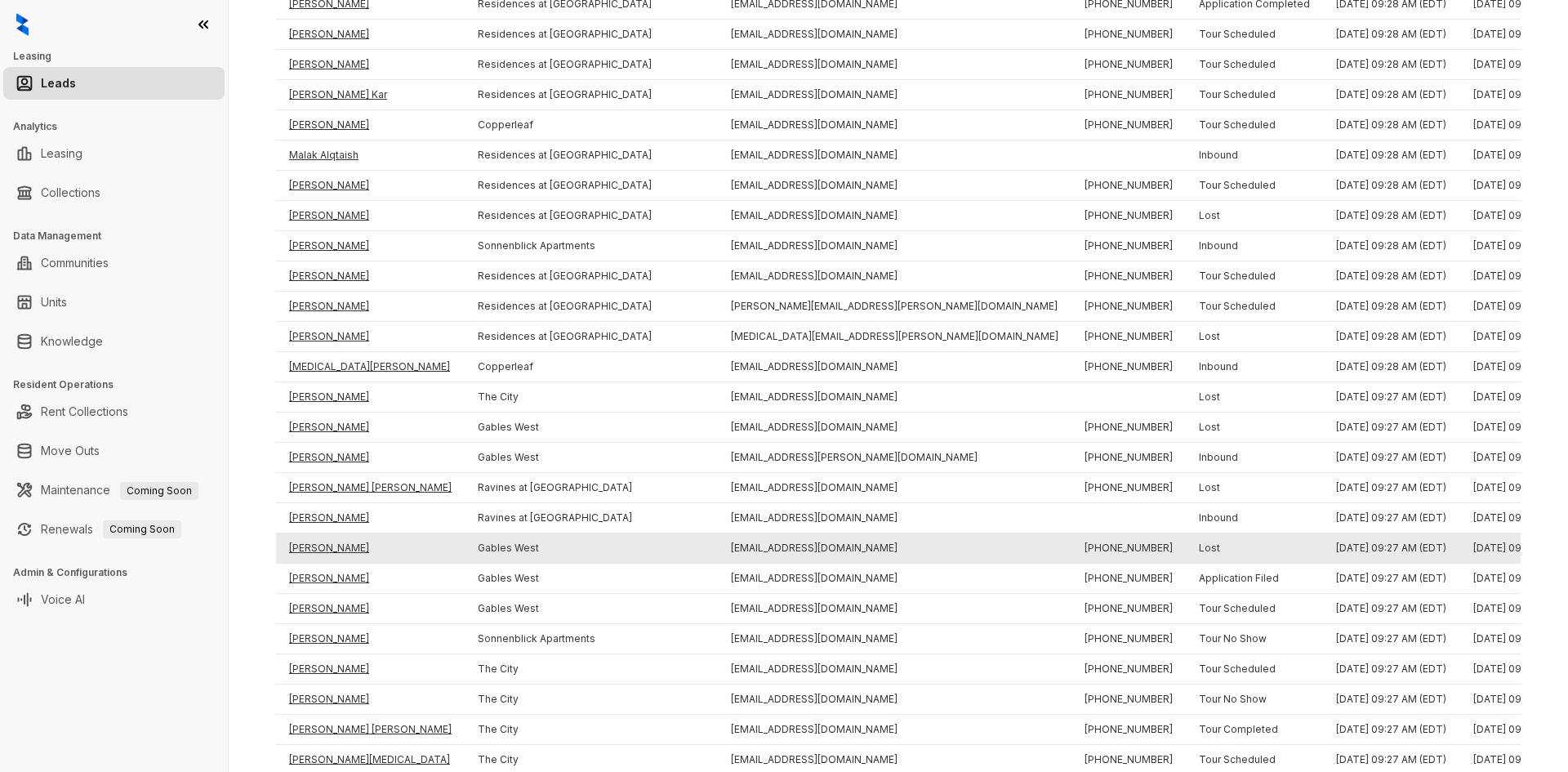
click at [323, 542] on td "[PERSON_NAME]" at bounding box center [370, 548] width 189 height 30
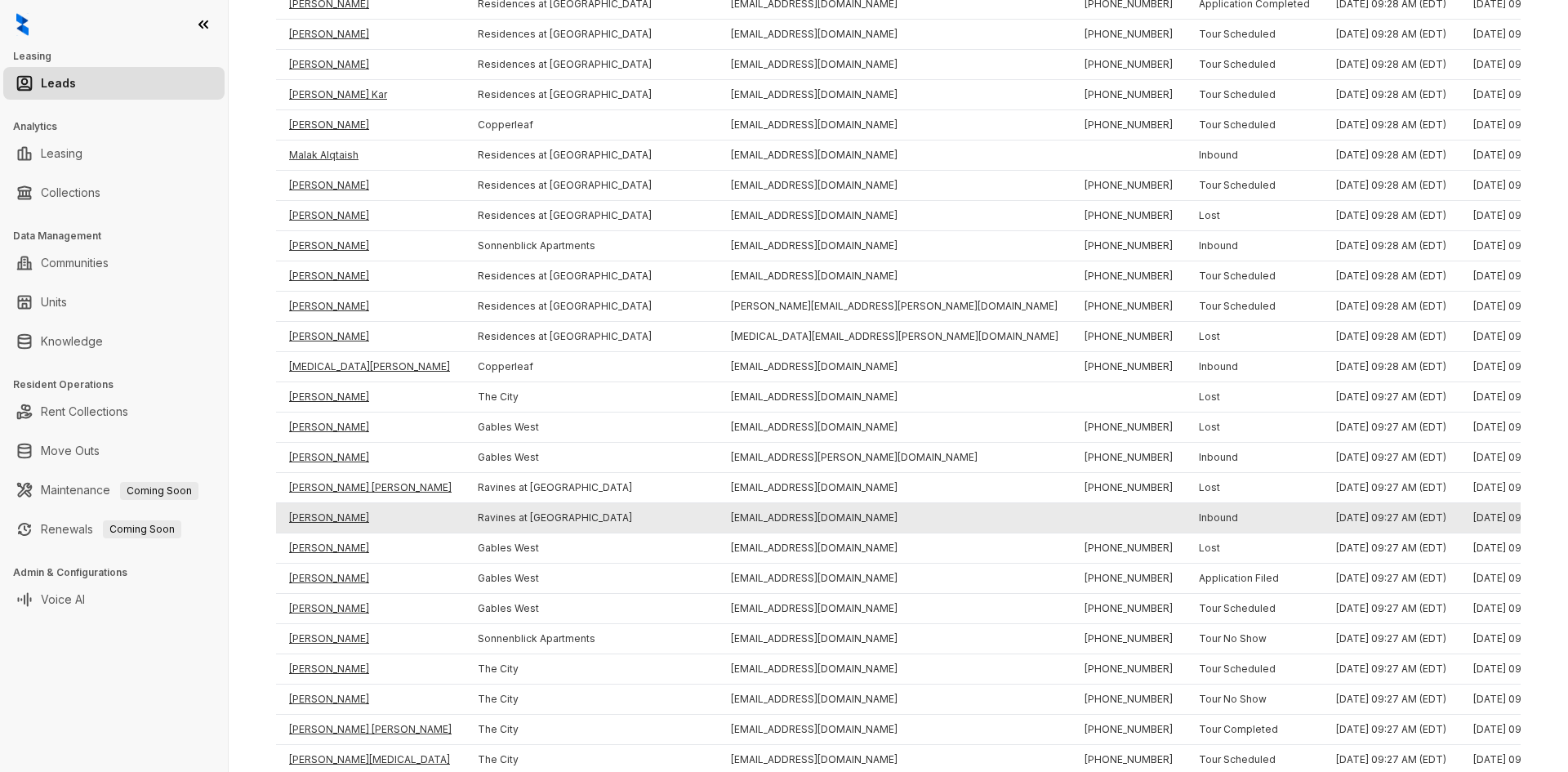
click at [321, 517] on td "[PERSON_NAME]" at bounding box center [370, 518] width 189 height 30
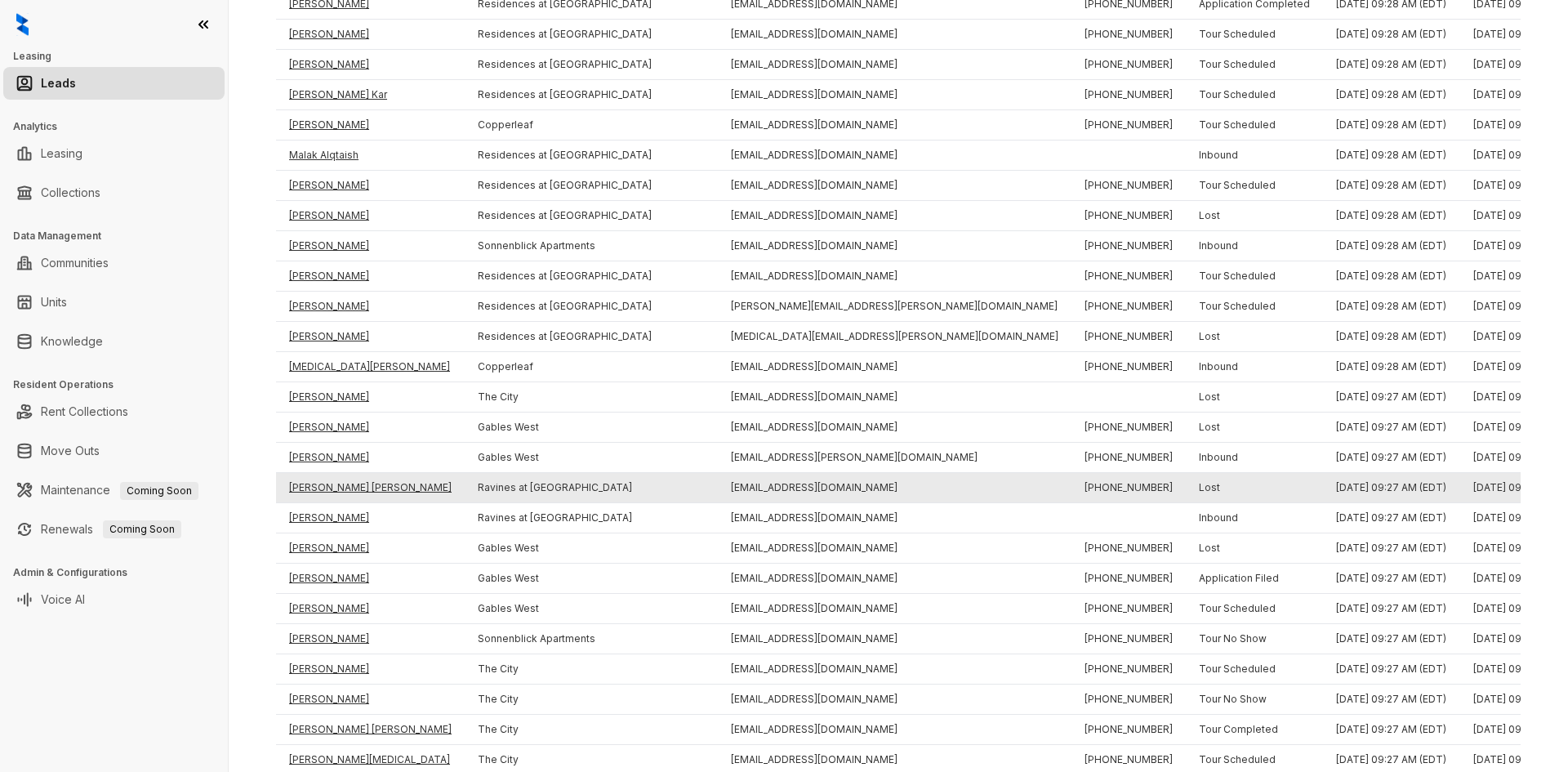
click at [316, 492] on td "[PERSON_NAME] [PERSON_NAME]" at bounding box center [370, 487] width 189 height 30
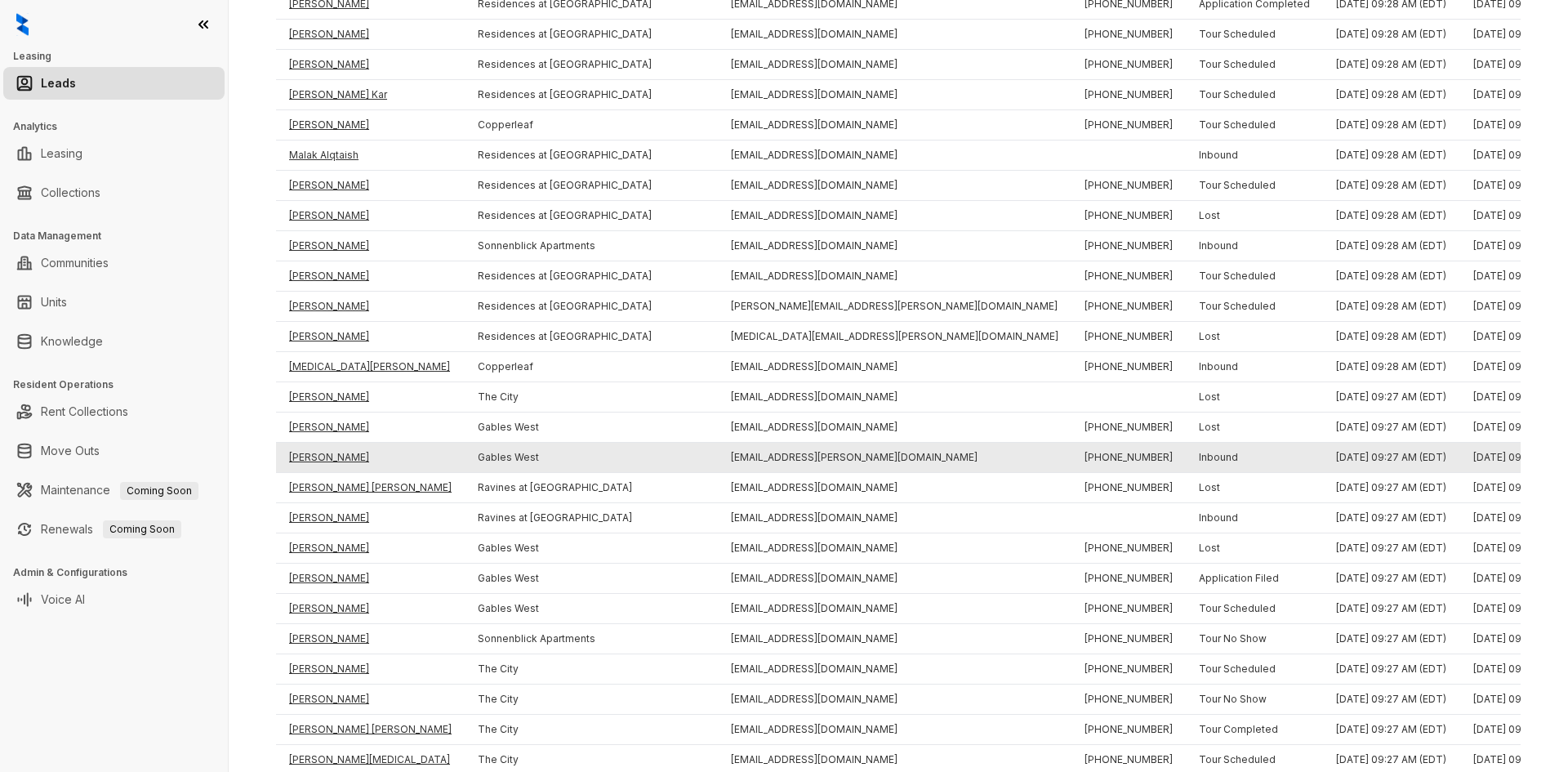
click at [316, 453] on td "[PERSON_NAME]" at bounding box center [370, 457] width 189 height 30
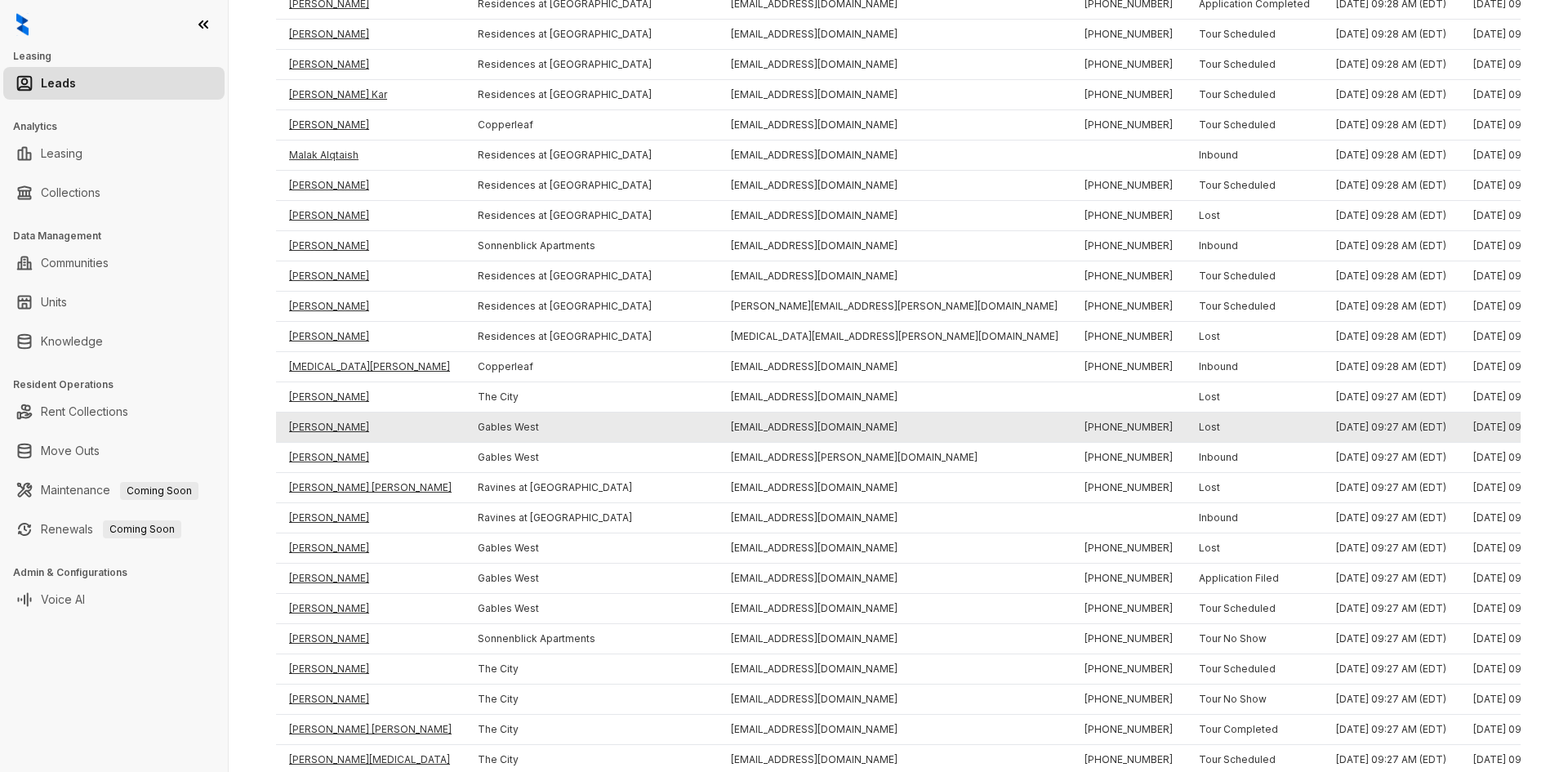
click at [316, 427] on td "[PERSON_NAME]" at bounding box center [370, 427] width 189 height 30
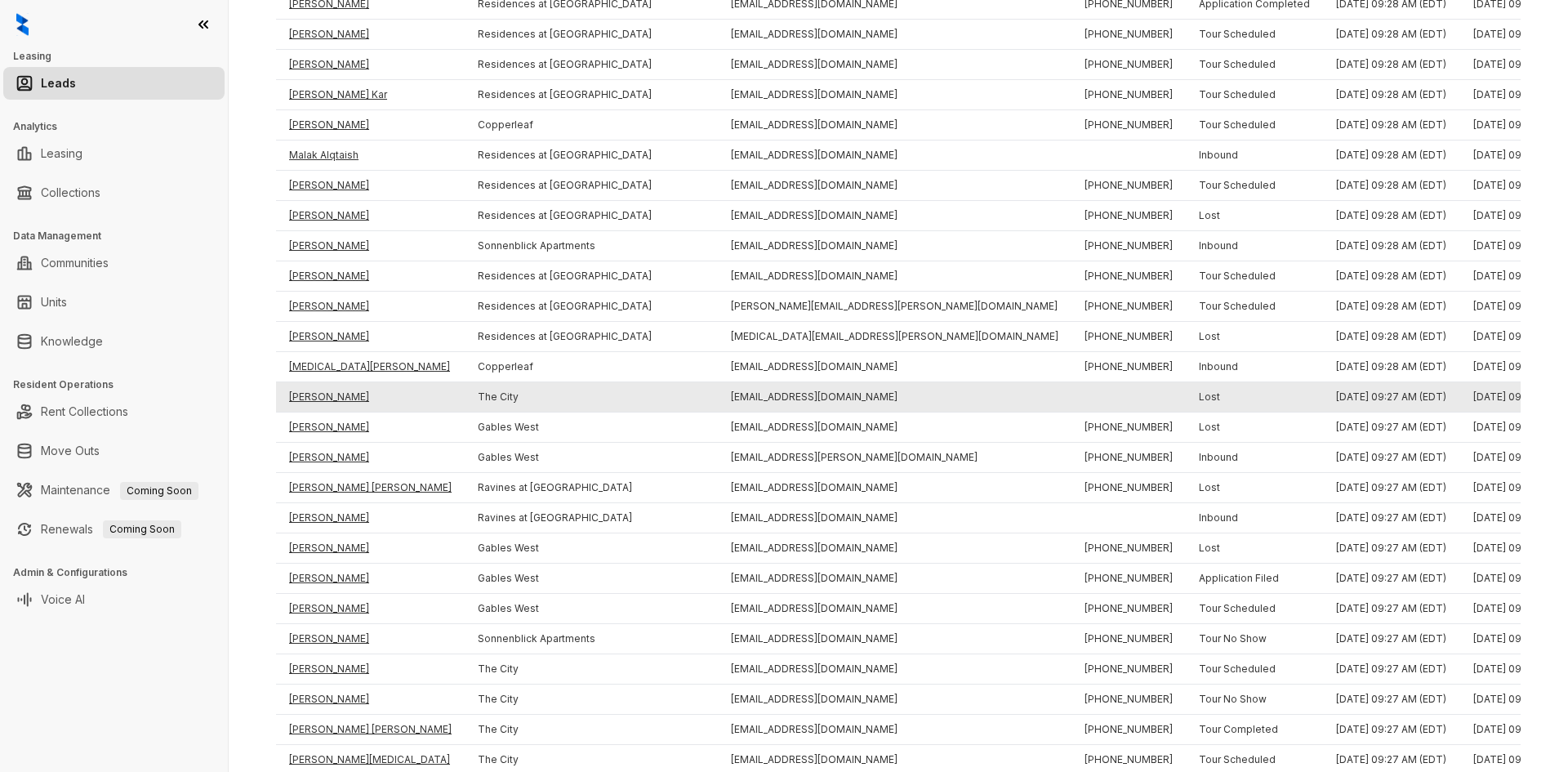
click at [314, 398] on td "[PERSON_NAME]" at bounding box center [370, 397] width 189 height 30
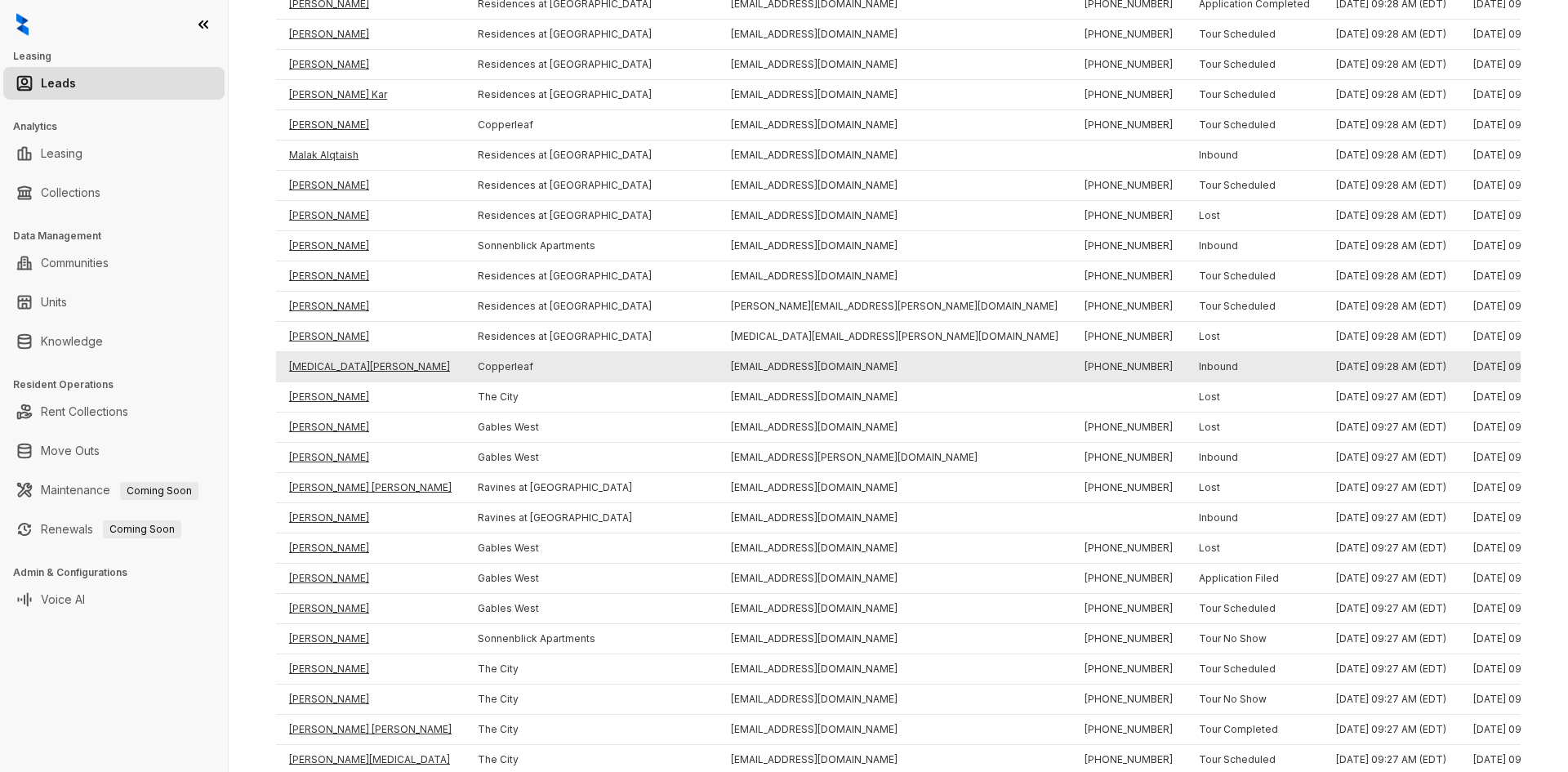
click at [309, 368] on td "[MEDICAL_DATA][PERSON_NAME]" at bounding box center [370, 367] width 189 height 30
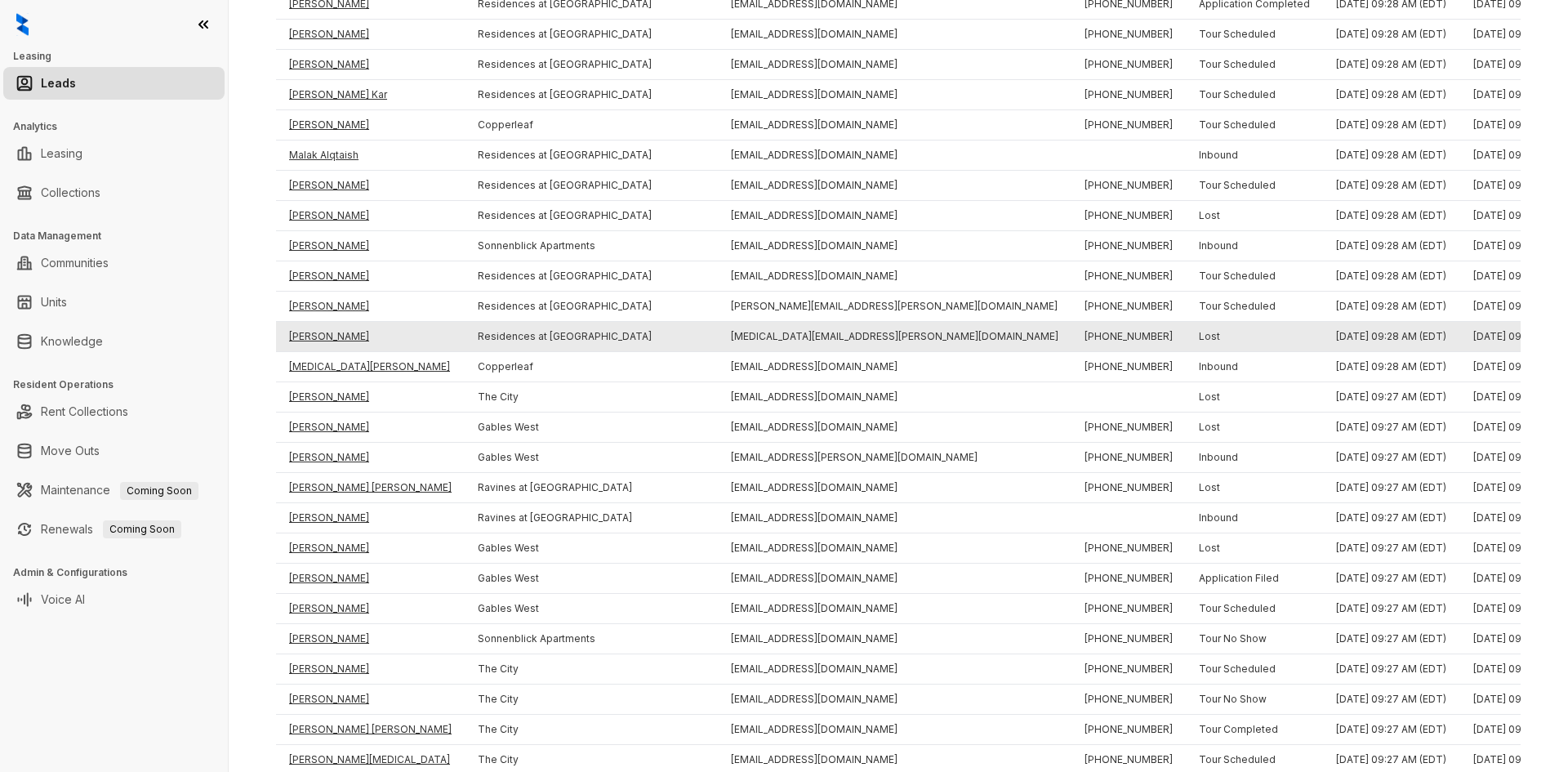
click at [307, 335] on td "[PERSON_NAME]" at bounding box center [370, 337] width 189 height 30
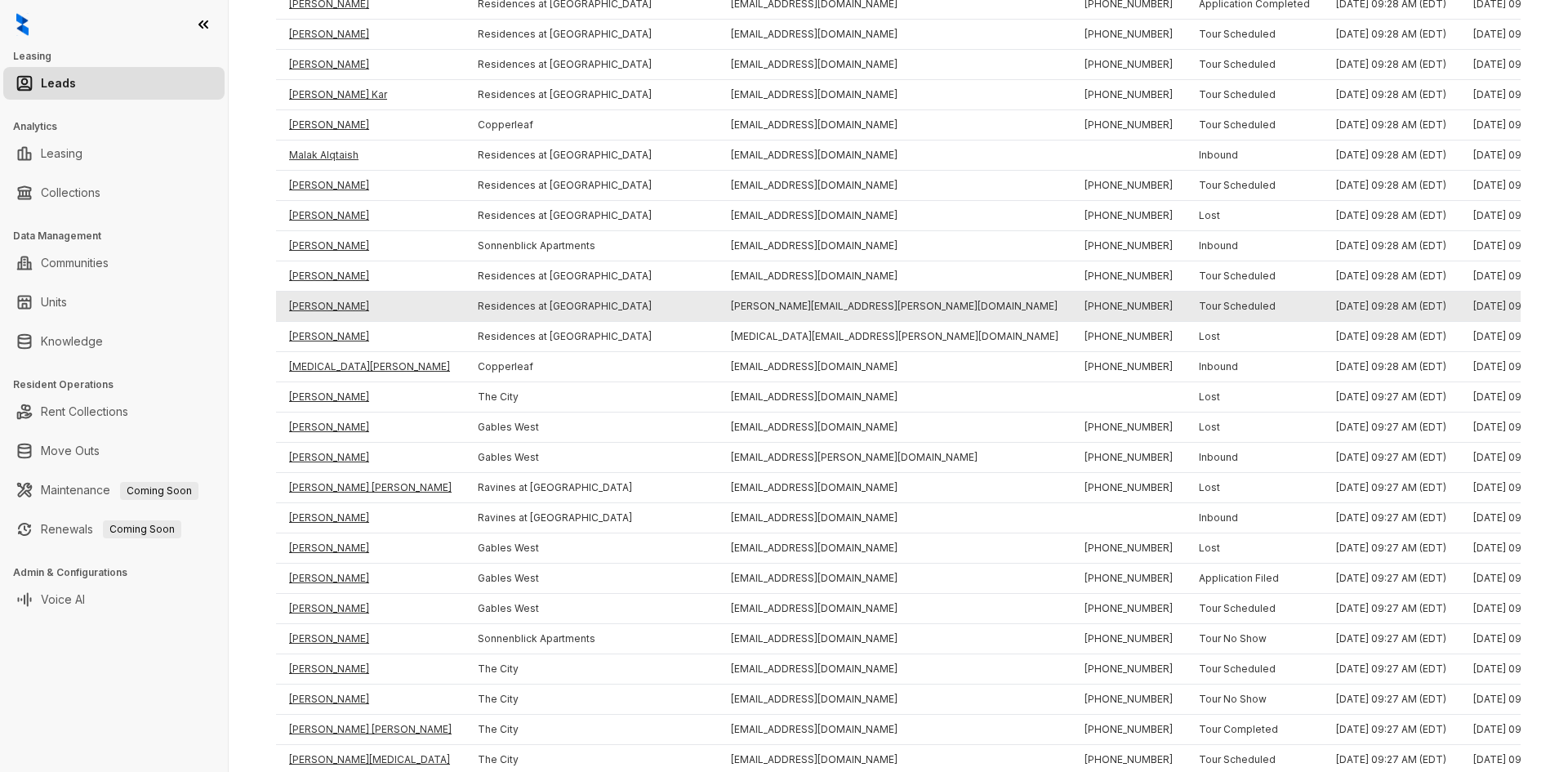
click at [307, 307] on td "[PERSON_NAME]" at bounding box center [370, 306] width 189 height 30
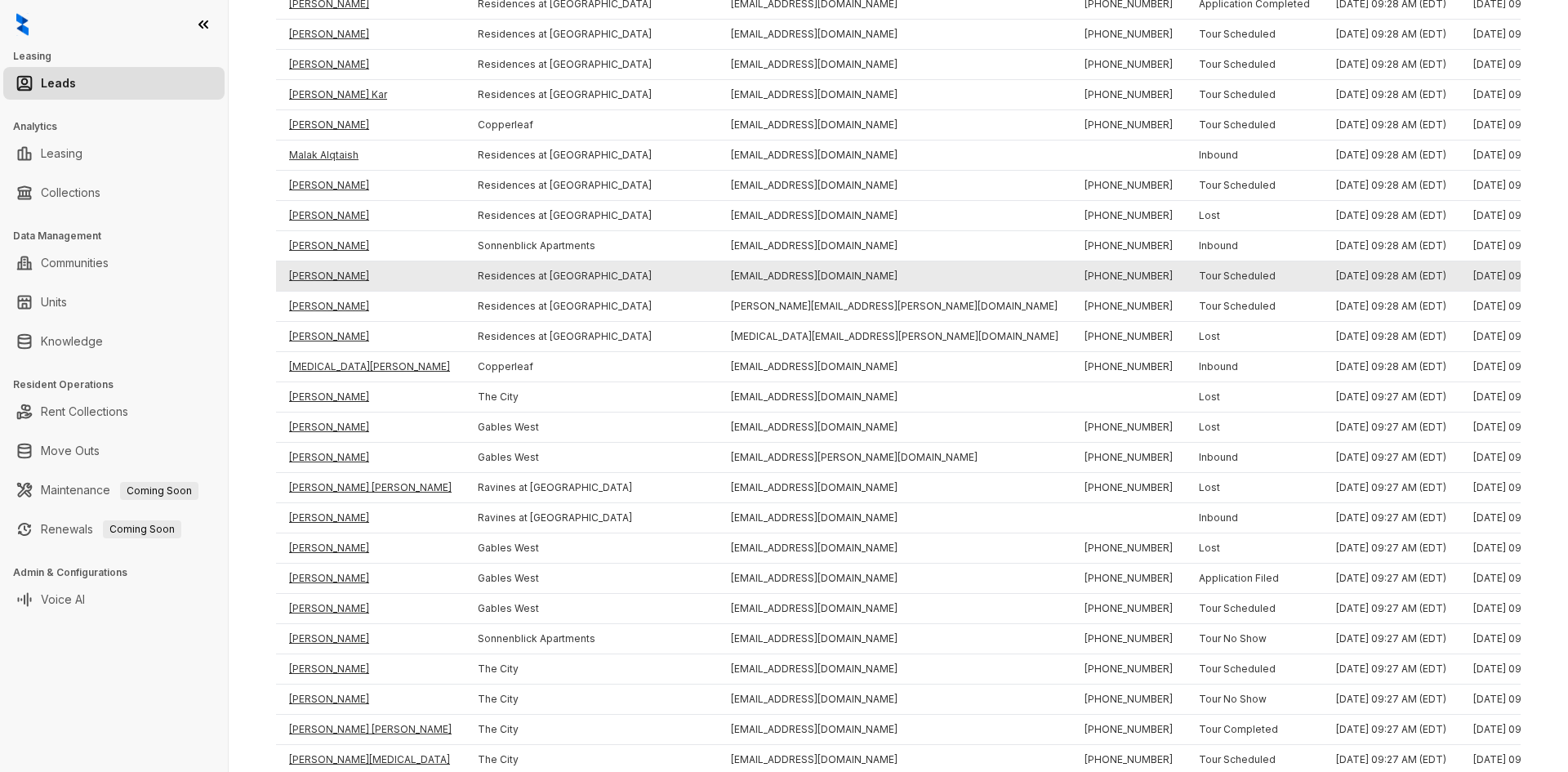
click at [304, 274] on td "[PERSON_NAME]" at bounding box center [370, 276] width 189 height 30
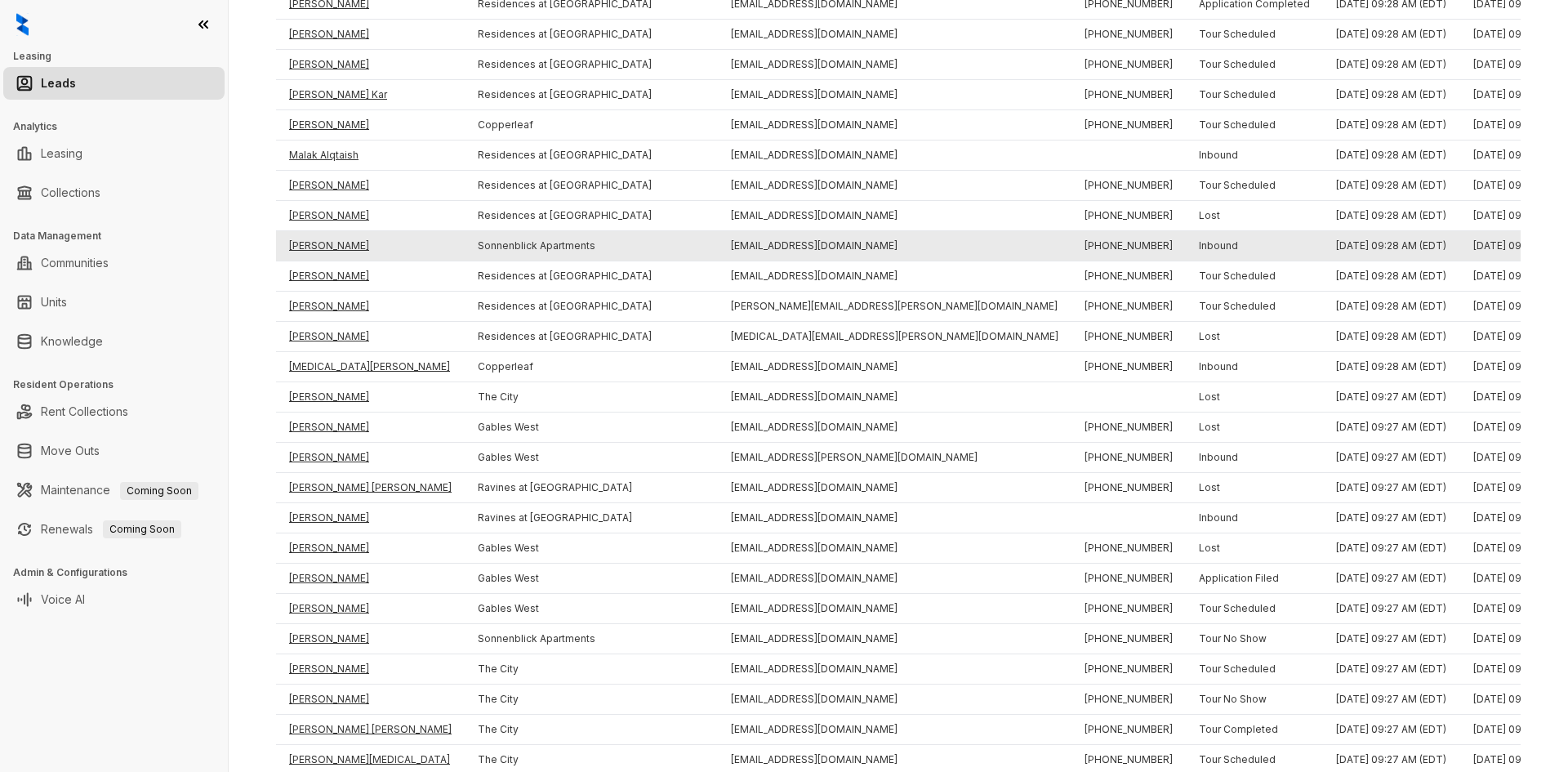
click at [315, 241] on td "[PERSON_NAME]" at bounding box center [370, 245] width 189 height 30
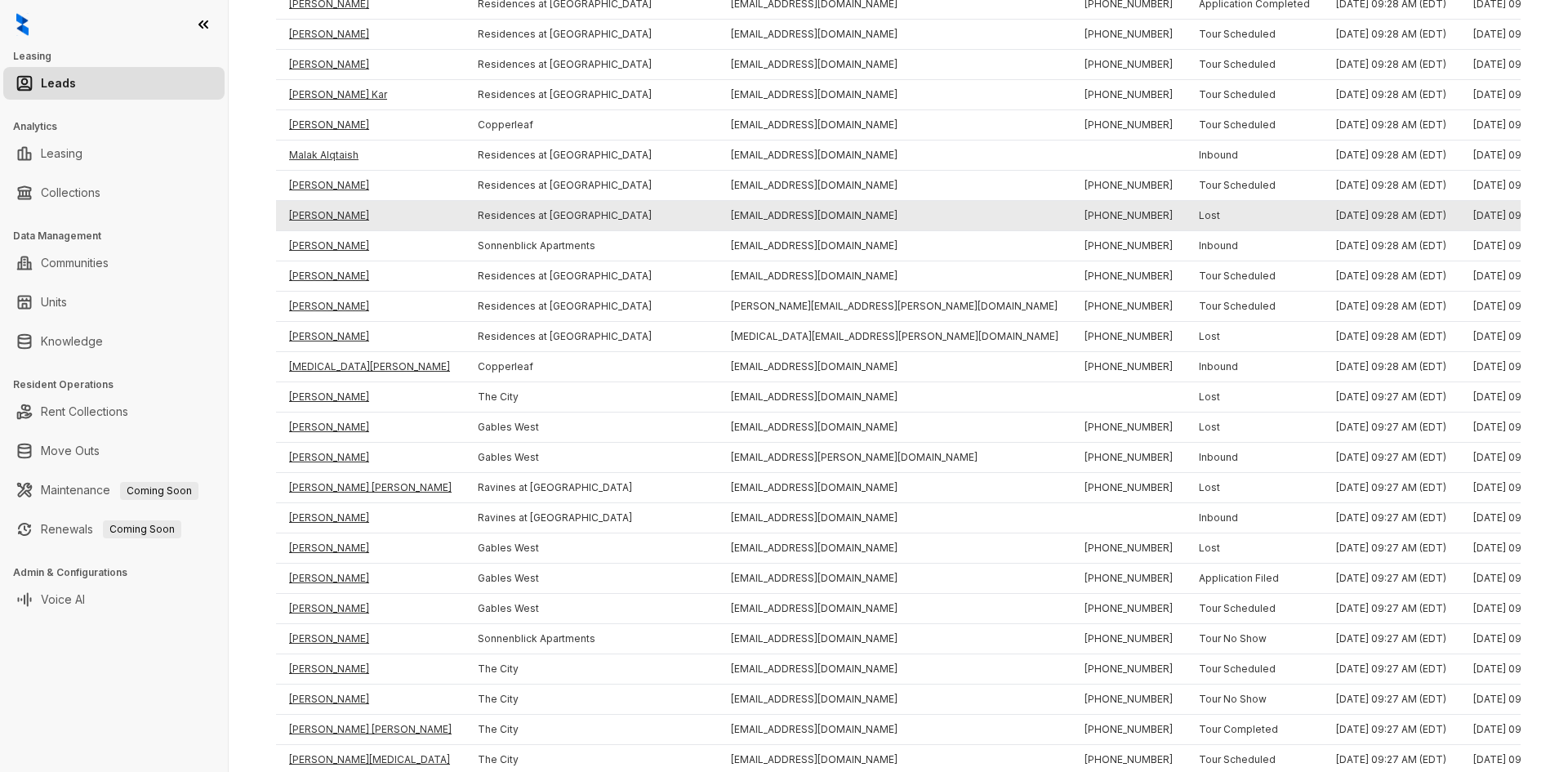
click at [316, 212] on td "[PERSON_NAME]" at bounding box center [370, 215] width 189 height 30
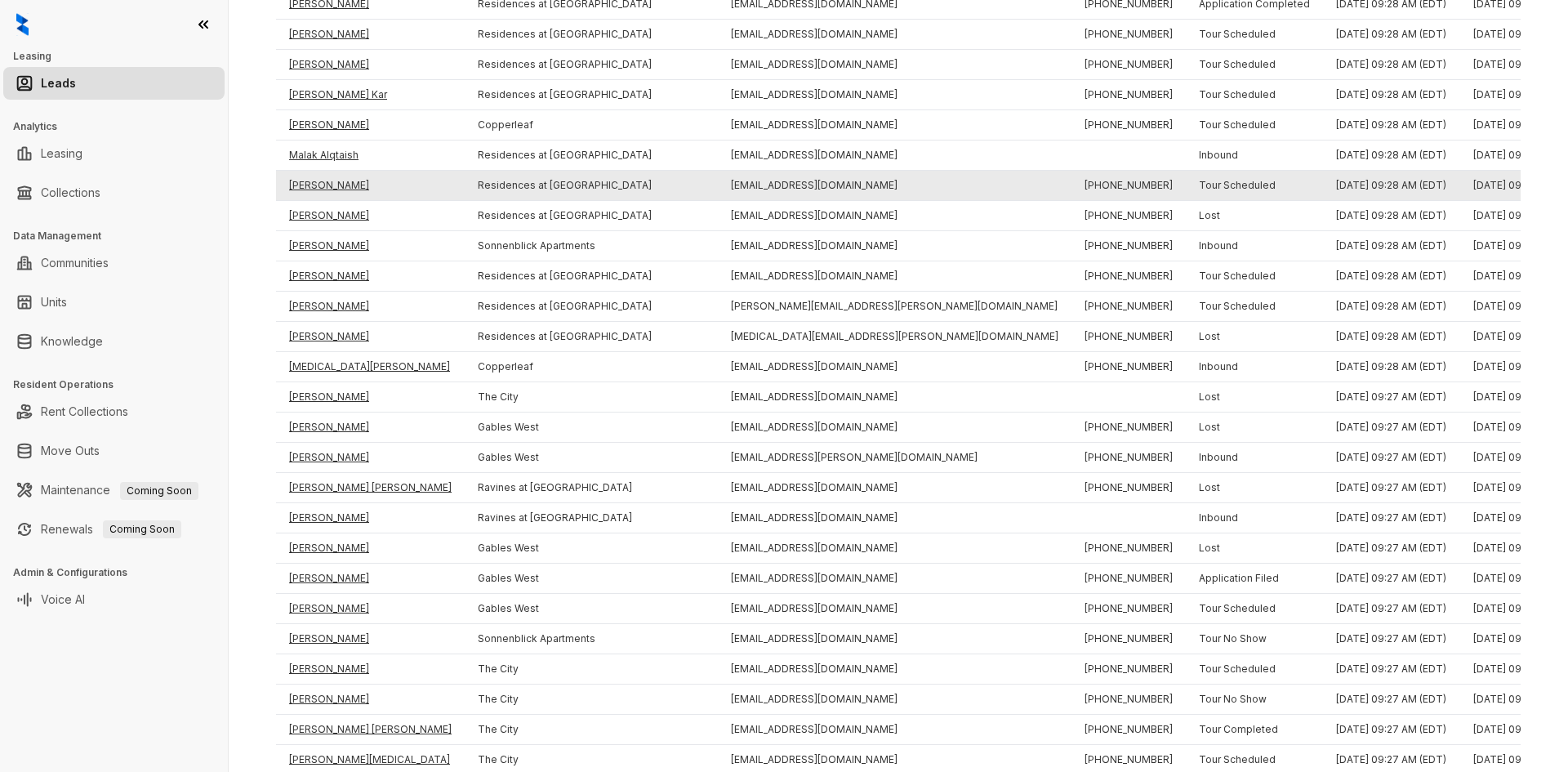
click at [315, 183] on td "[PERSON_NAME]" at bounding box center [370, 186] width 189 height 30
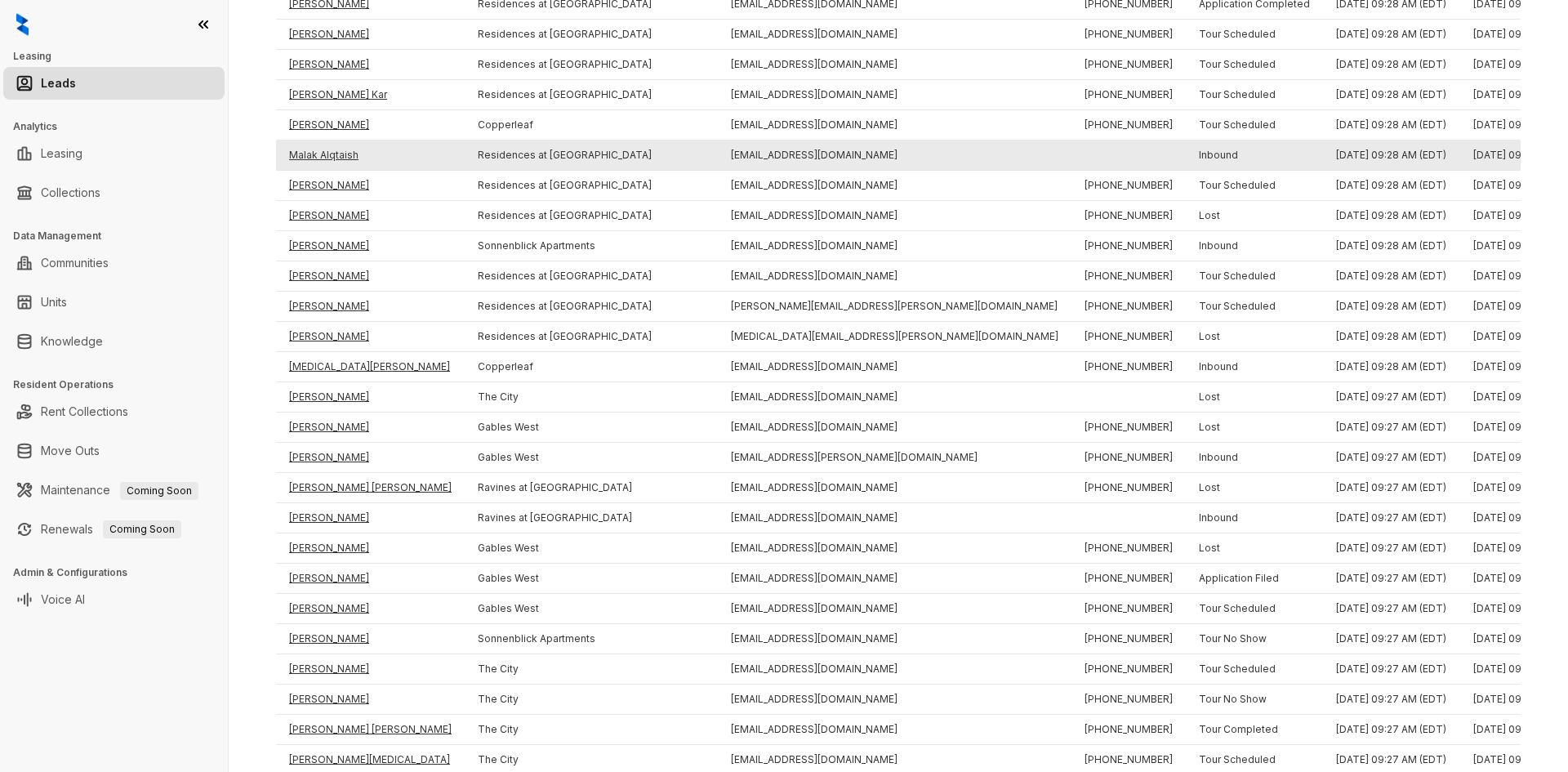
click at [314, 151] on td "Malak Alqtaish" at bounding box center [370, 155] width 189 height 30
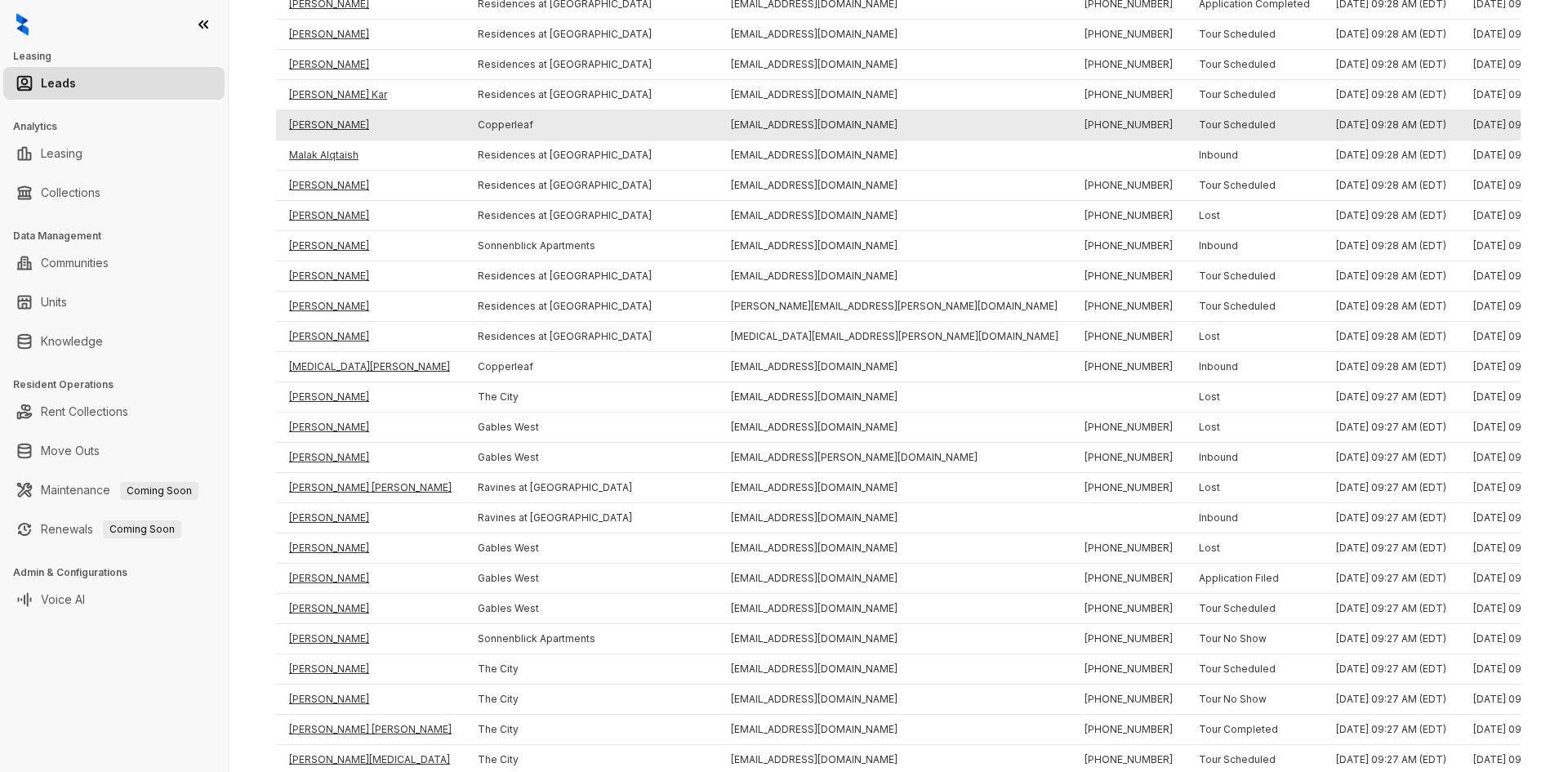
click at [320, 120] on td "[PERSON_NAME]" at bounding box center [370, 125] width 189 height 30
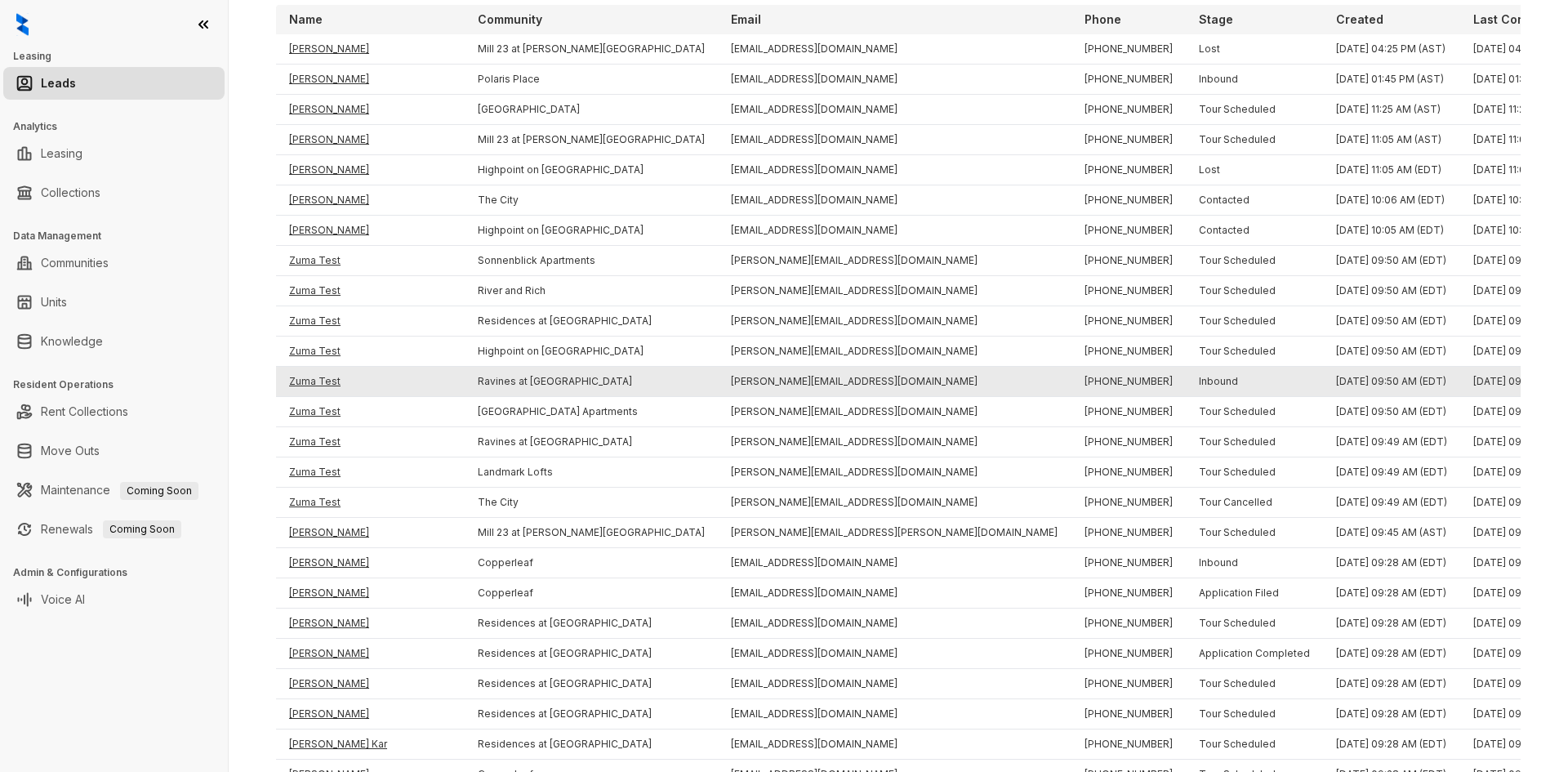
drag, startPoint x: 567, startPoint y: 340, endPoint x: 543, endPoint y: 305, distance: 42.4
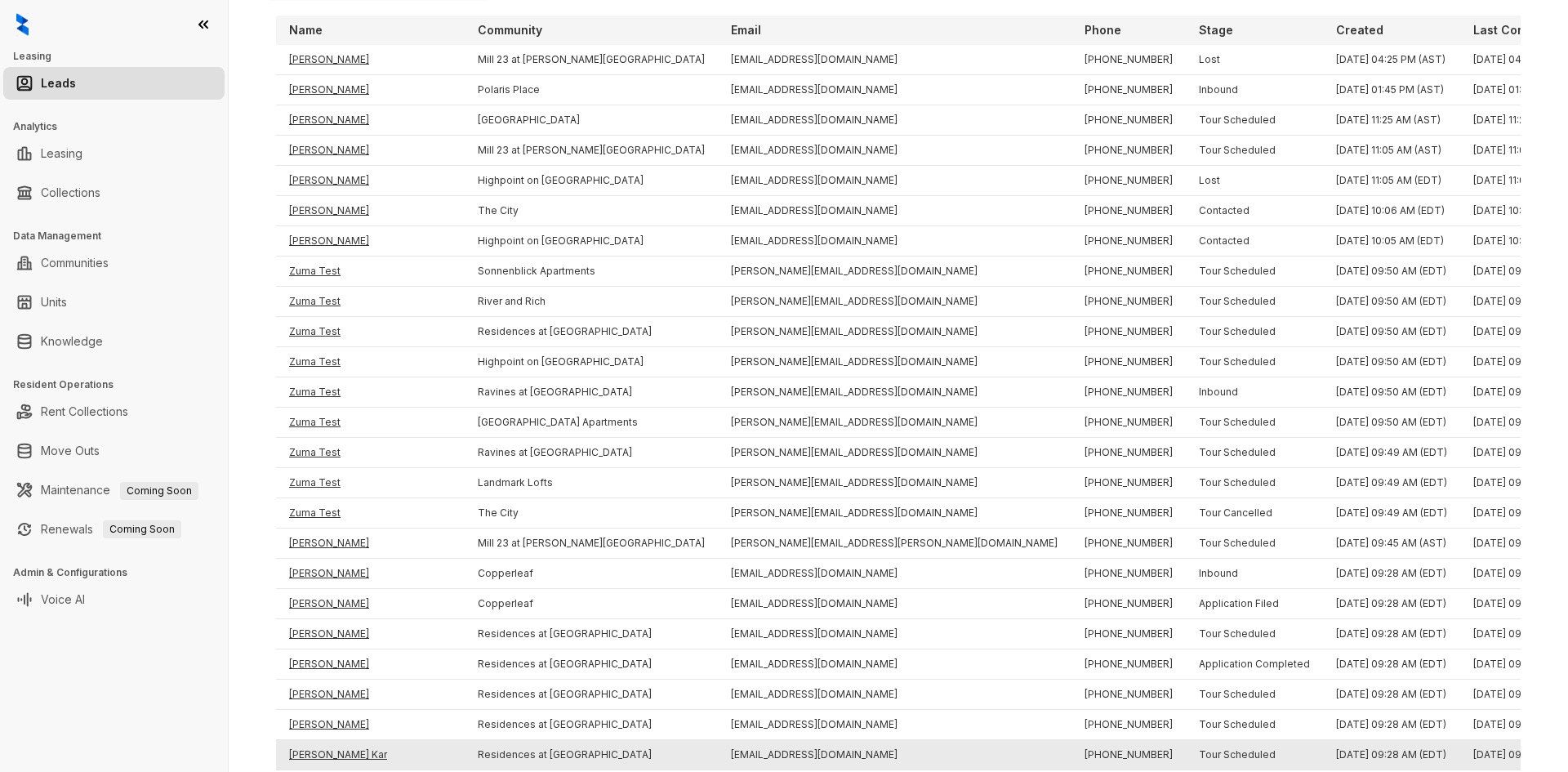
click at [325, 748] on td "[PERSON_NAME] Kar" at bounding box center [370, 755] width 189 height 30
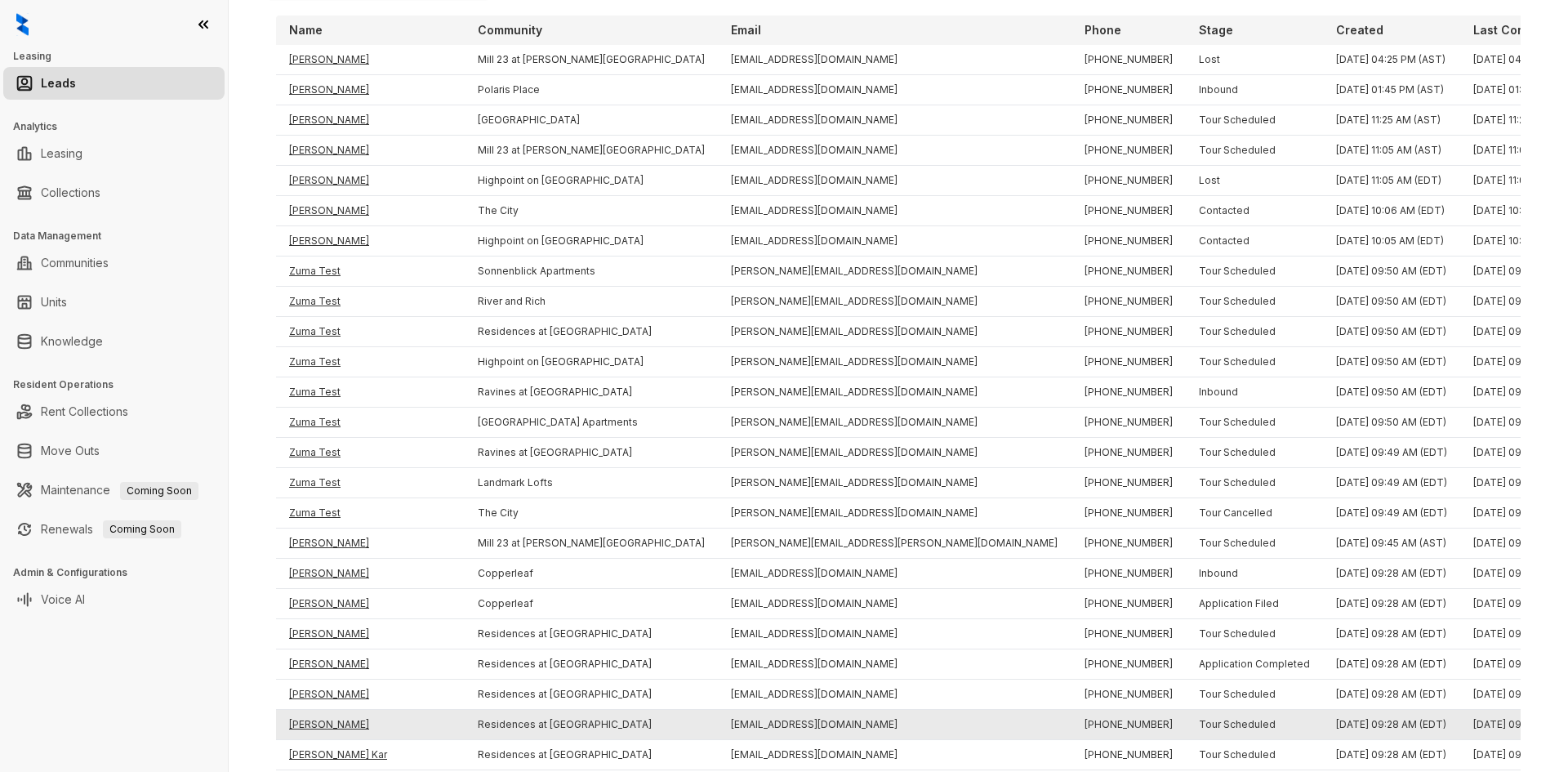
click at [312, 726] on td "[PERSON_NAME]" at bounding box center [370, 725] width 189 height 30
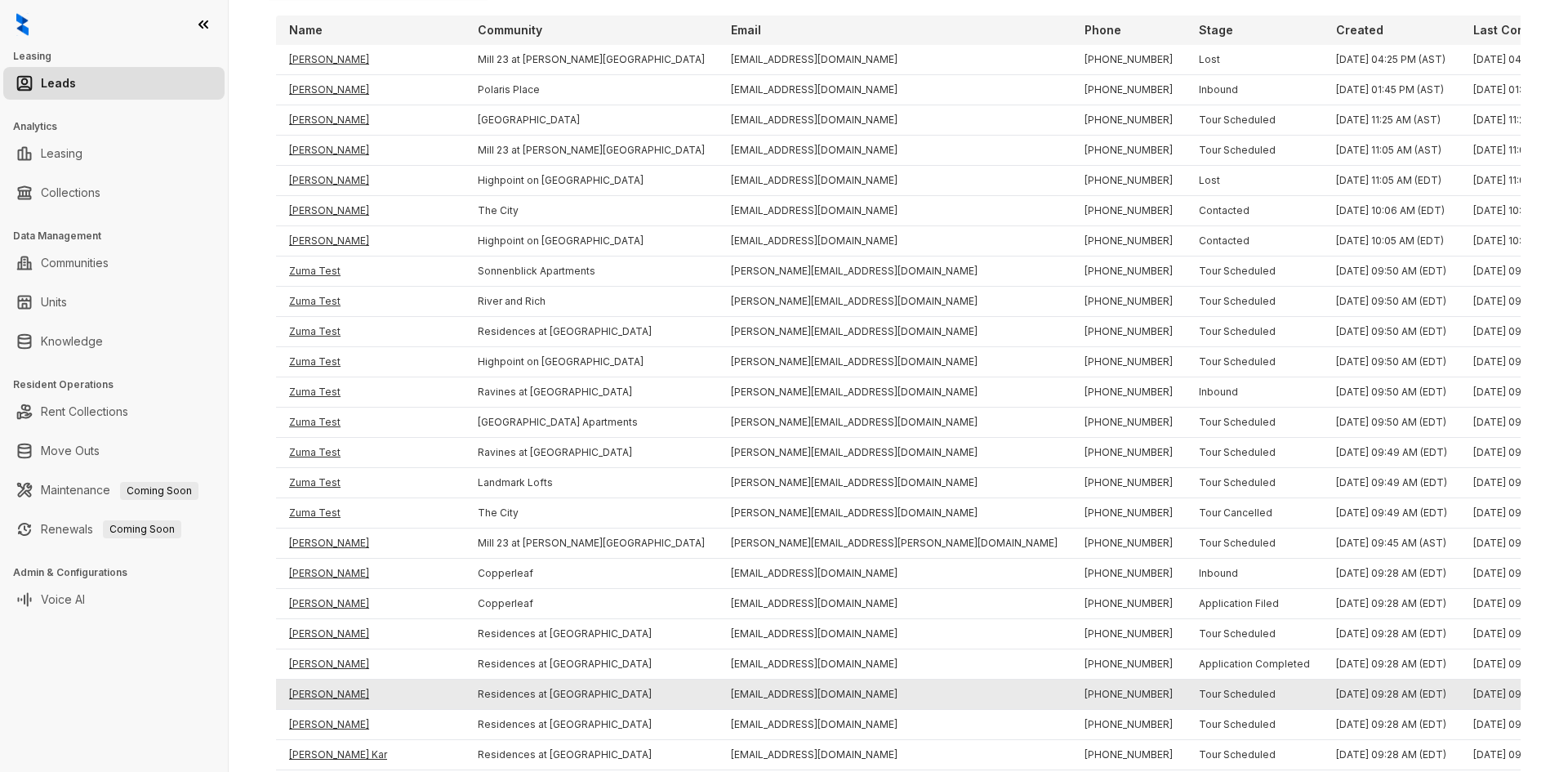
click at [307, 691] on td "[PERSON_NAME]" at bounding box center [370, 694] width 189 height 30
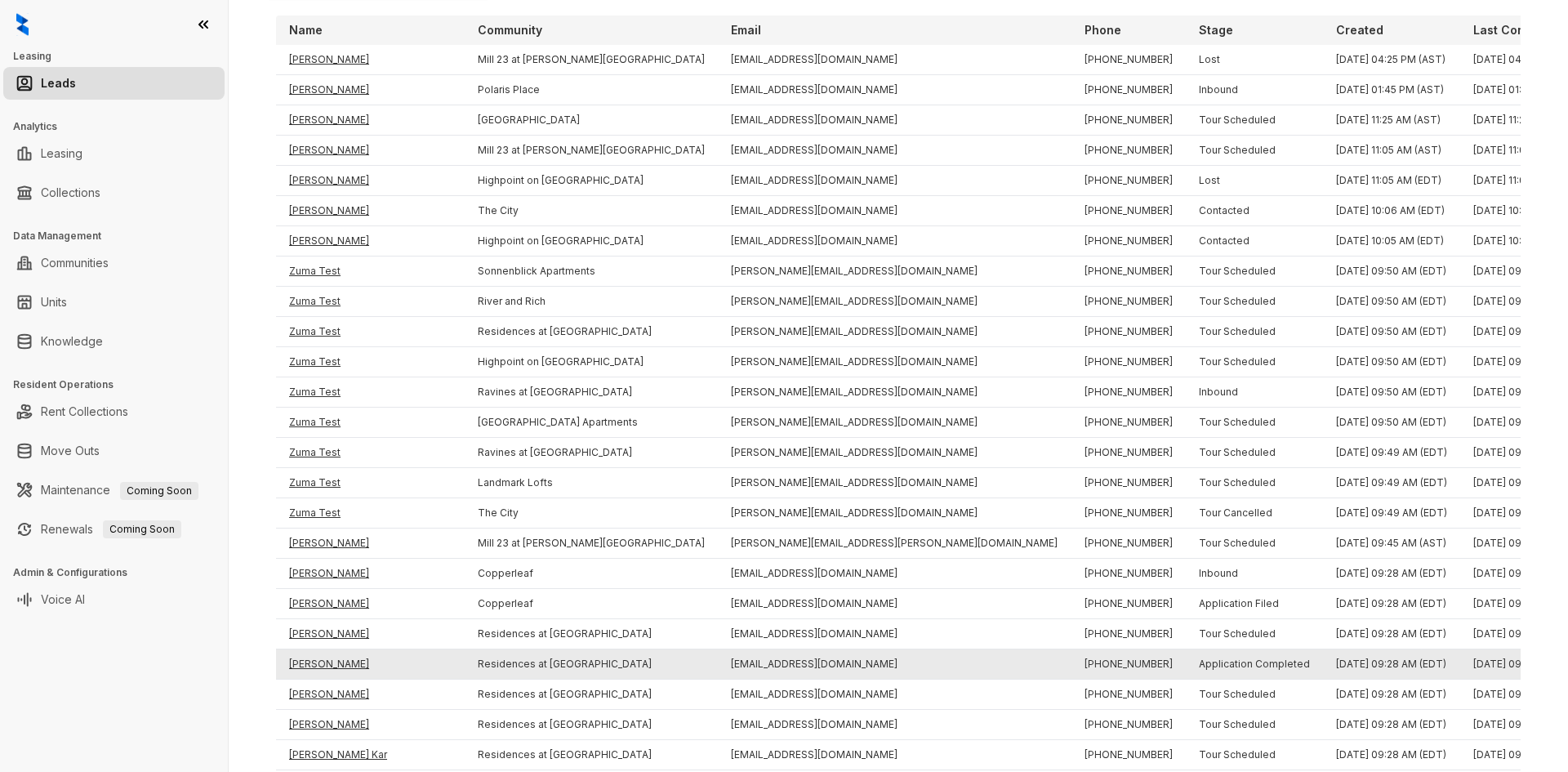
click at [311, 663] on td "[PERSON_NAME]" at bounding box center [370, 664] width 189 height 30
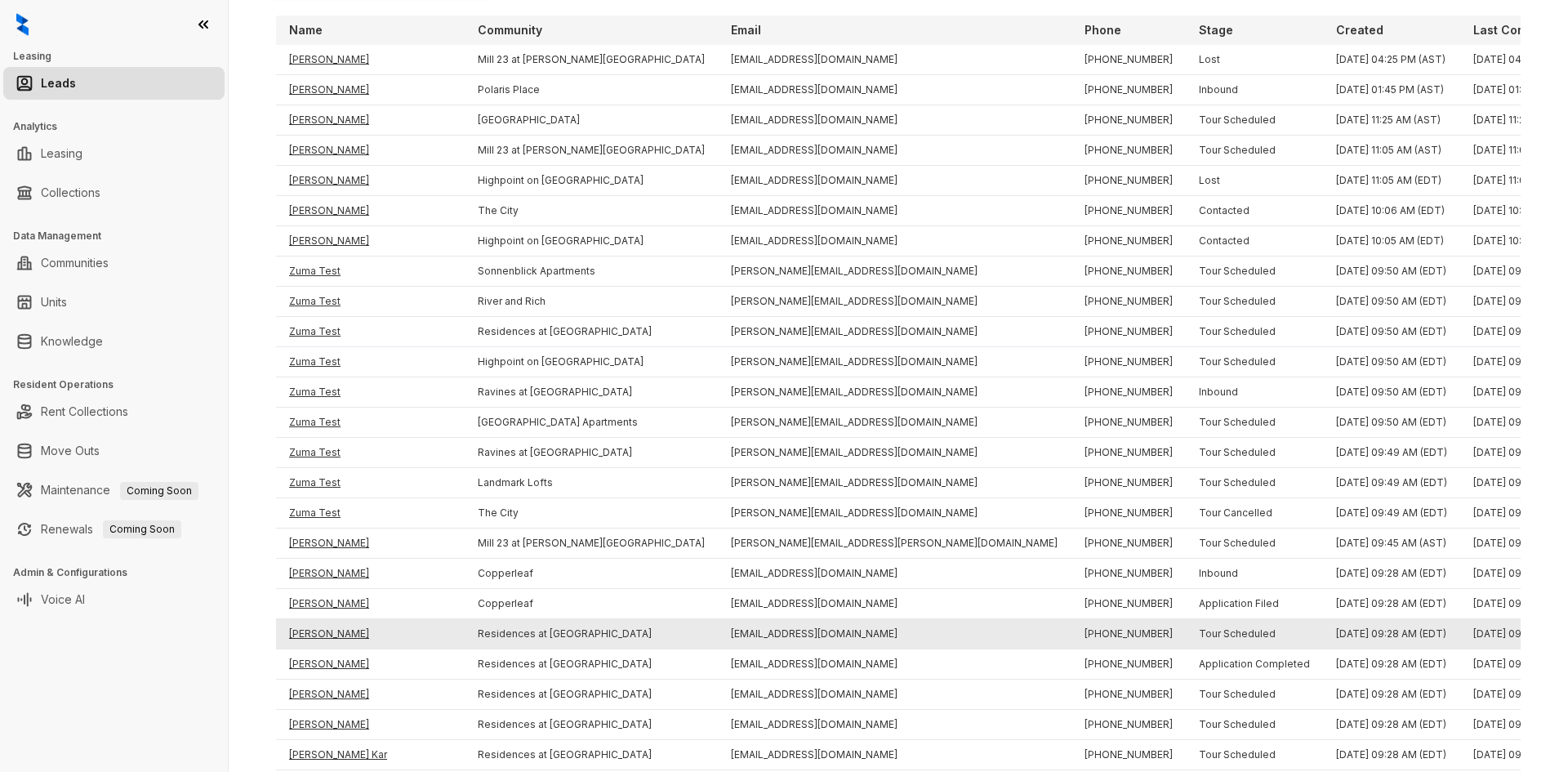
click at [310, 630] on td "[PERSON_NAME]" at bounding box center [370, 634] width 189 height 30
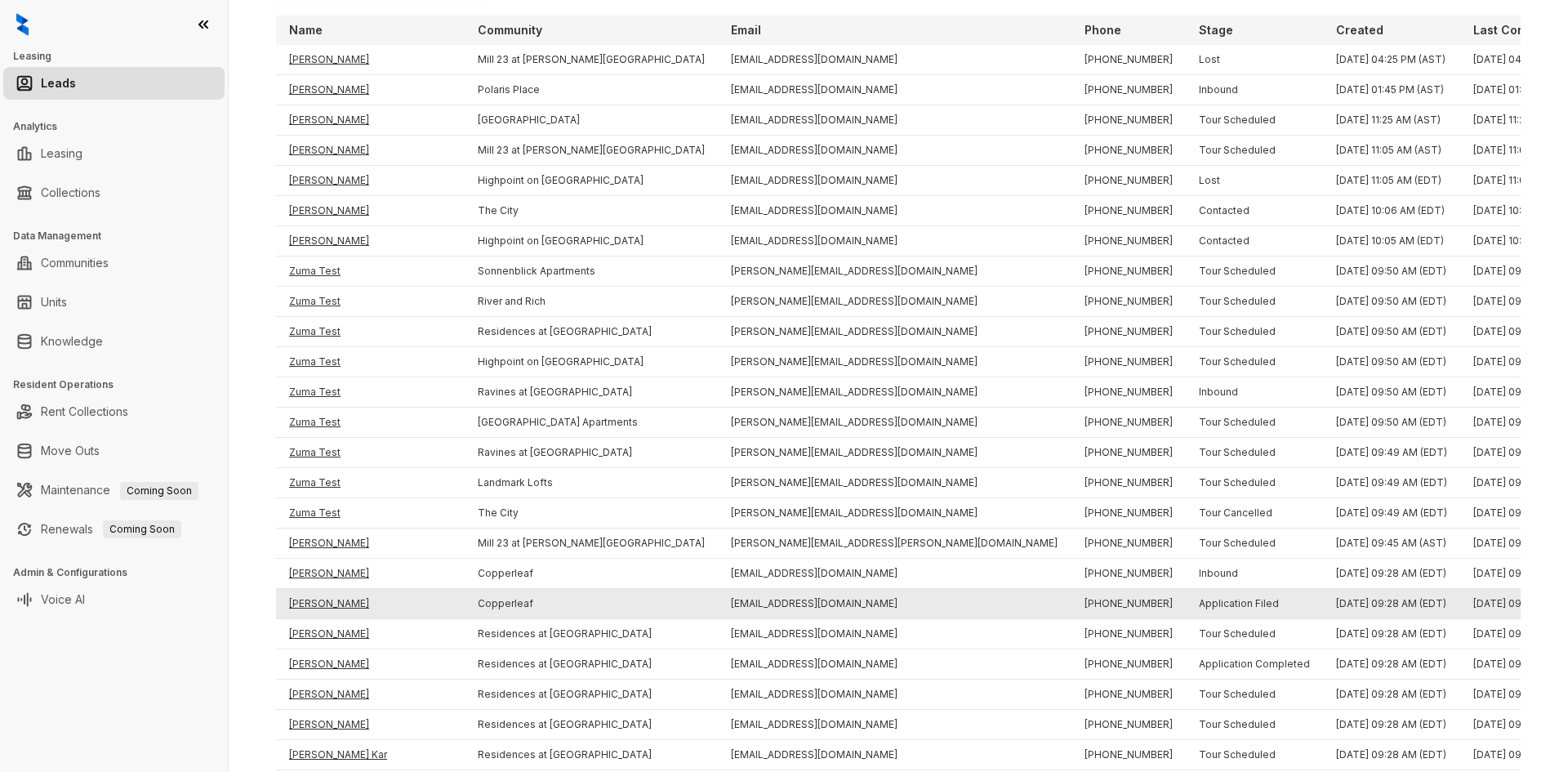
click at [310, 598] on td "[PERSON_NAME]" at bounding box center [370, 604] width 189 height 30
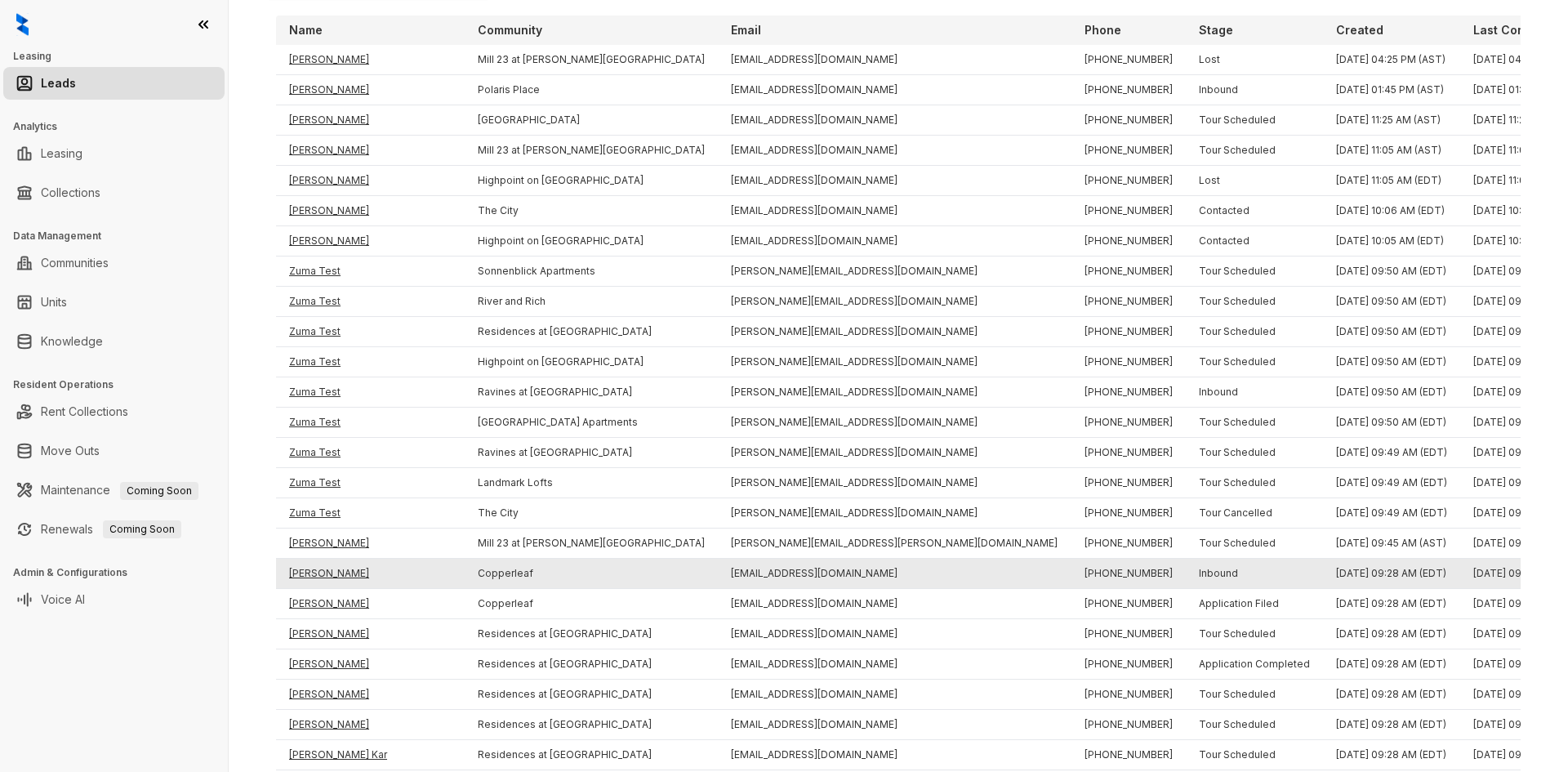
click at [312, 572] on td "[PERSON_NAME]" at bounding box center [370, 574] width 189 height 30
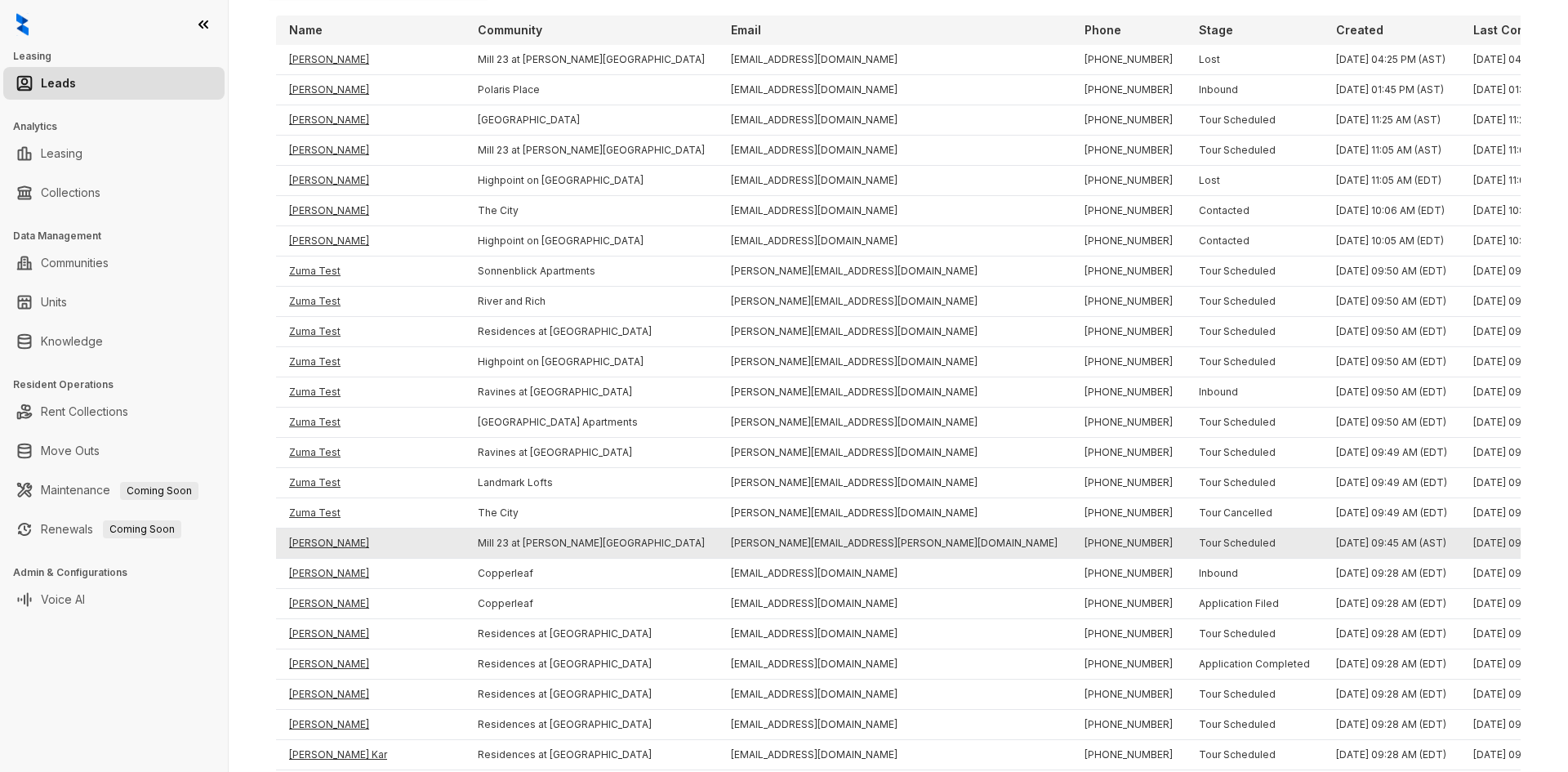
click at [316, 539] on td "[PERSON_NAME]" at bounding box center [370, 543] width 189 height 30
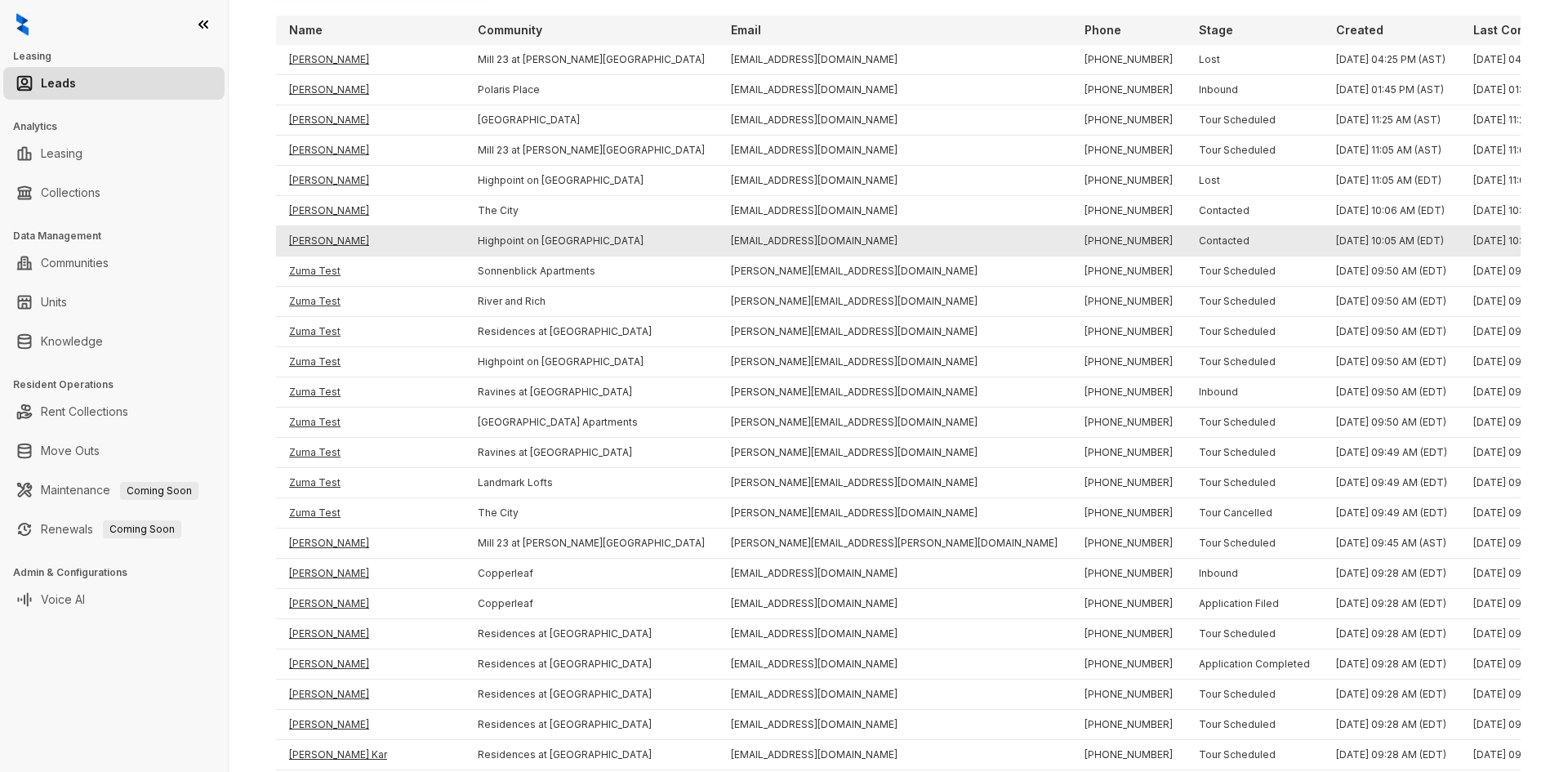
click at [327, 239] on td "[PERSON_NAME]" at bounding box center [370, 241] width 189 height 30
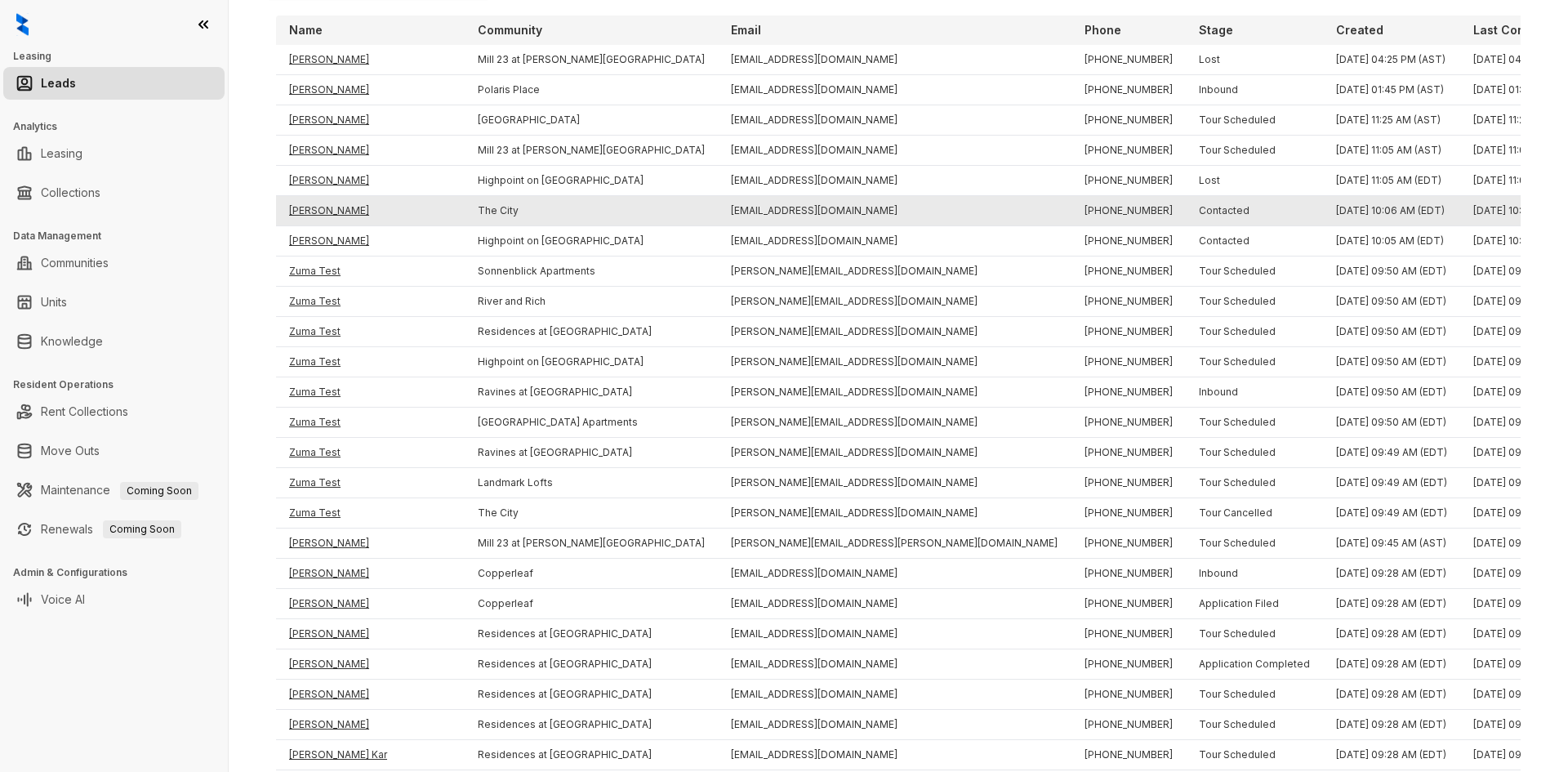
click at [326, 215] on td "[PERSON_NAME]" at bounding box center [370, 210] width 189 height 30
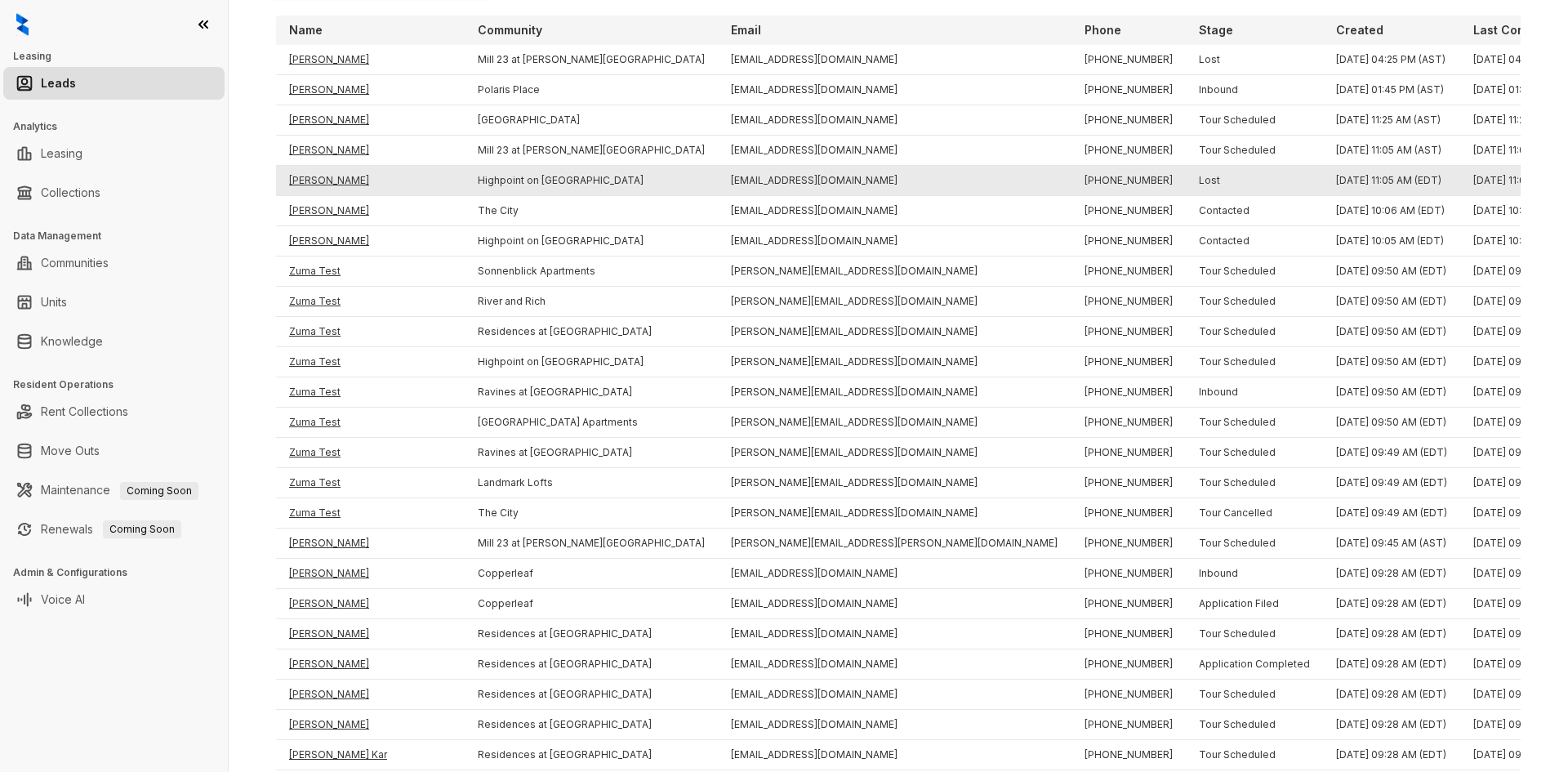
click at [321, 183] on td "[PERSON_NAME]" at bounding box center [370, 180] width 189 height 30
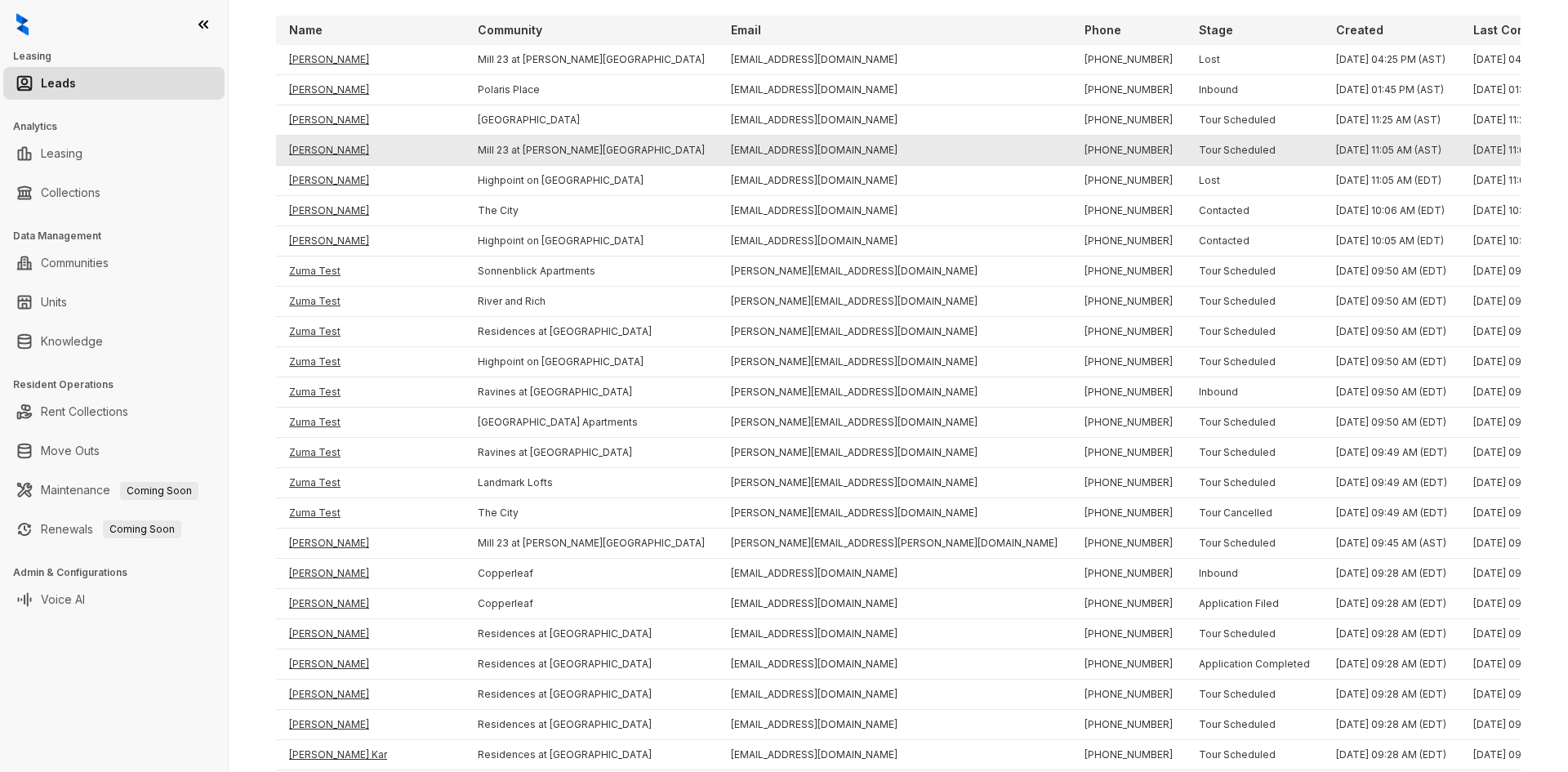
click at [315, 153] on td "[PERSON_NAME]" at bounding box center [370, 150] width 189 height 30
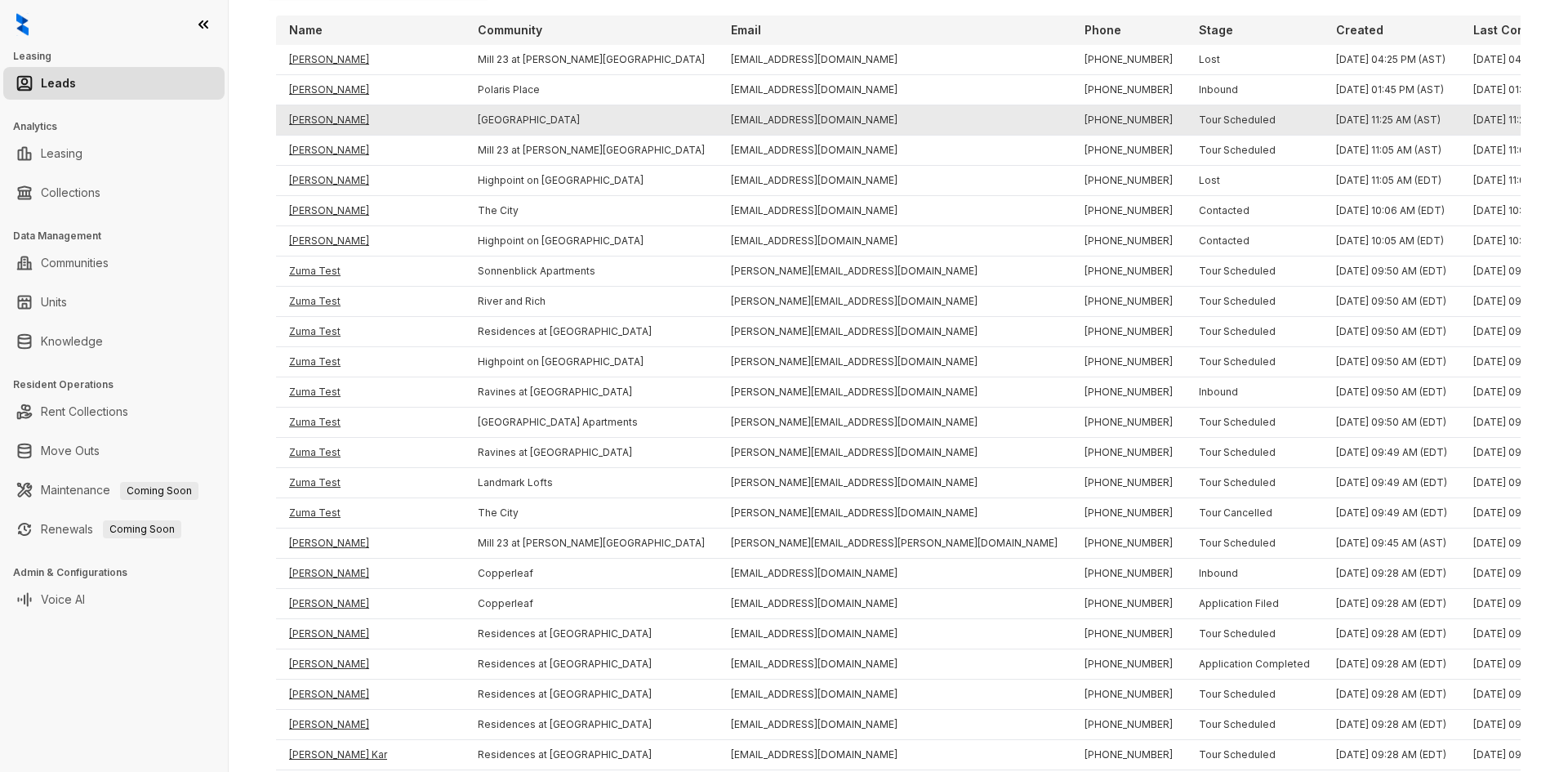
click at [310, 122] on td "[PERSON_NAME]" at bounding box center [370, 120] width 189 height 30
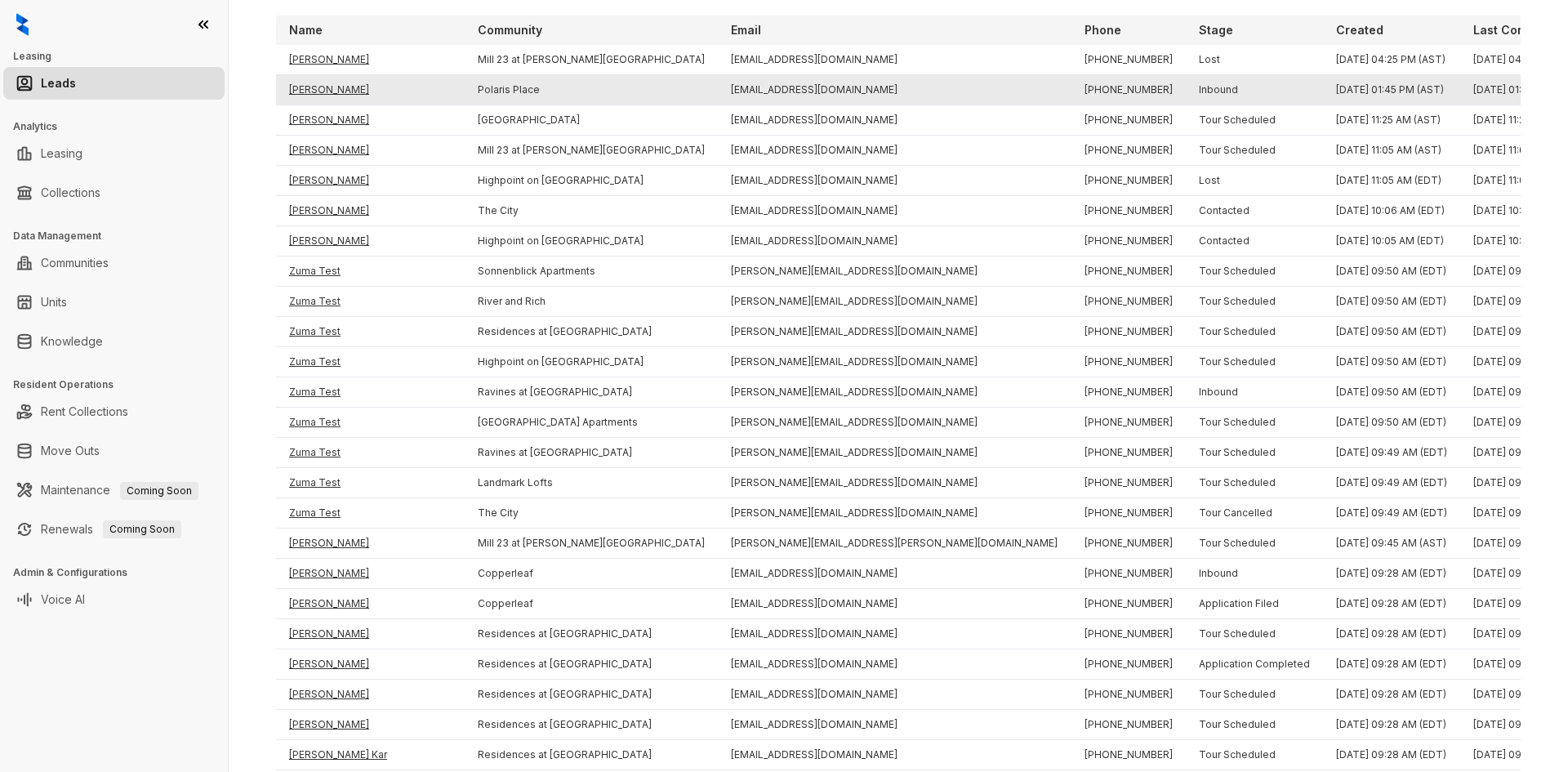
click at [305, 91] on td "[PERSON_NAME]" at bounding box center [370, 90] width 189 height 30
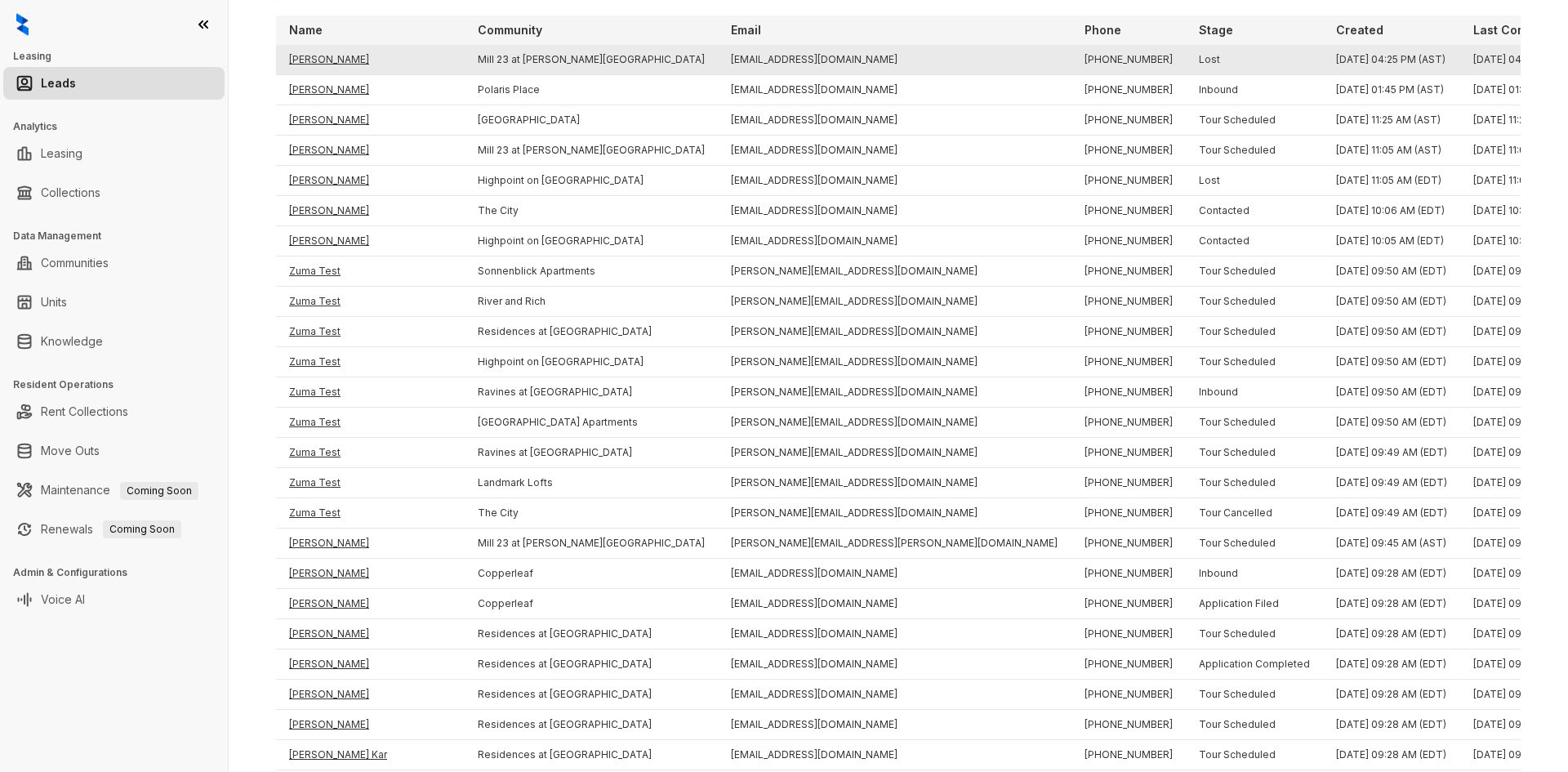
click at [314, 62] on td "[PERSON_NAME]" at bounding box center [370, 60] width 189 height 30
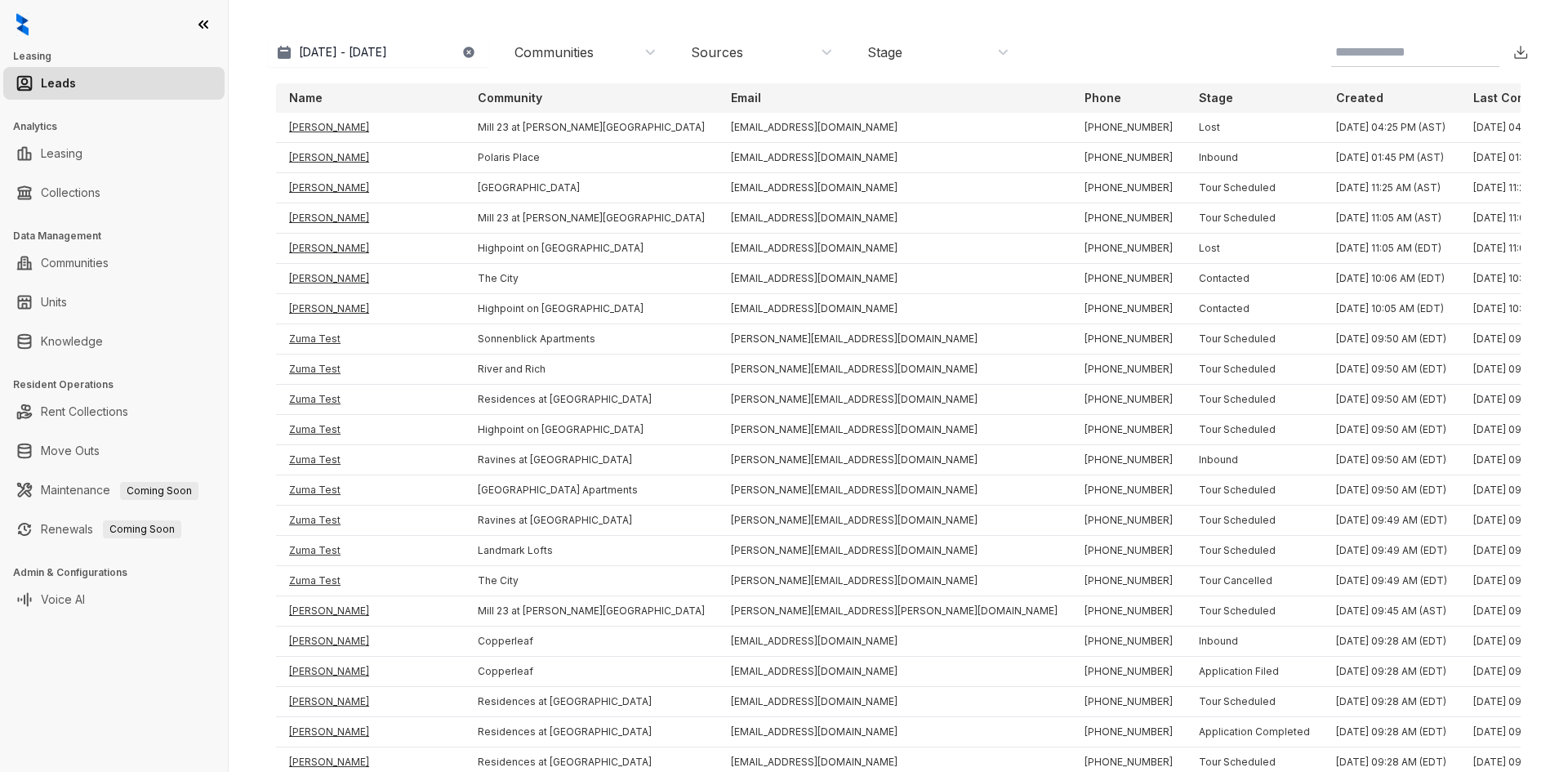
scroll to position [0, 0]
